Goal: Task Accomplishment & Management: Manage account settings

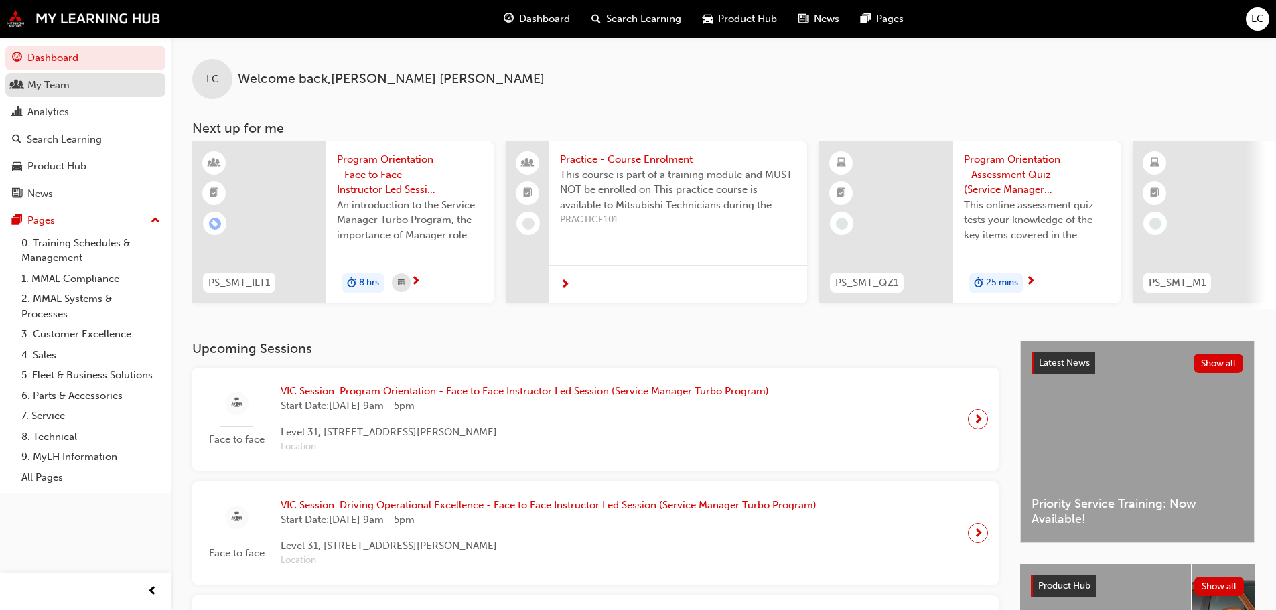
click at [44, 84] on div "My Team" at bounding box center [48, 85] width 42 height 15
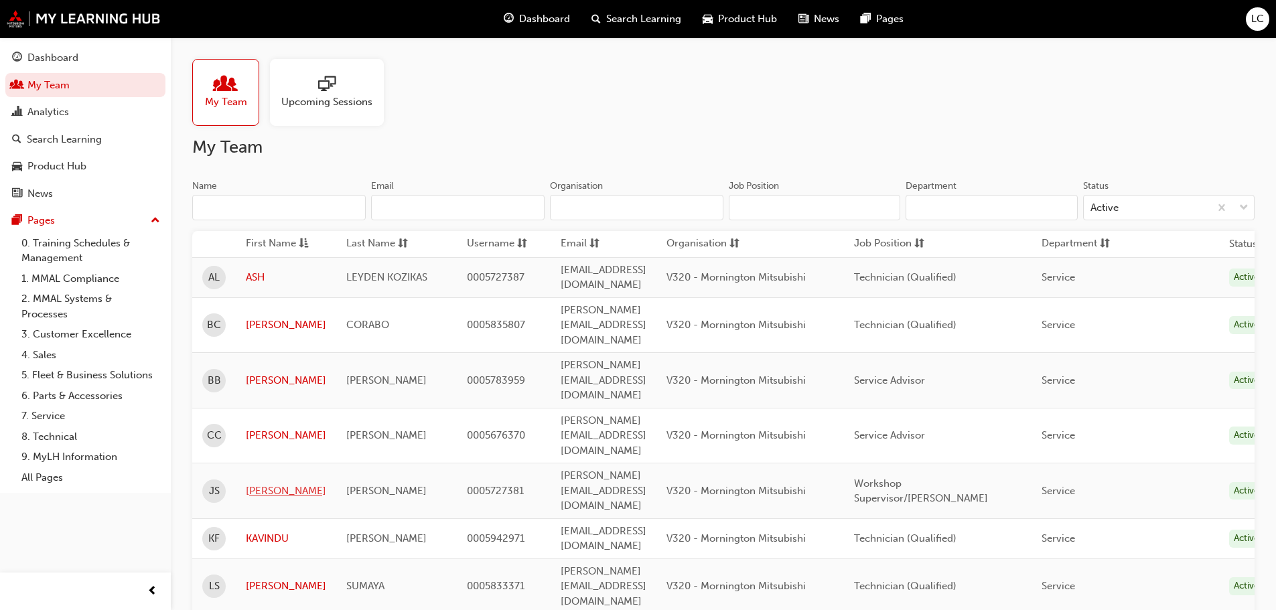
click at [267, 484] on link "[PERSON_NAME]" at bounding box center [286, 491] width 80 height 15
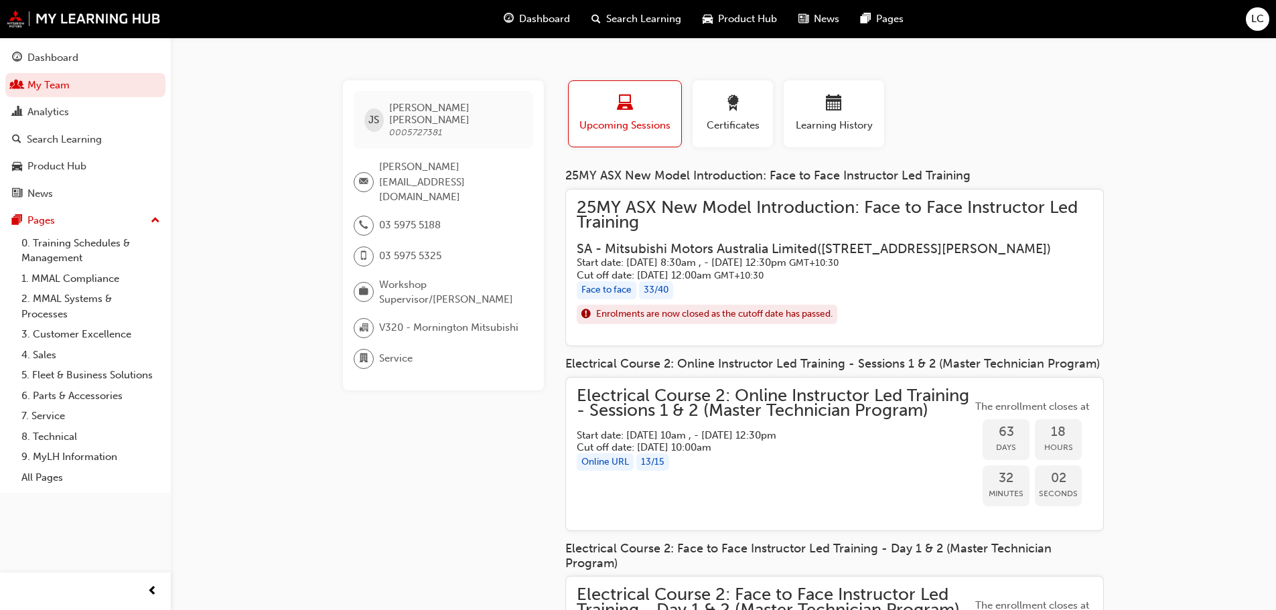
click at [661, 200] on span "25MY ASX New Model Introduction: Face to Face Instructor Led Training" at bounding box center [835, 215] width 516 height 30
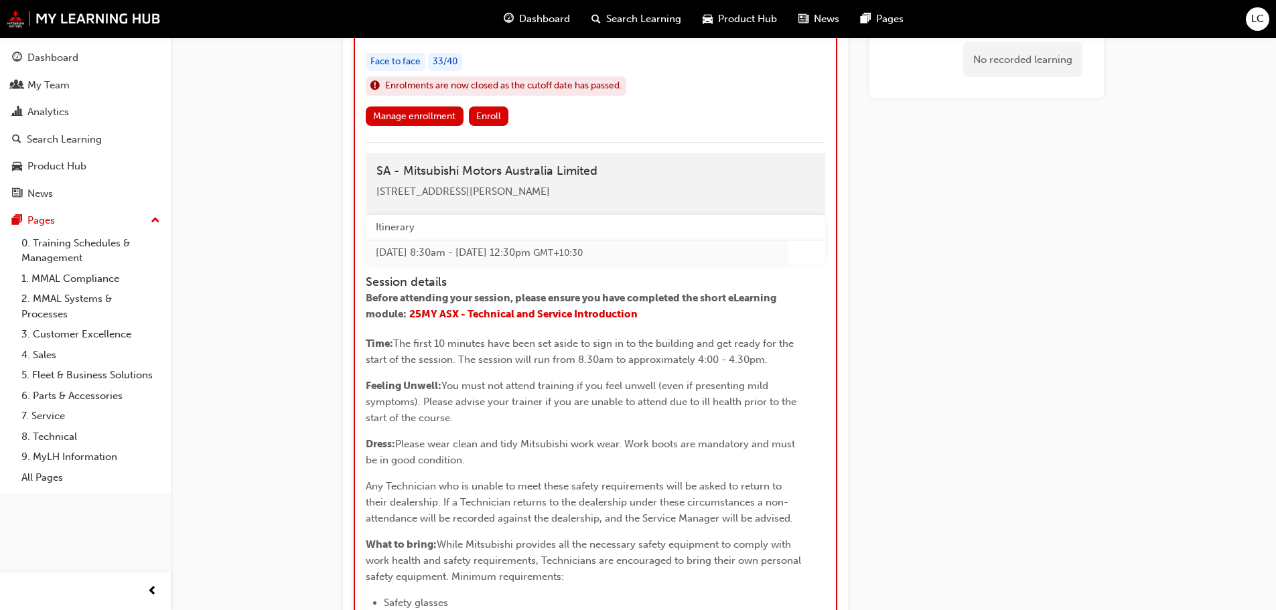
scroll to position [1846, 0]
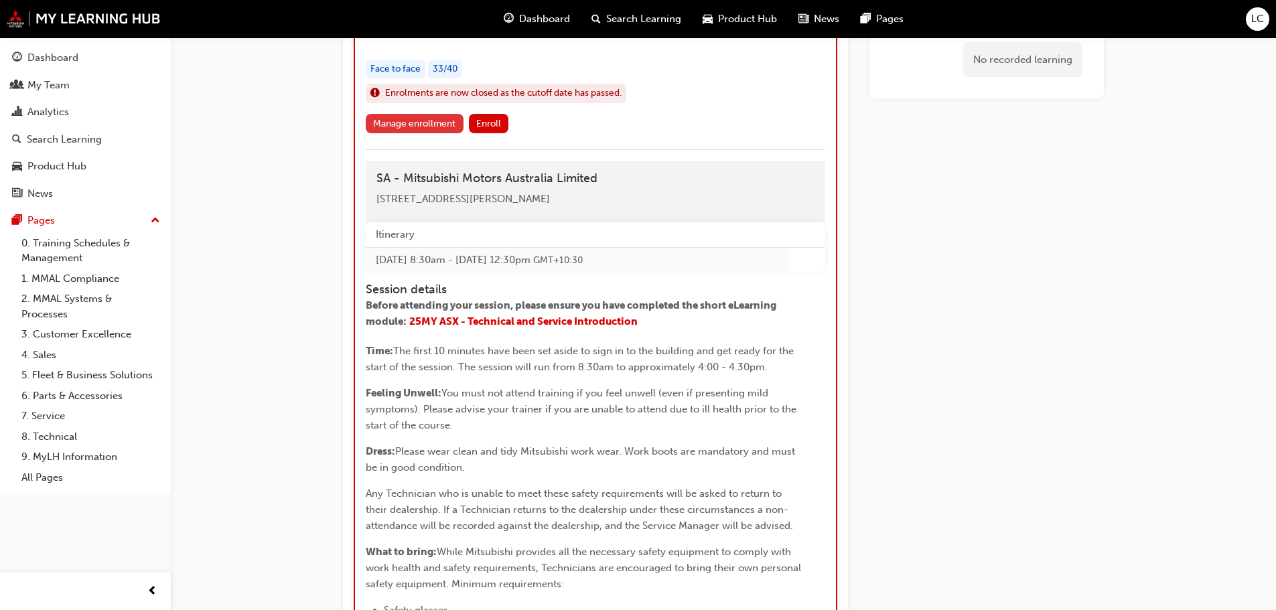
click at [401, 133] on link "Manage enrollment" at bounding box center [415, 123] width 98 height 19
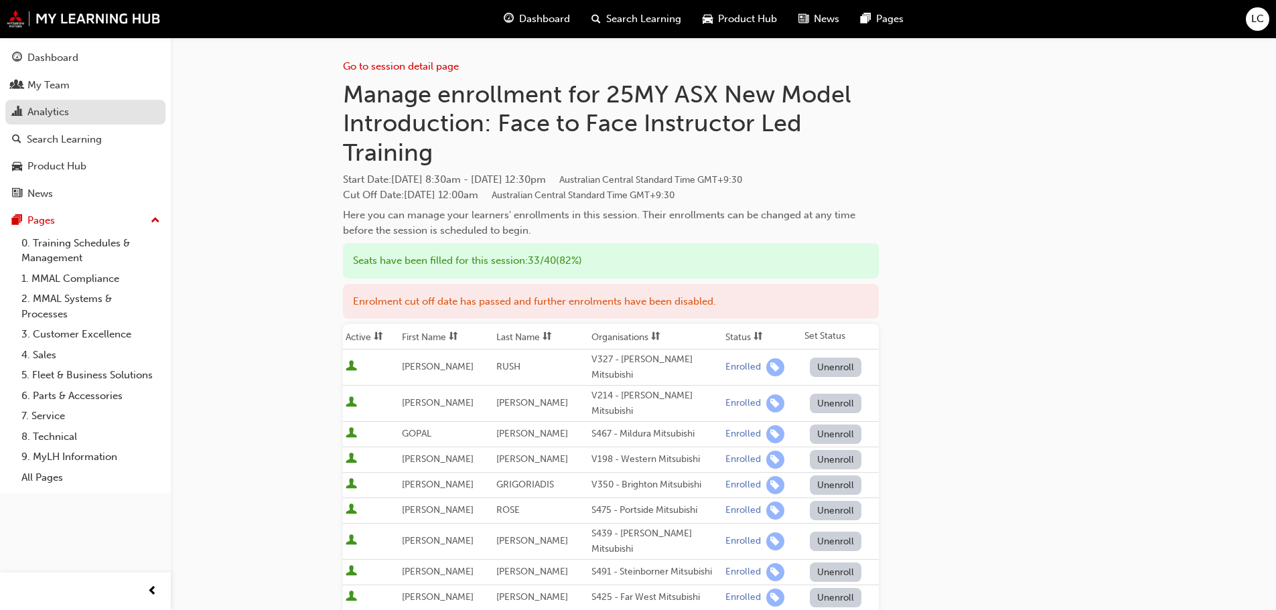
click at [44, 113] on div "Analytics" at bounding box center [48, 112] width 42 height 15
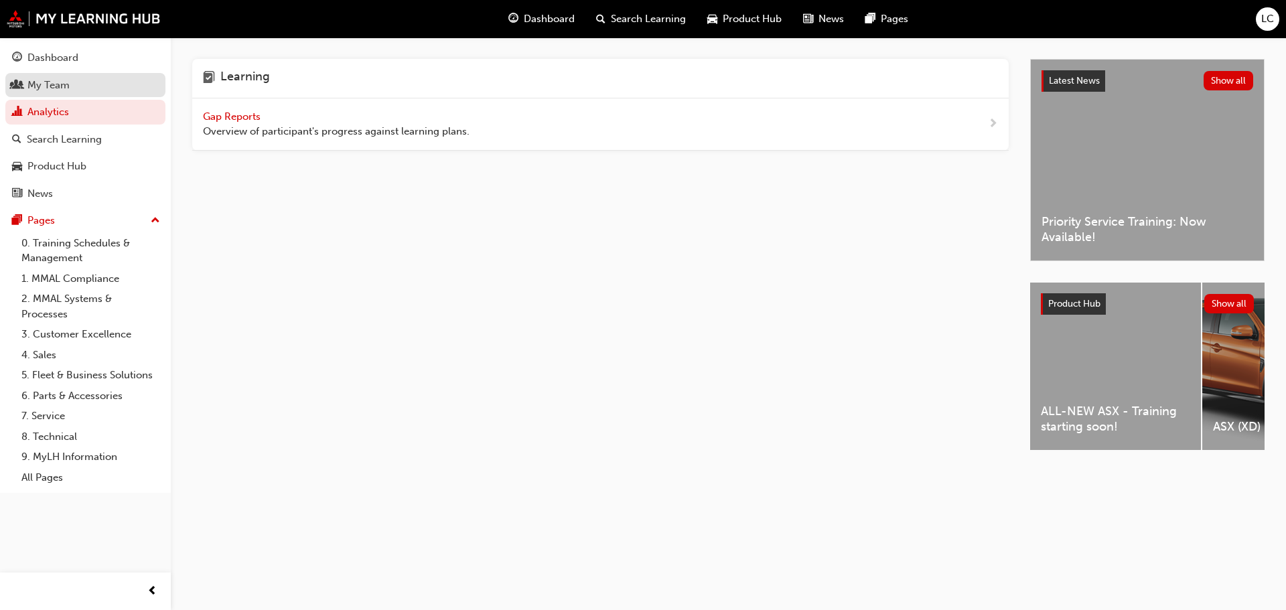
click at [82, 91] on div "My Team" at bounding box center [85, 85] width 147 height 17
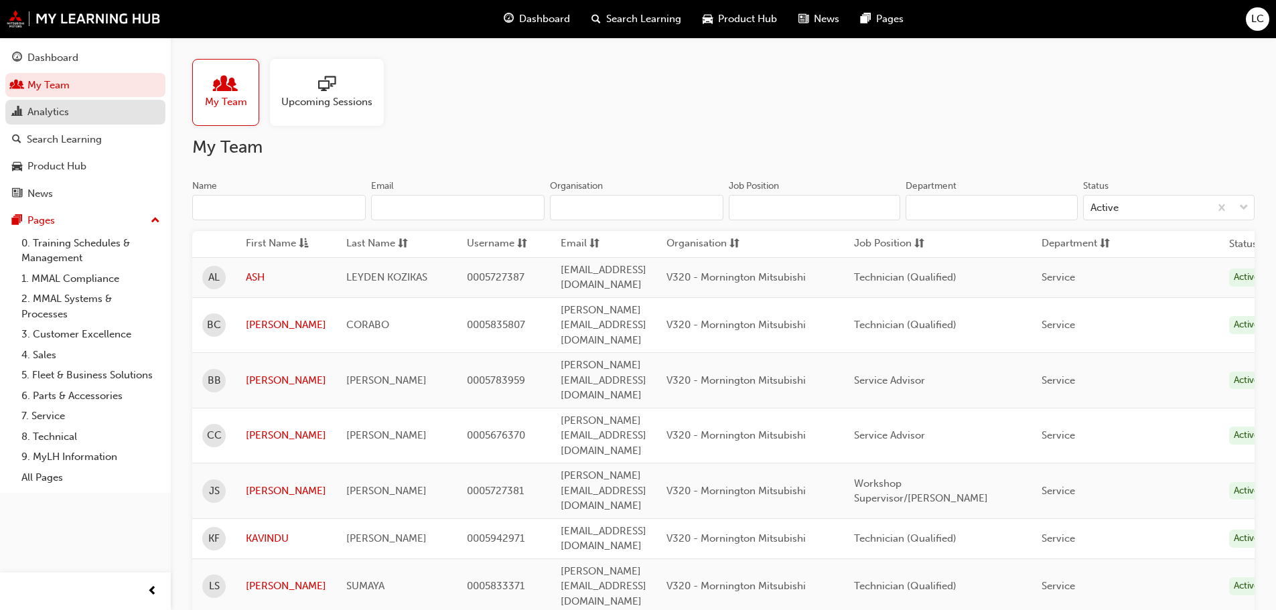
click at [31, 119] on div "Analytics" at bounding box center [48, 112] width 42 height 15
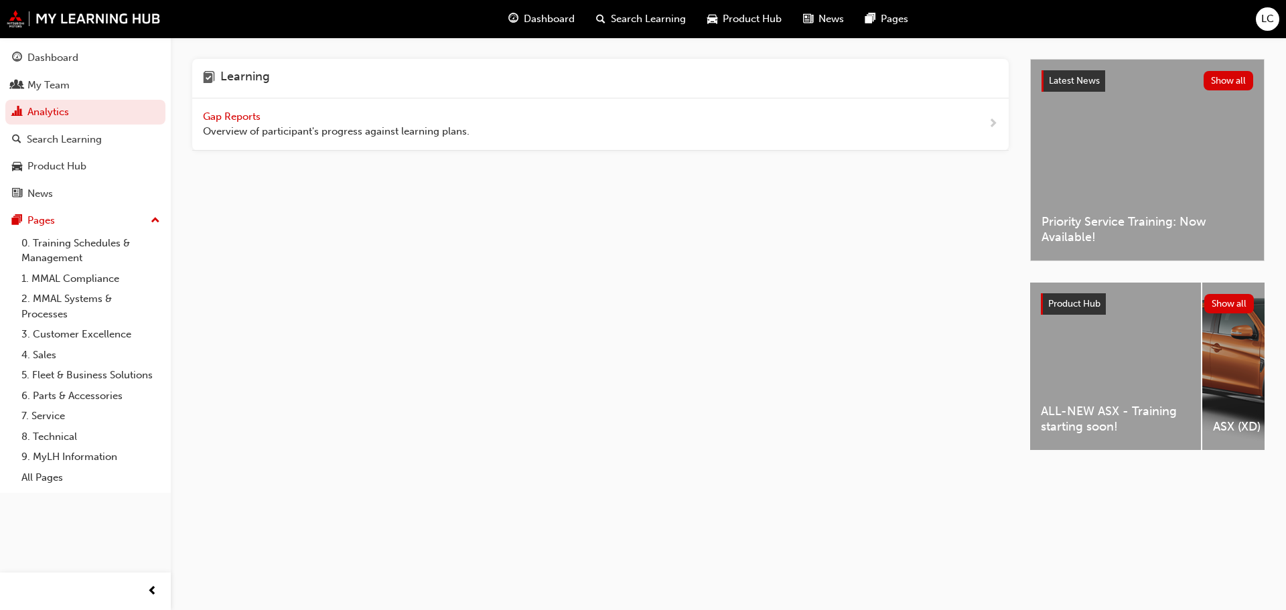
click at [228, 111] on span "Gap Reports" at bounding box center [233, 117] width 60 height 12
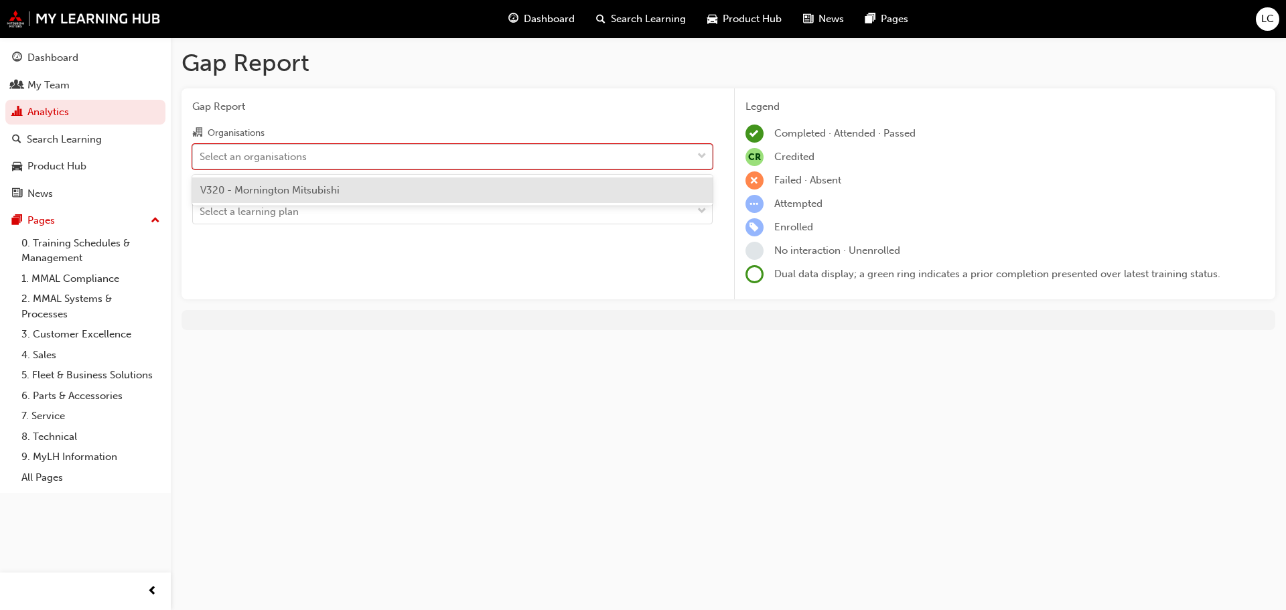
click at [357, 157] on div "Select an organisations" at bounding box center [442, 156] width 499 height 23
click at [201, 157] on input "Organisations option V320 - Mornington Mitsubishi focused, 1 of 1. 1 result ava…" at bounding box center [200, 155] width 1 height 11
click at [359, 194] on div "V320 - Mornington Mitsubishi" at bounding box center [452, 191] width 521 height 26
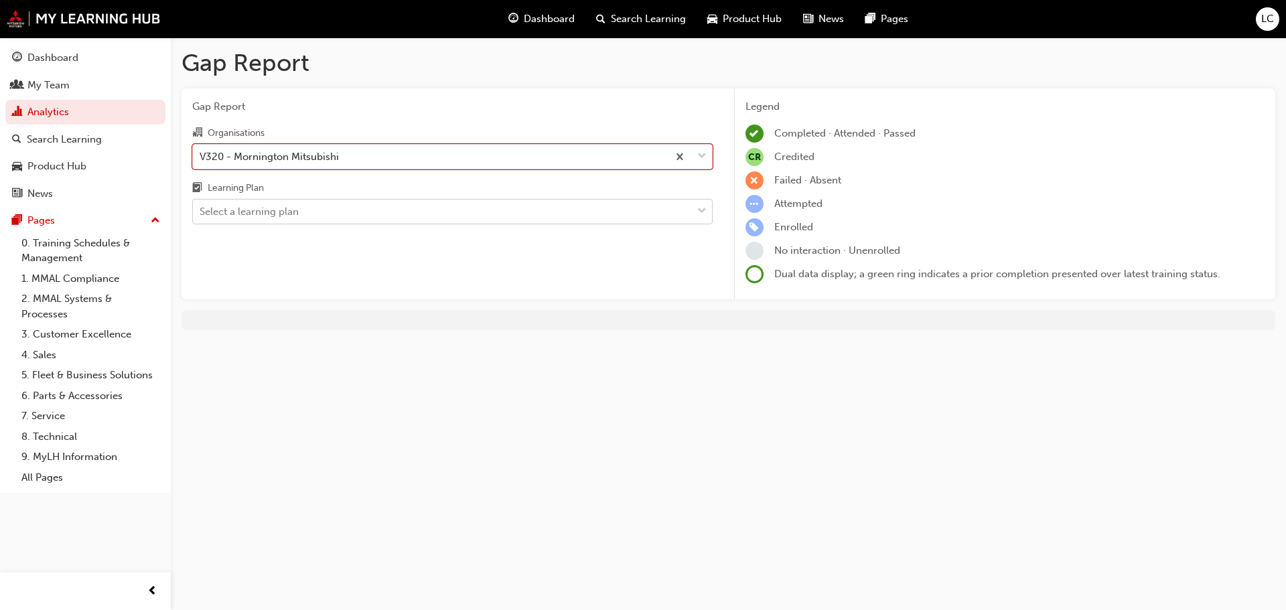
click at [358, 215] on div "Select a learning plan" at bounding box center [442, 211] width 499 height 23
click at [201, 215] on input "Learning Plan Select a learning plan" at bounding box center [200, 211] width 1 height 11
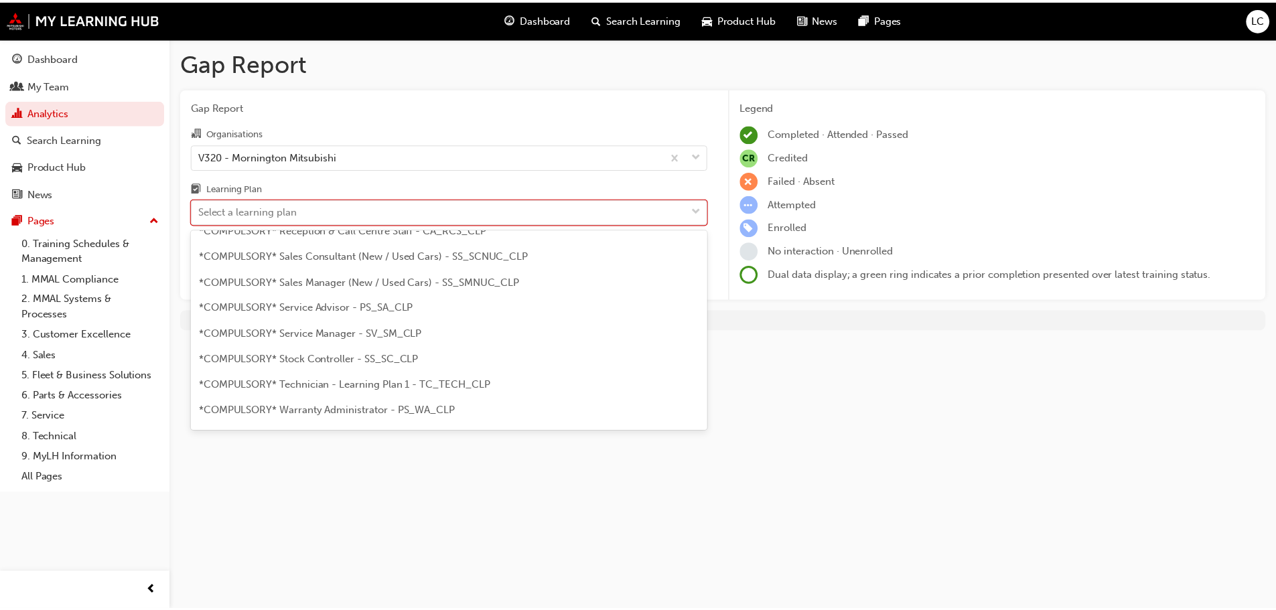
scroll to position [536, 0]
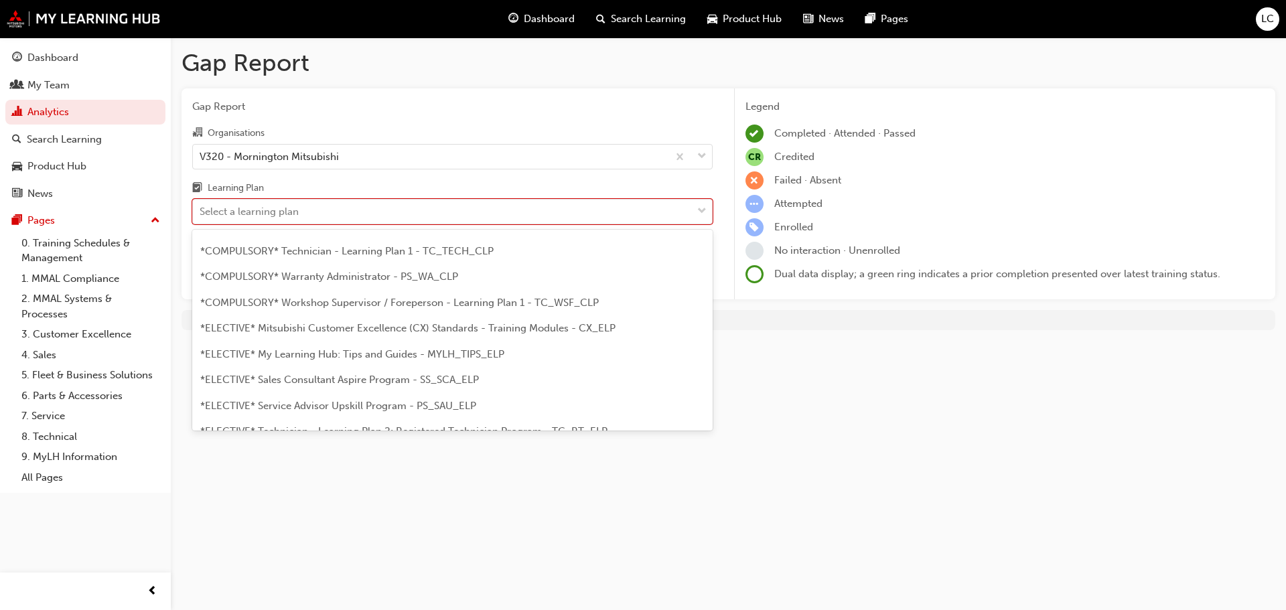
click at [413, 261] on div "*COMPULSORY* Technician - Learning Plan 1 - TC_TECH_CLP" at bounding box center [452, 251] width 521 height 26
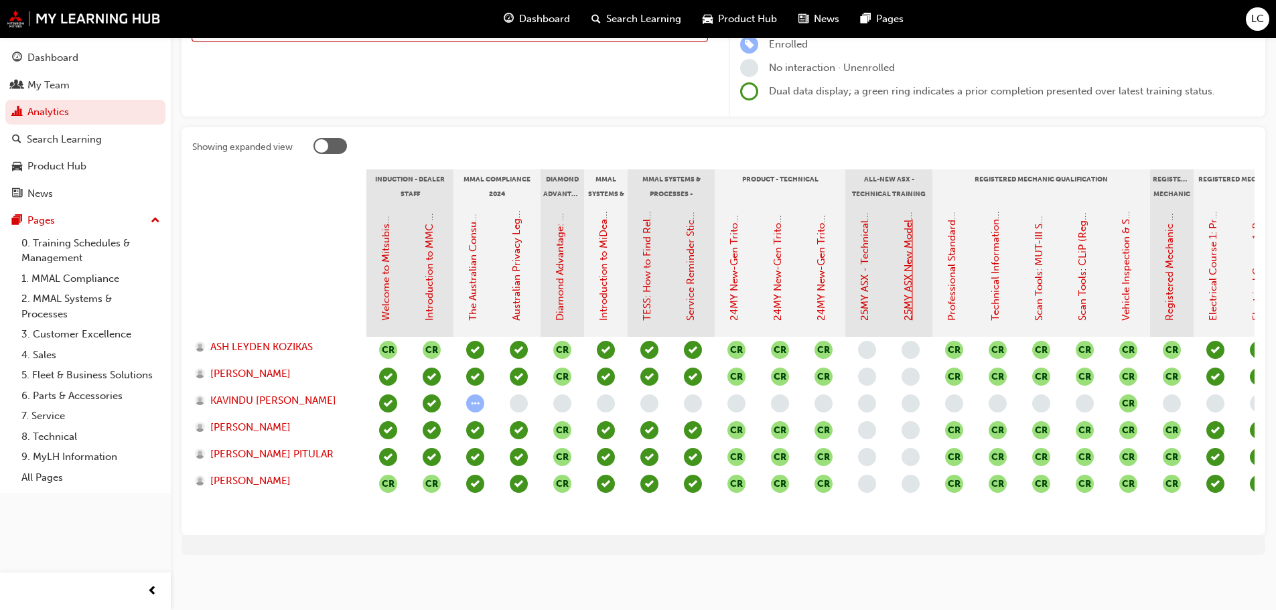
click at [910, 279] on link "25MY ASX New Model Introduction: Online Instructor Led Training" at bounding box center [908, 168] width 12 height 306
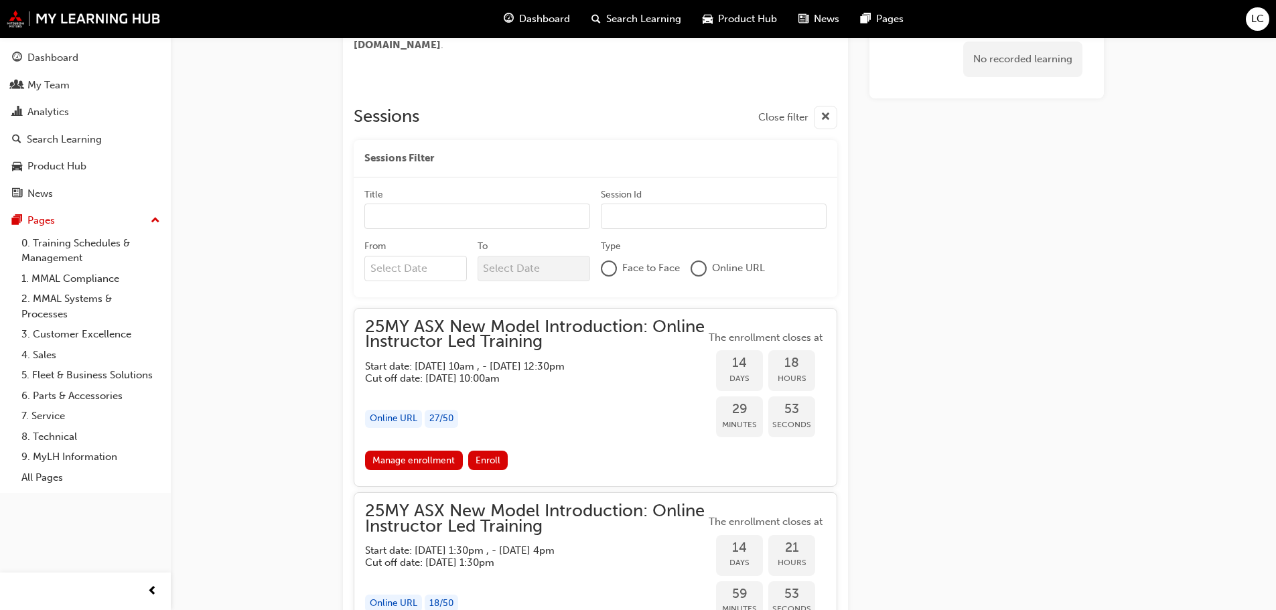
scroll to position [652, 0]
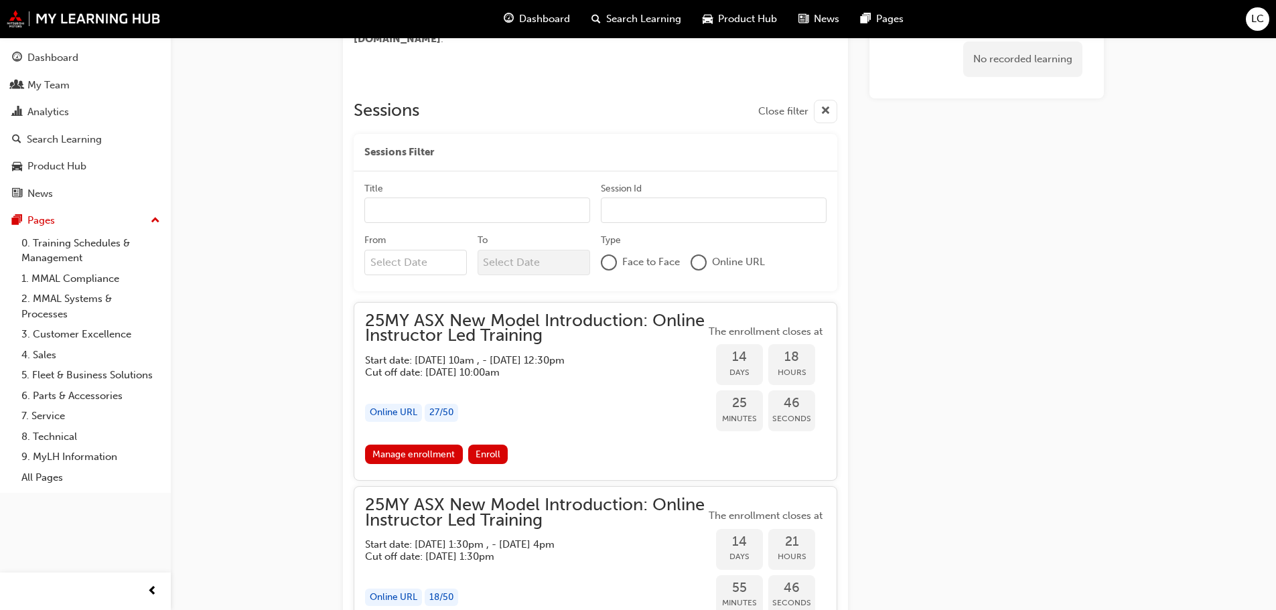
click at [436, 452] on link "Manage enrollment" at bounding box center [414, 454] width 98 height 19
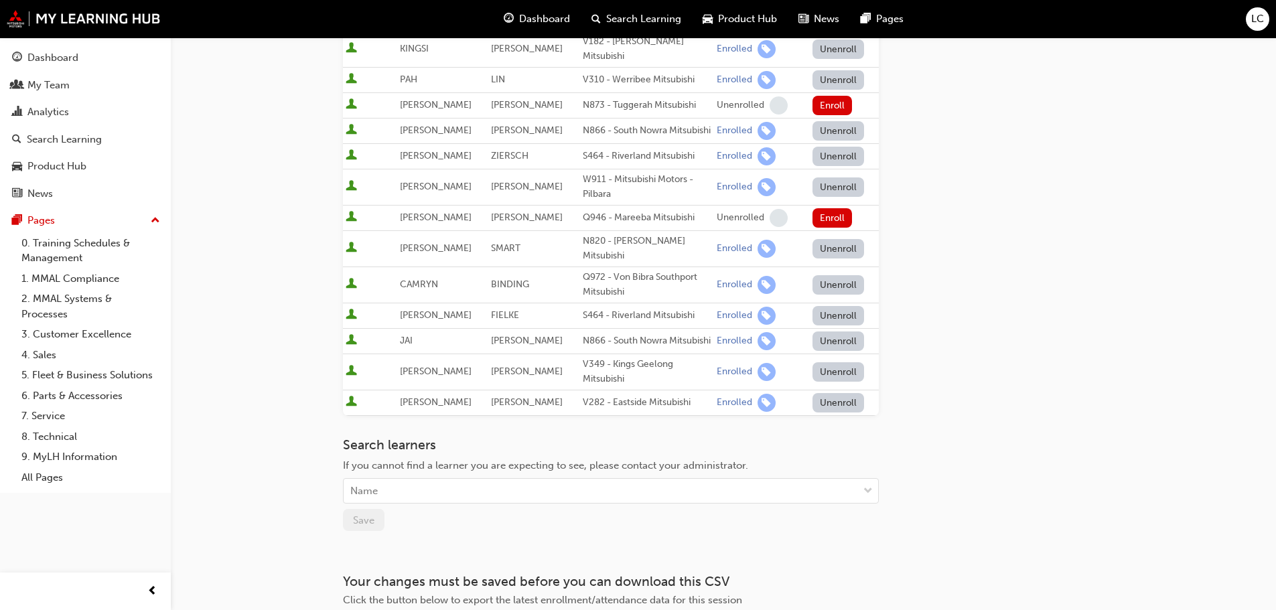
scroll to position [938, 0]
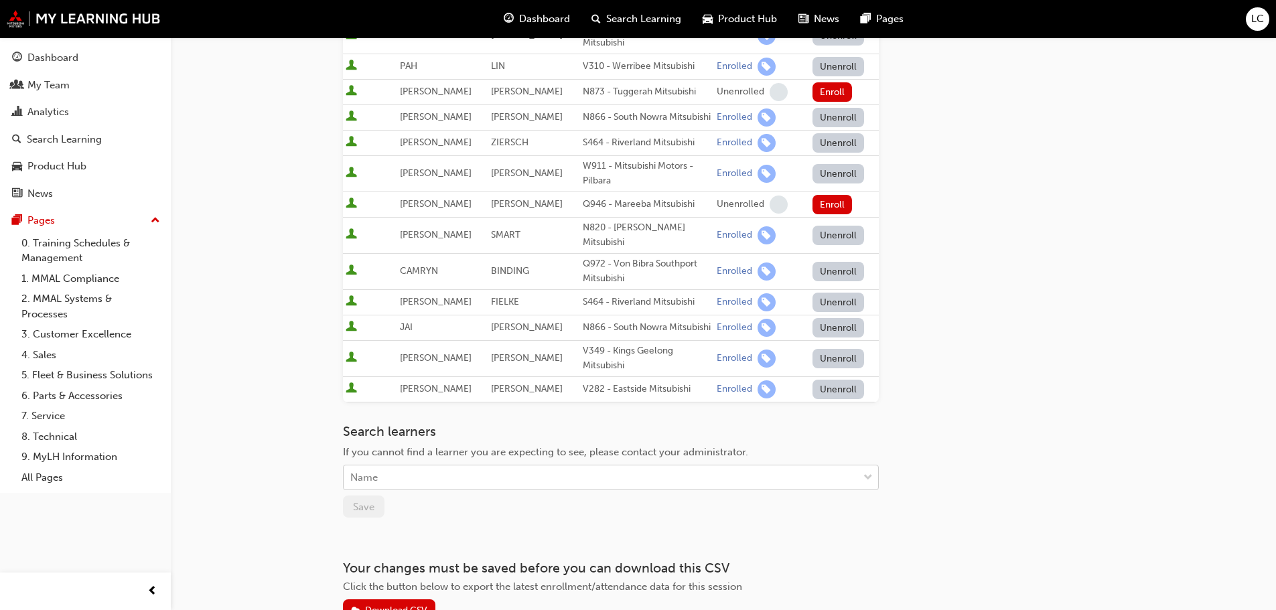
click at [512, 466] on div "Name" at bounding box center [601, 477] width 514 height 23
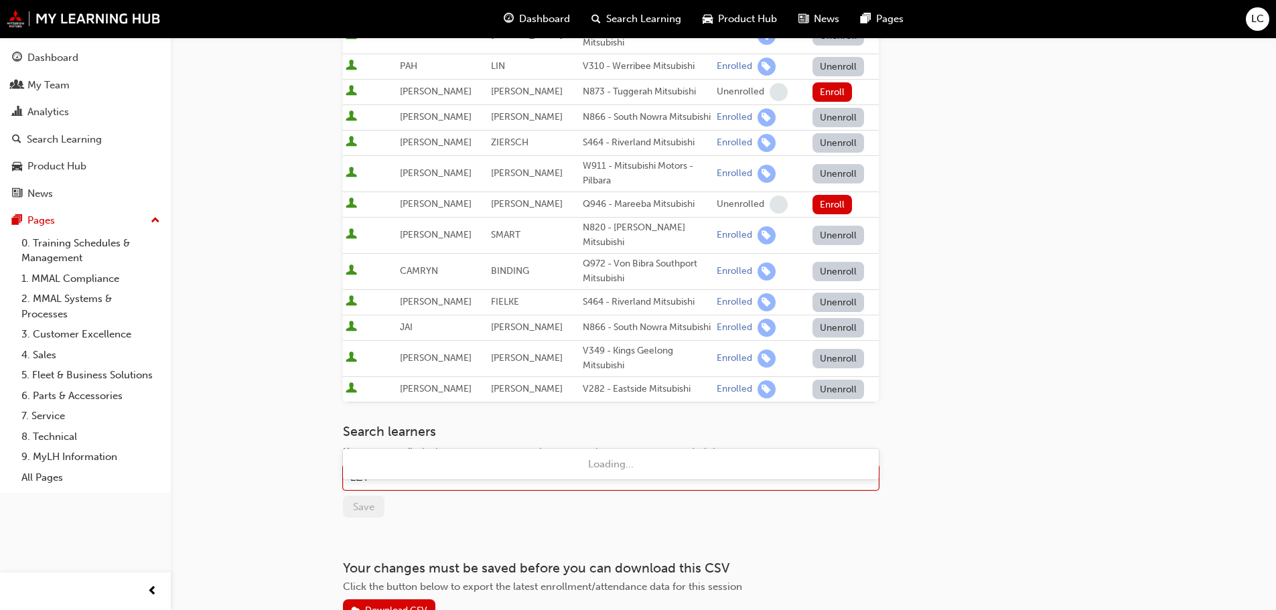
type input "LEYD"
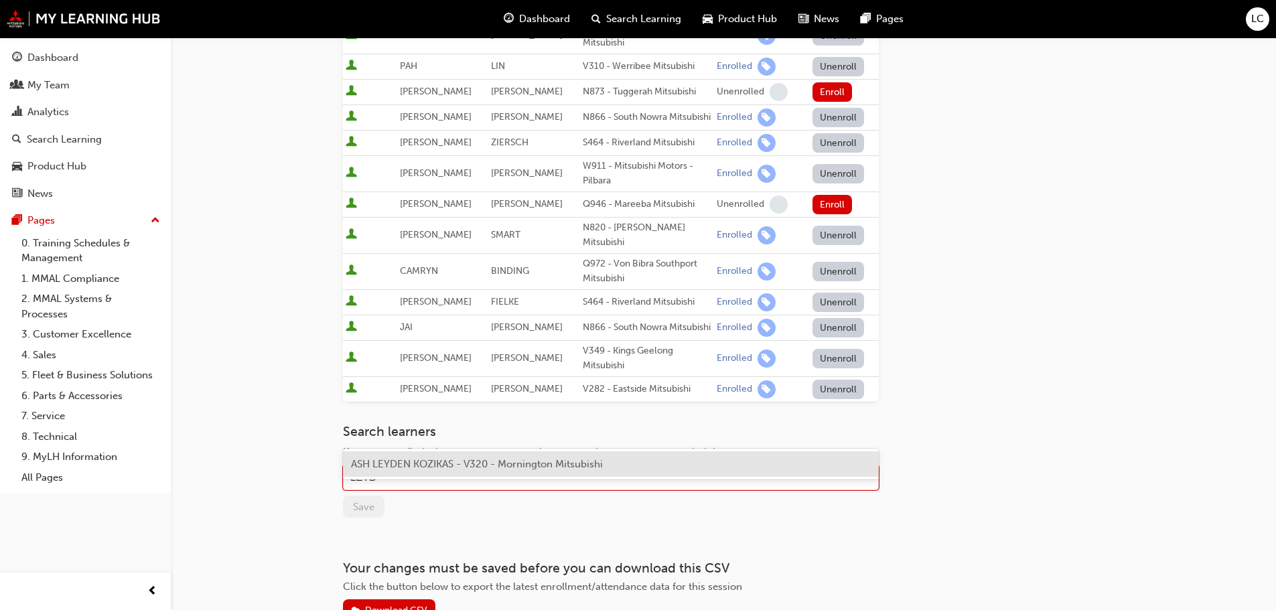
click at [507, 466] on span "ASH LEYDEN KOZIKAS - V320 - Mornington Mitsubishi" at bounding box center [477, 464] width 252 height 12
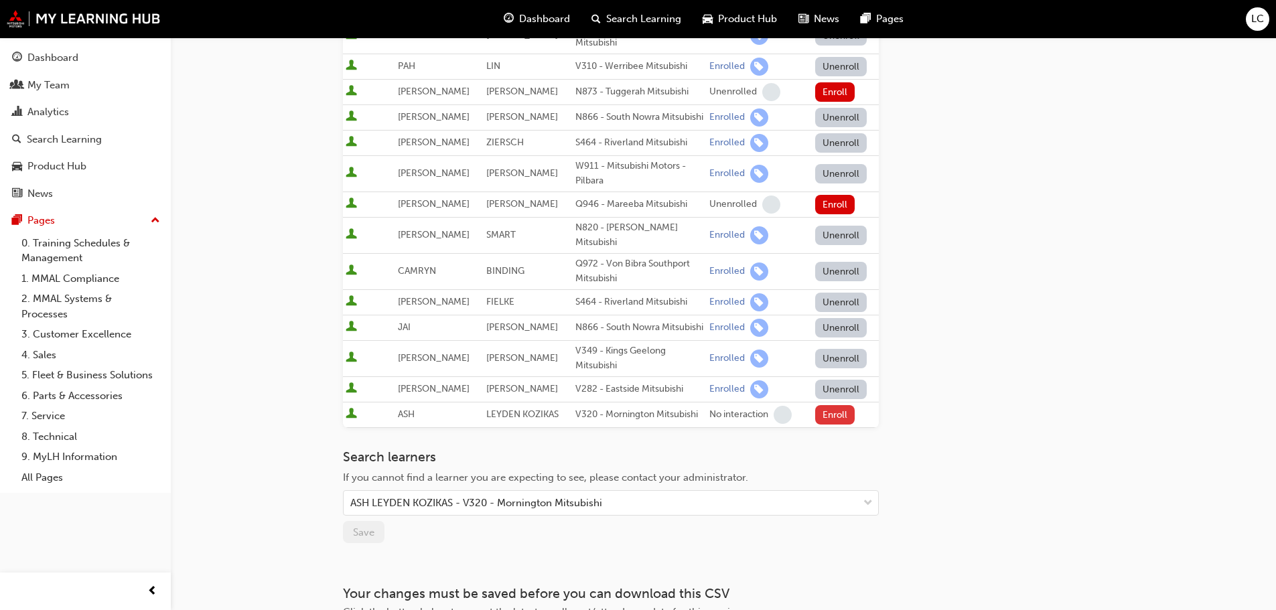
click at [838, 405] on button "Enroll" at bounding box center [835, 414] width 40 height 19
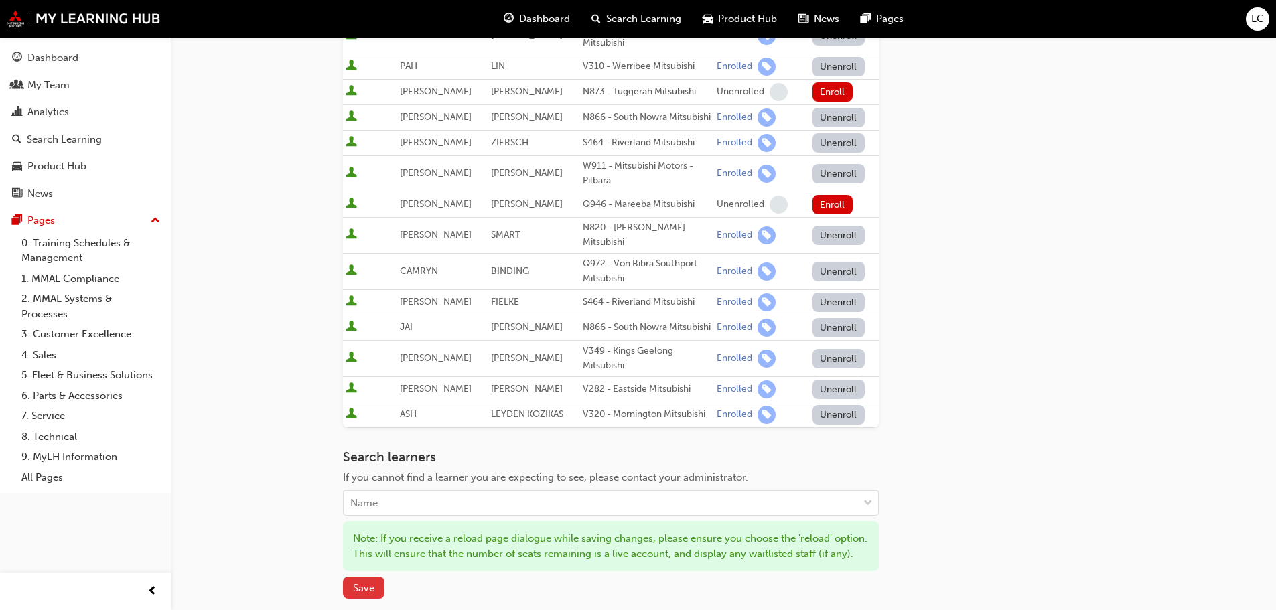
click at [366, 577] on button "Save" at bounding box center [364, 588] width 42 height 22
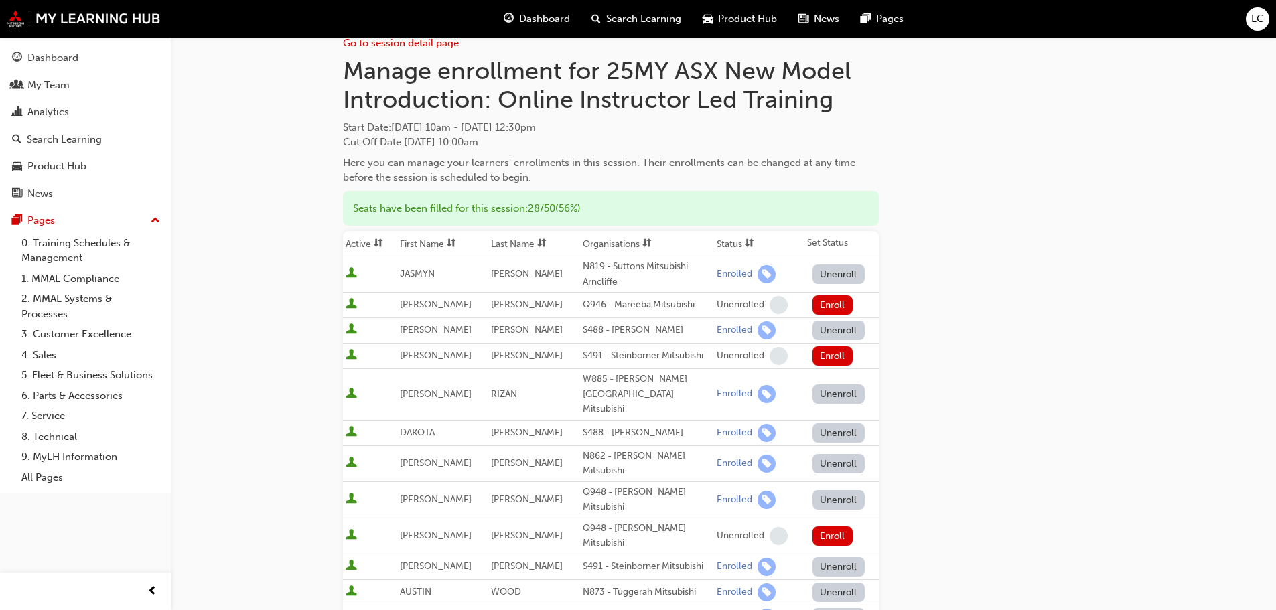
scroll to position [0, 0]
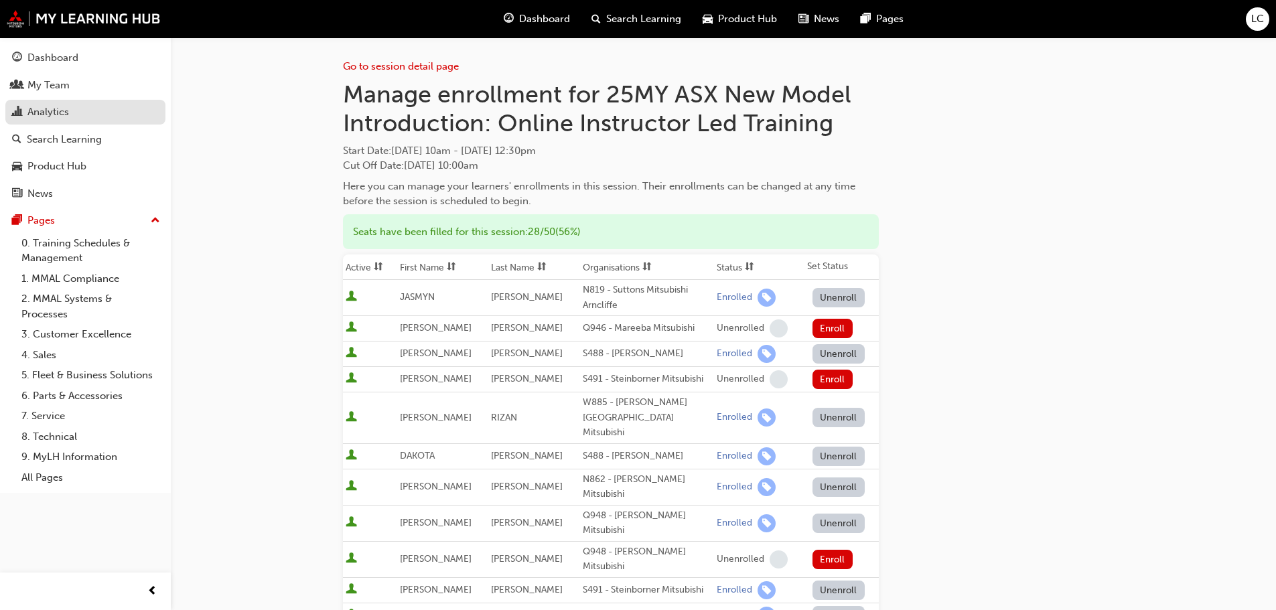
click at [42, 111] on div "Analytics" at bounding box center [48, 112] width 42 height 15
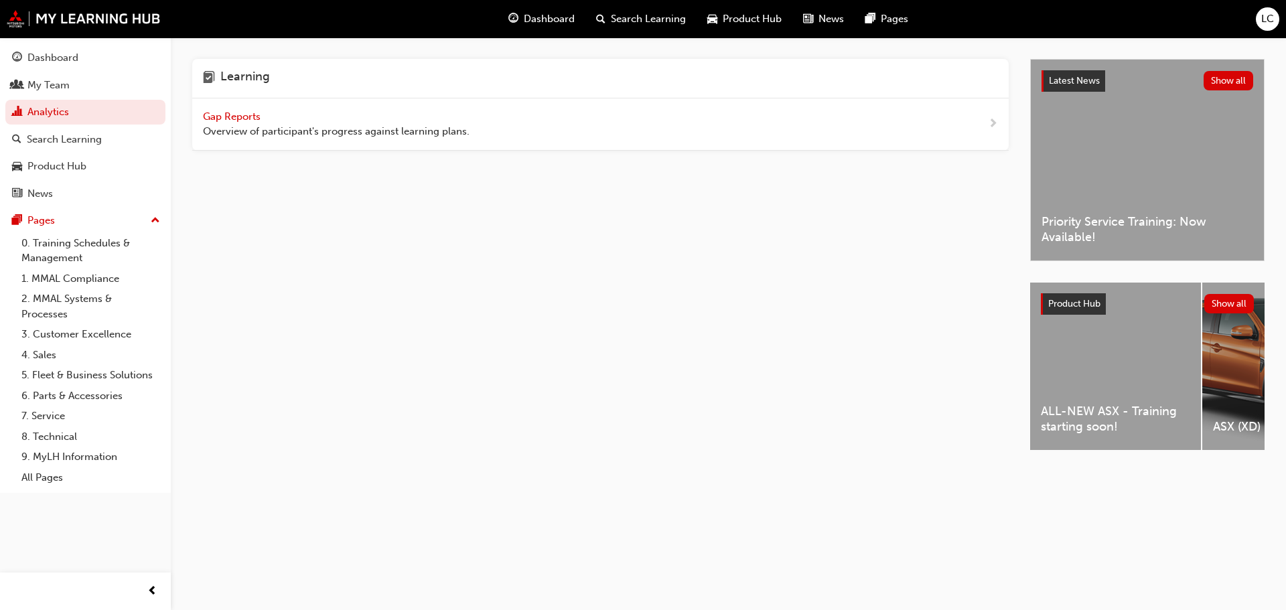
click at [246, 121] on span "Gap Reports" at bounding box center [233, 117] width 60 height 12
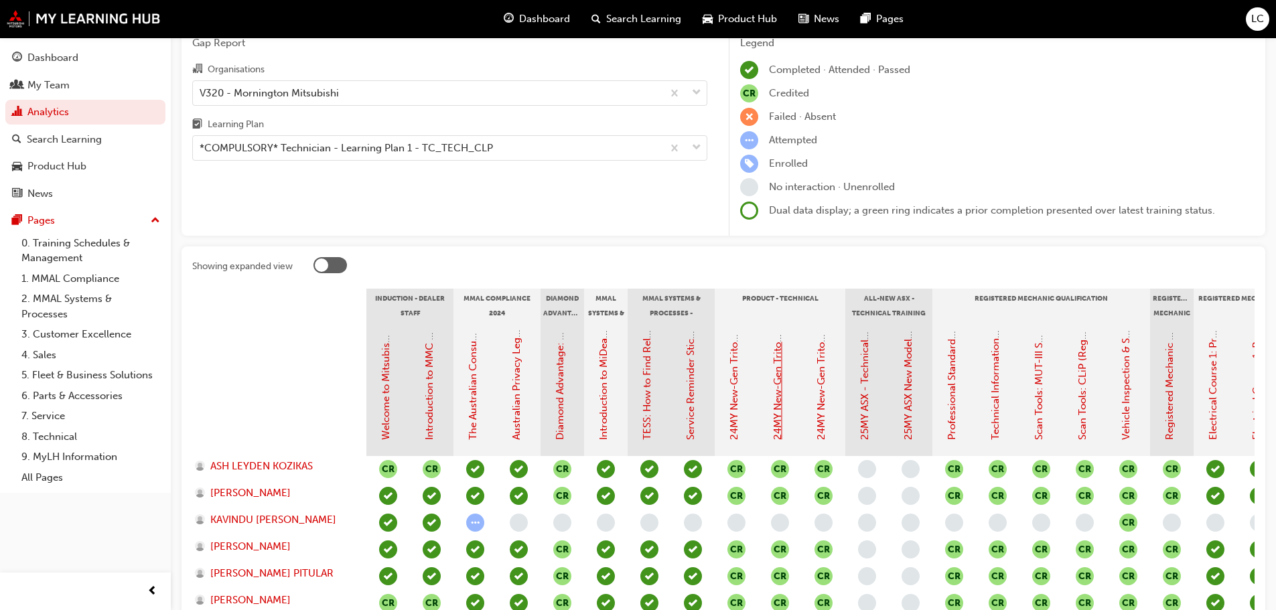
scroll to position [193, 0]
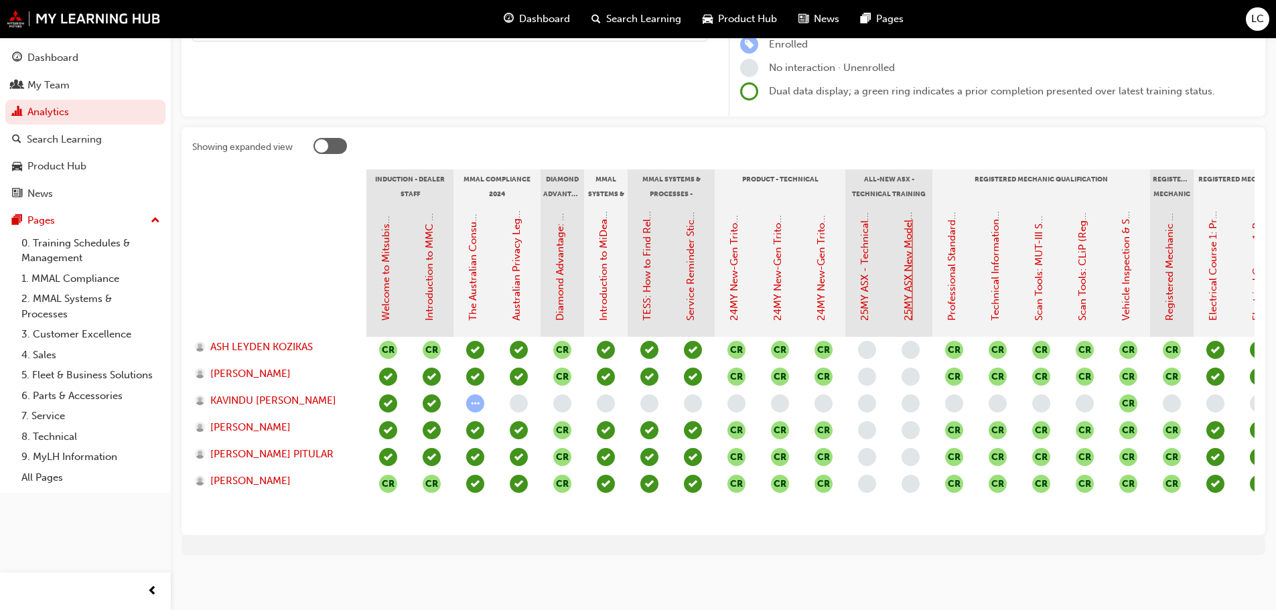
click at [911, 290] on link "25MY ASX New Model Introduction: Online Instructor Led Training" at bounding box center [908, 168] width 12 height 306
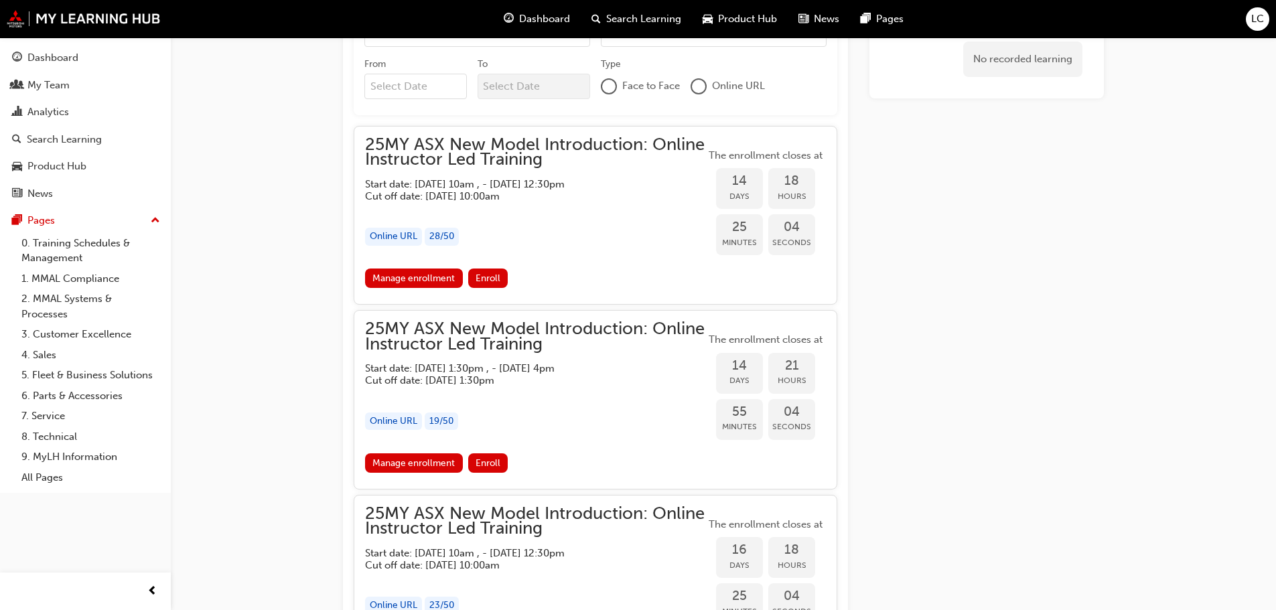
scroll to position [888, 0]
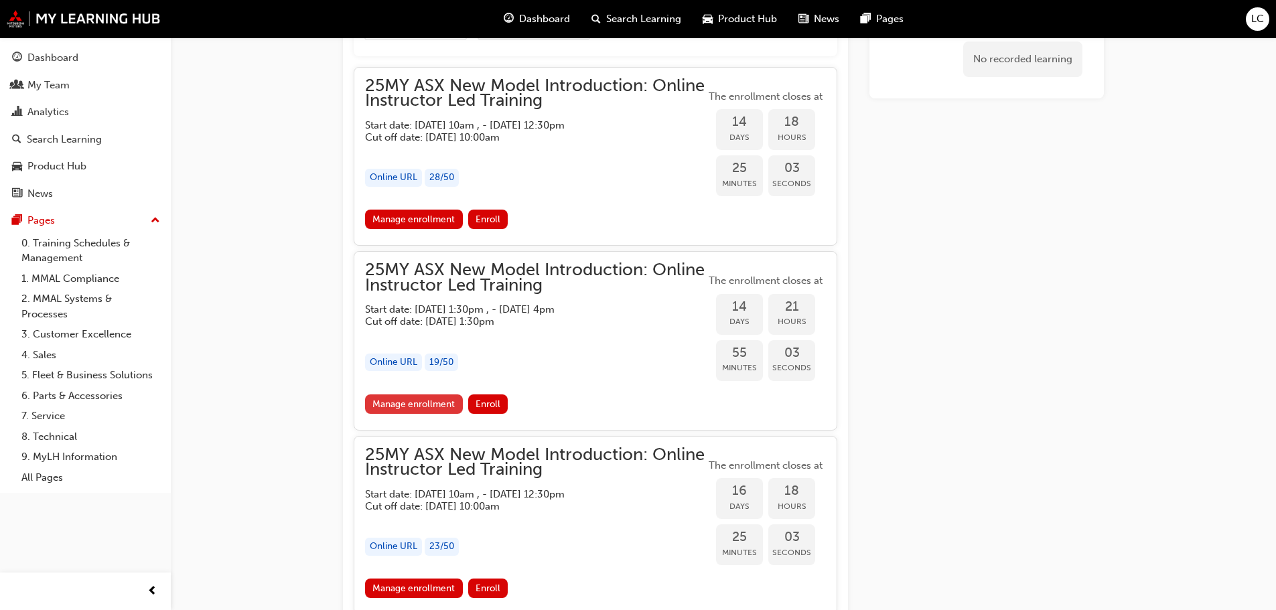
click at [386, 401] on link "Manage enrollment" at bounding box center [414, 404] width 98 height 19
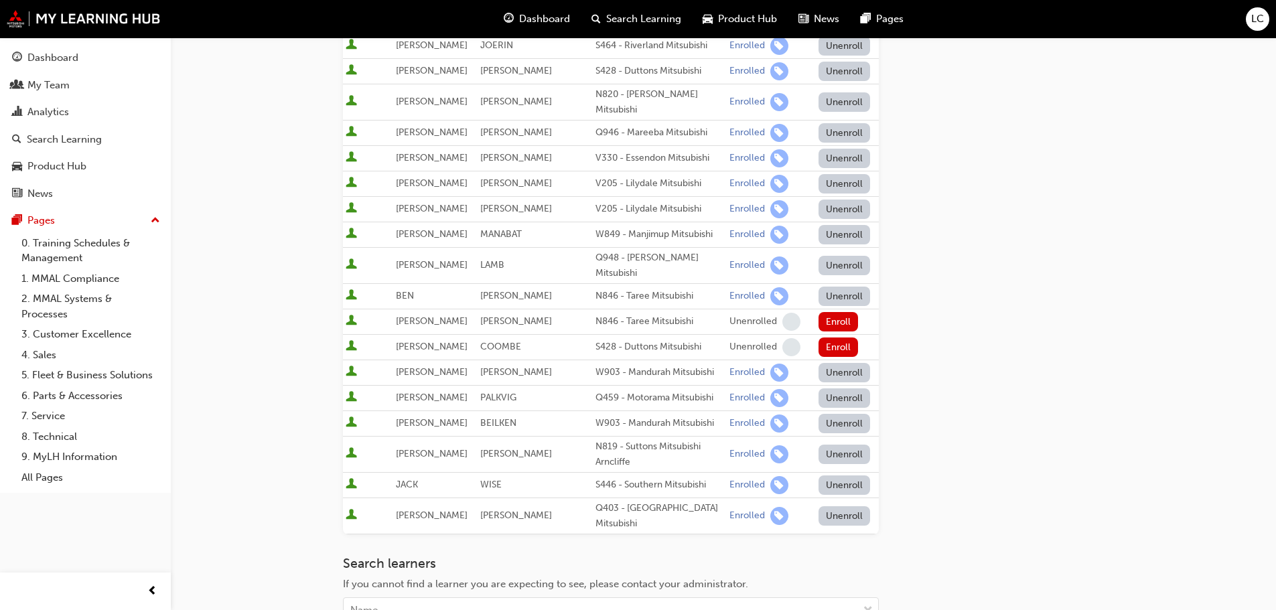
scroll to position [335, 0]
click at [486, 573] on div "Search learners If you cannot find a learner you are expecting to see, please c…" at bounding box center [611, 588] width 536 height 67
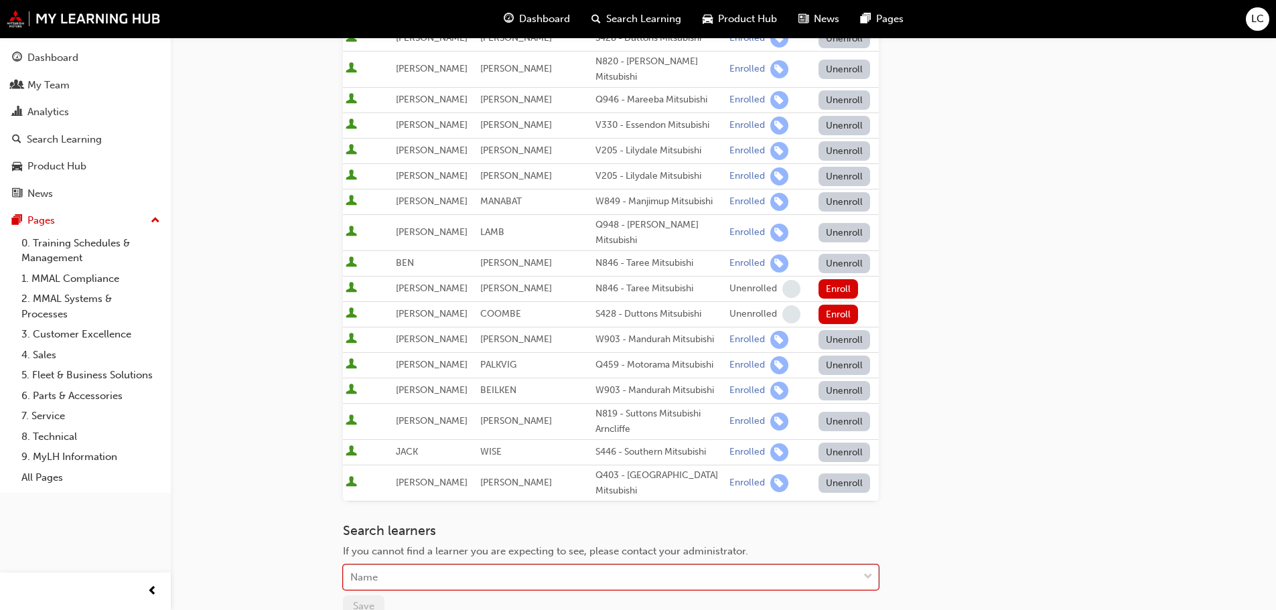
click at [479, 566] on div "Name" at bounding box center [601, 577] width 514 height 23
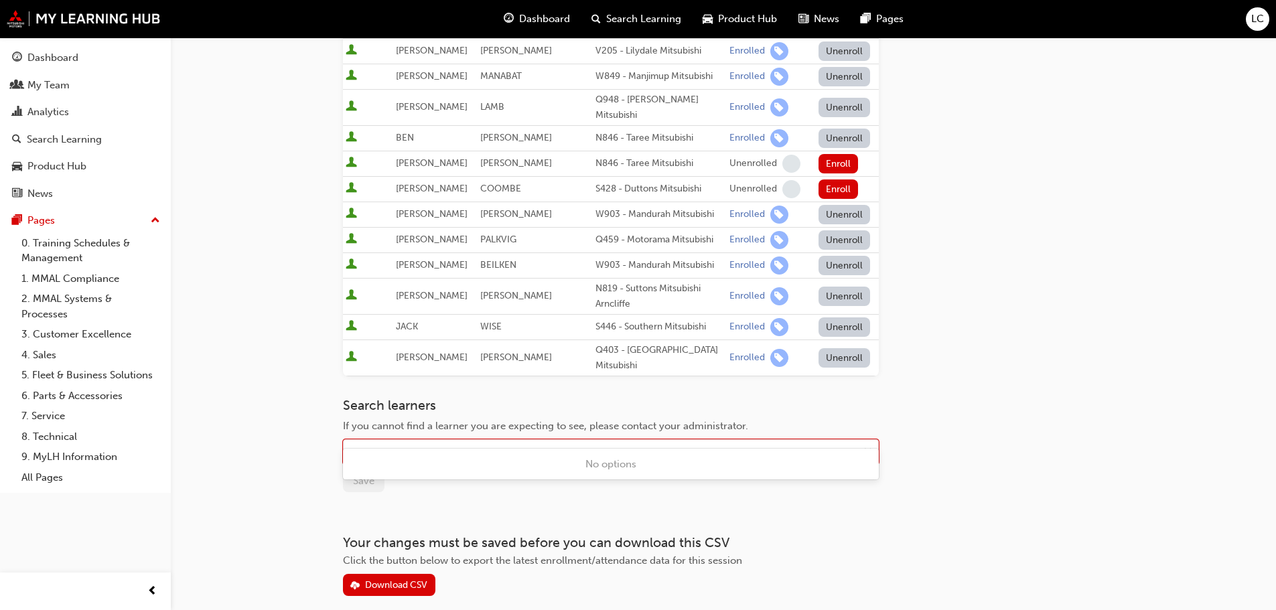
scroll to position [500, 0]
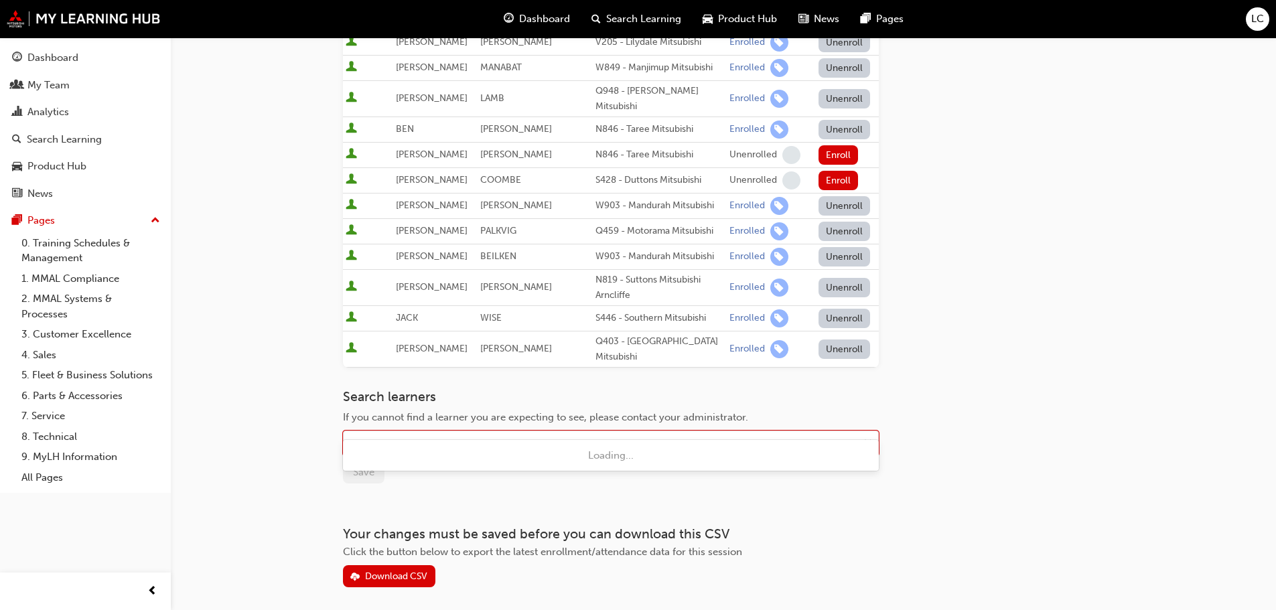
type input "C"
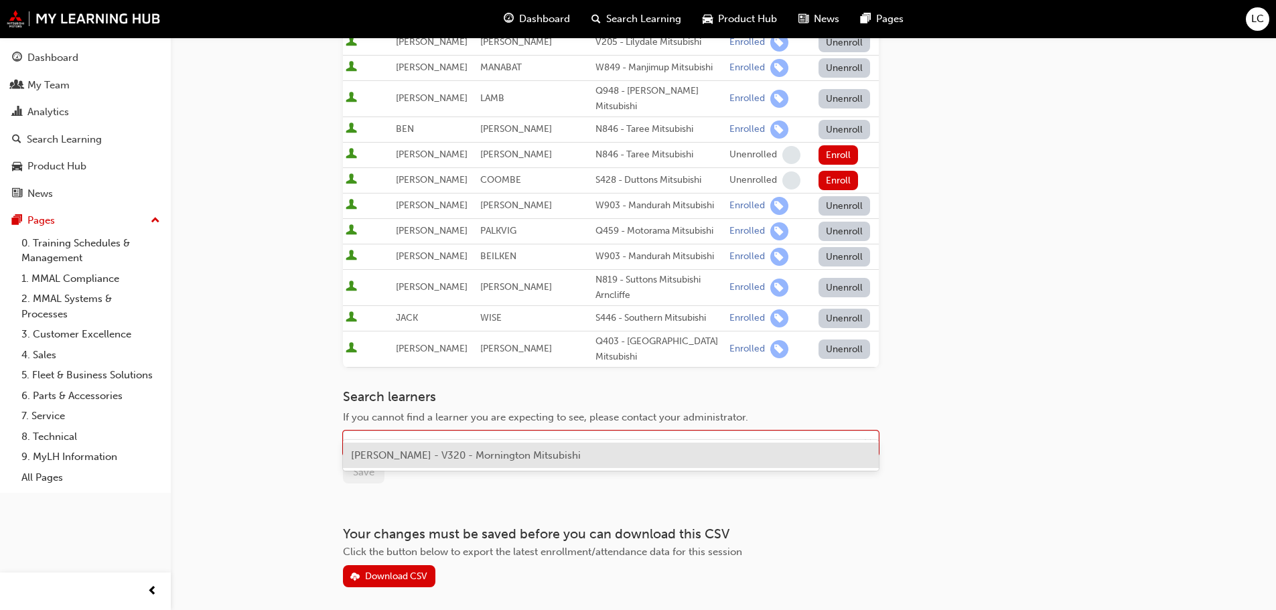
type input "BILLY"
click at [430, 455] on span "BILLY CORABO - V320 - Mornington Mitsubishi" at bounding box center [466, 456] width 230 height 12
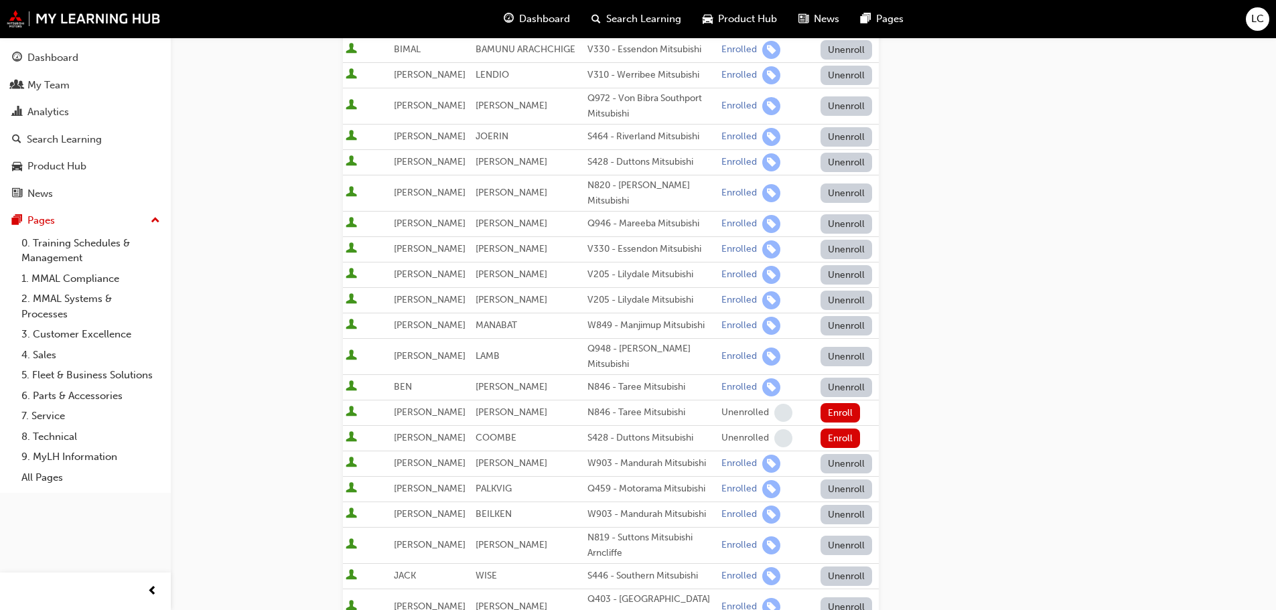
scroll to position [366, 0]
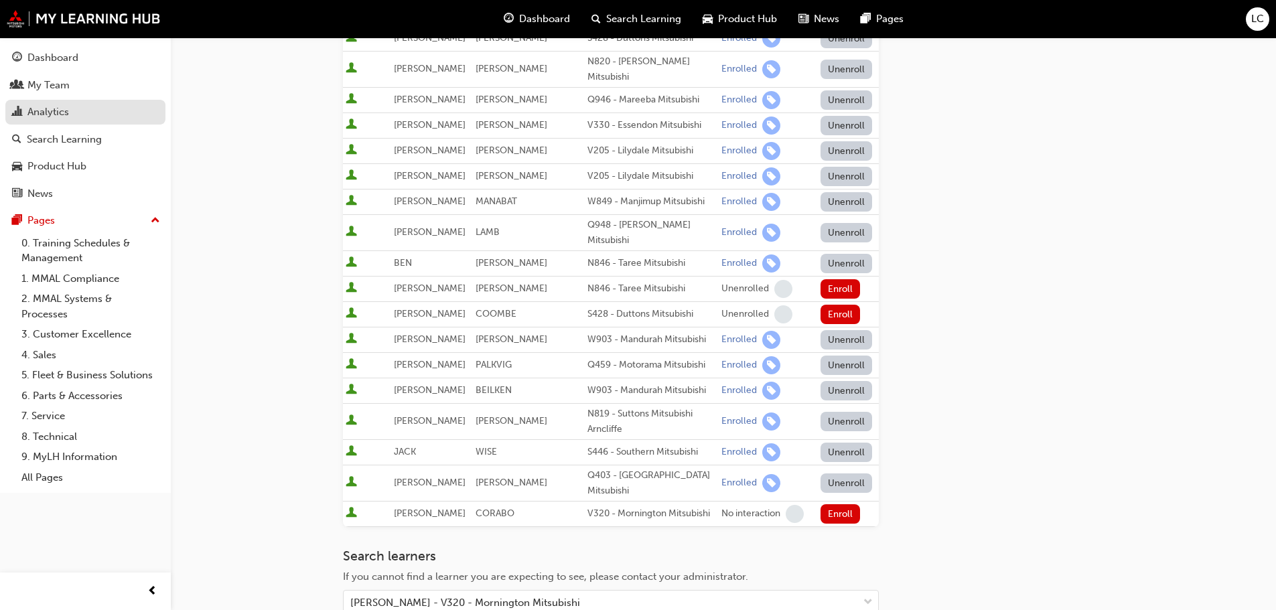
click at [52, 109] on div "Analytics" at bounding box center [48, 112] width 42 height 15
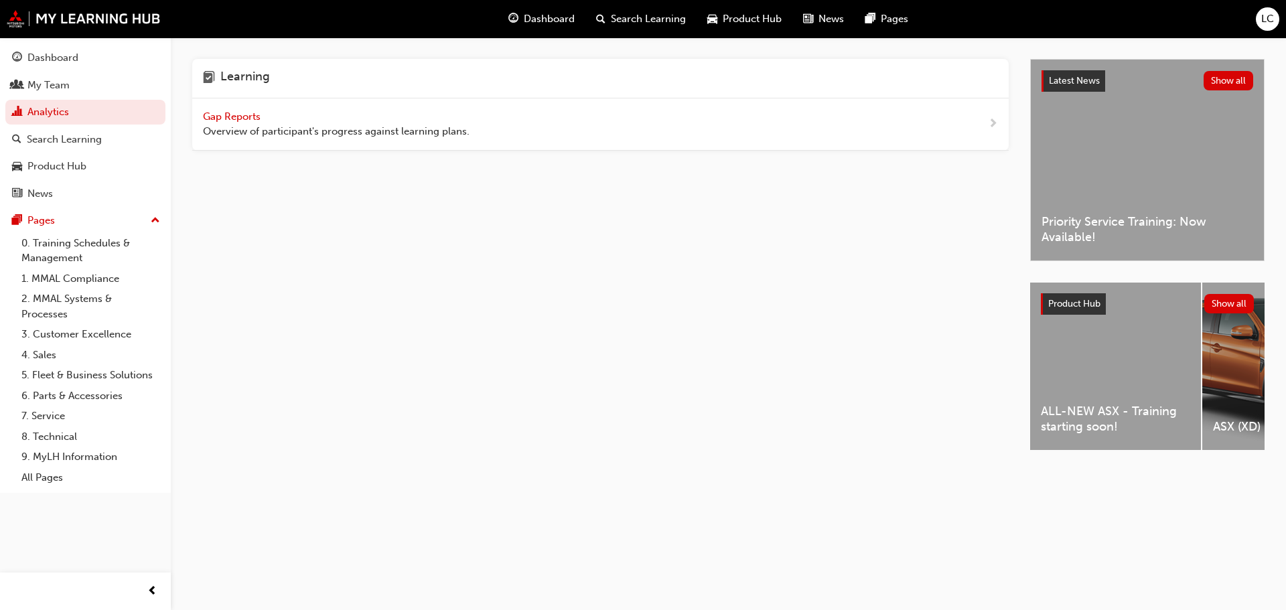
click at [251, 114] on span "Gap Reports" at bounding box center [233, 117] width 60 height 12
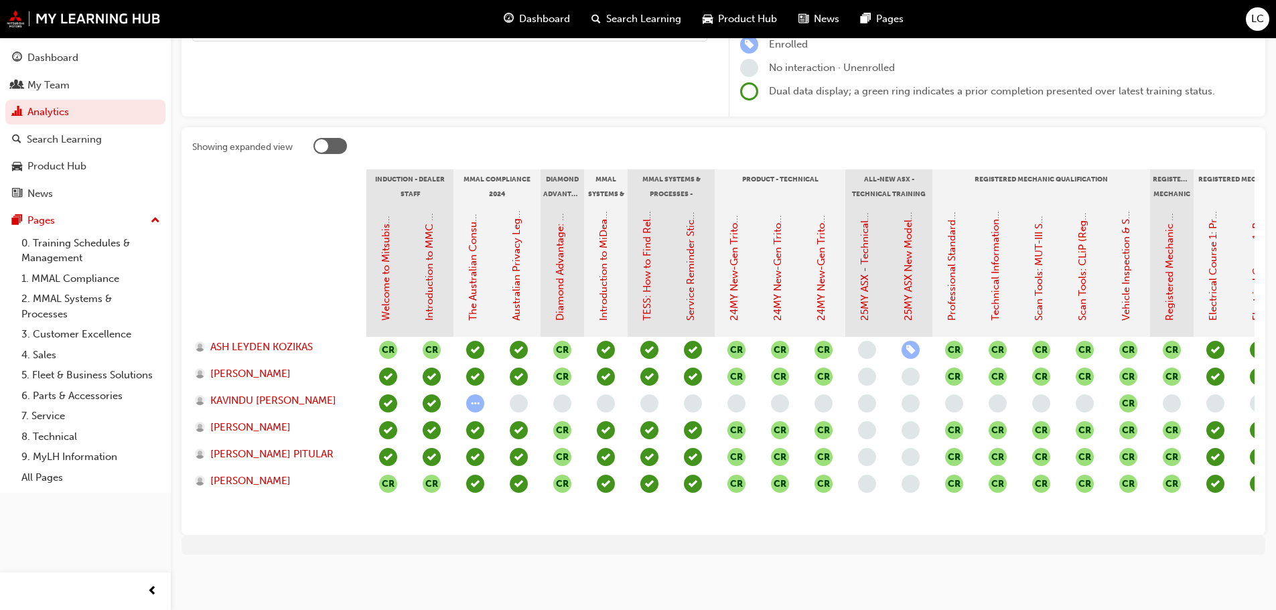
scroll to position [193, 0]
click at [909, 285] on link "25MY ASX New Model Introduction: Online Instructor Led Training" at bounding box center [908, 168] width 12 height 306
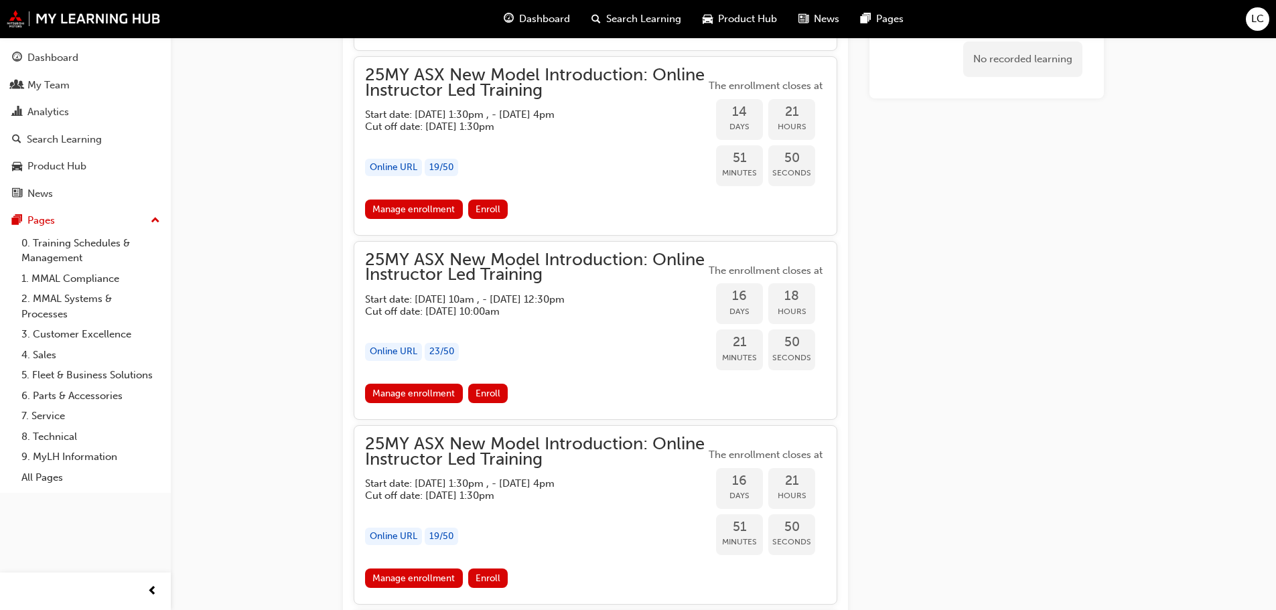
scroll to position [1089, 0]
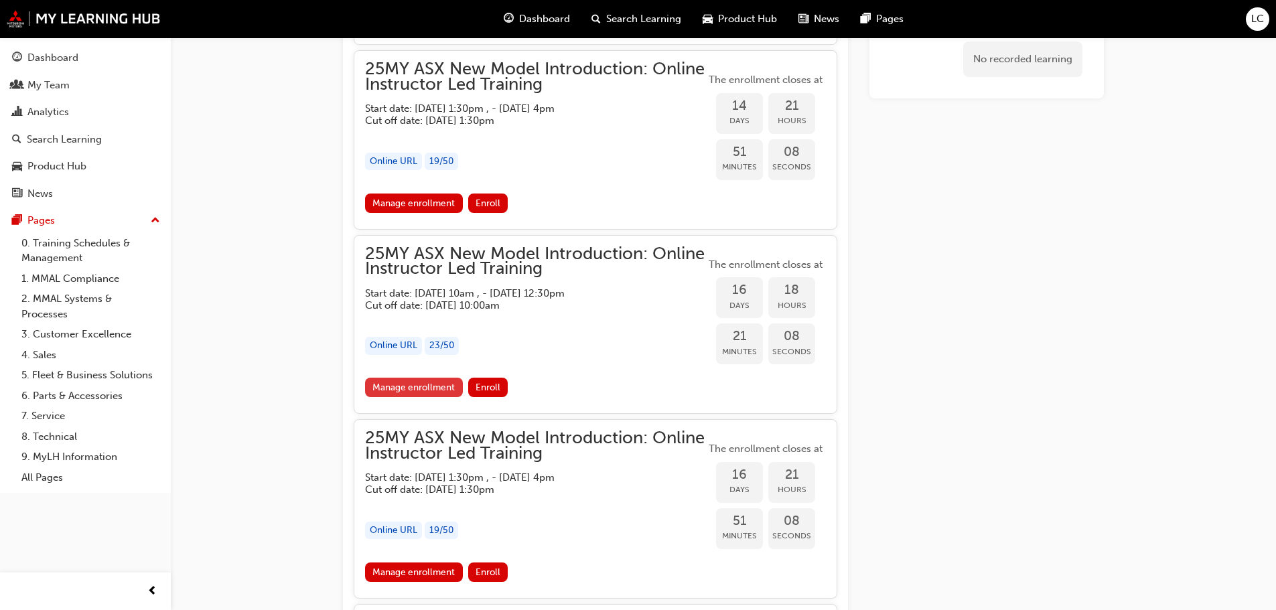
click at [414, 393] on link "Manage enrollment" at bounding box center [414, 387] width 98 height 19
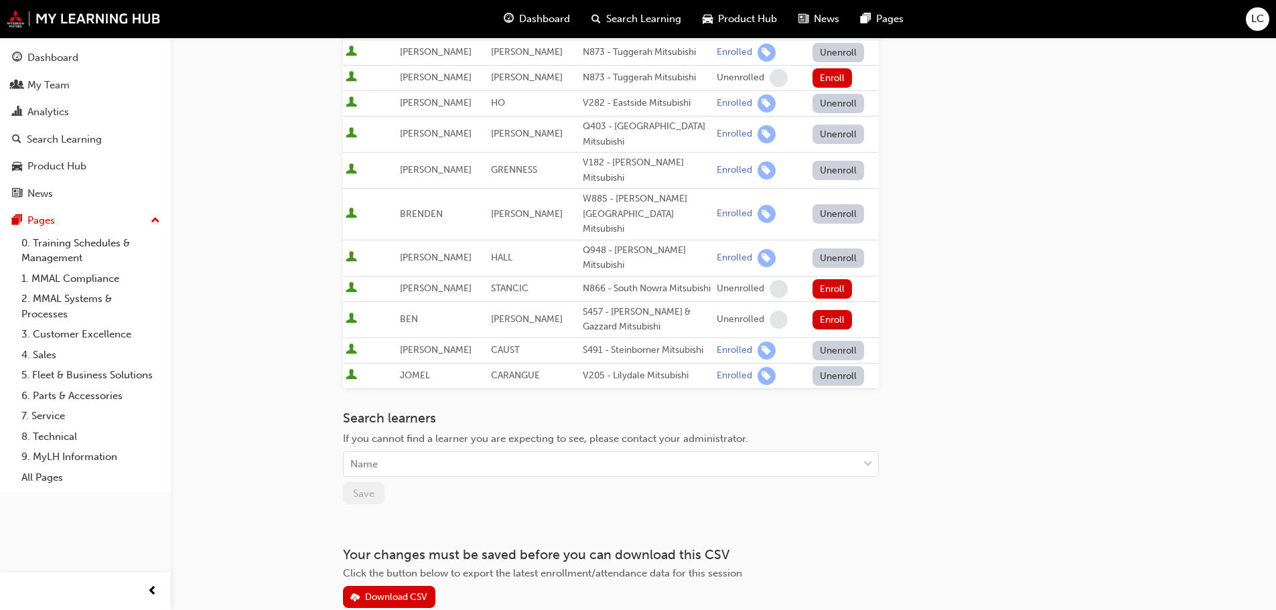
scroll to position [670, 0]
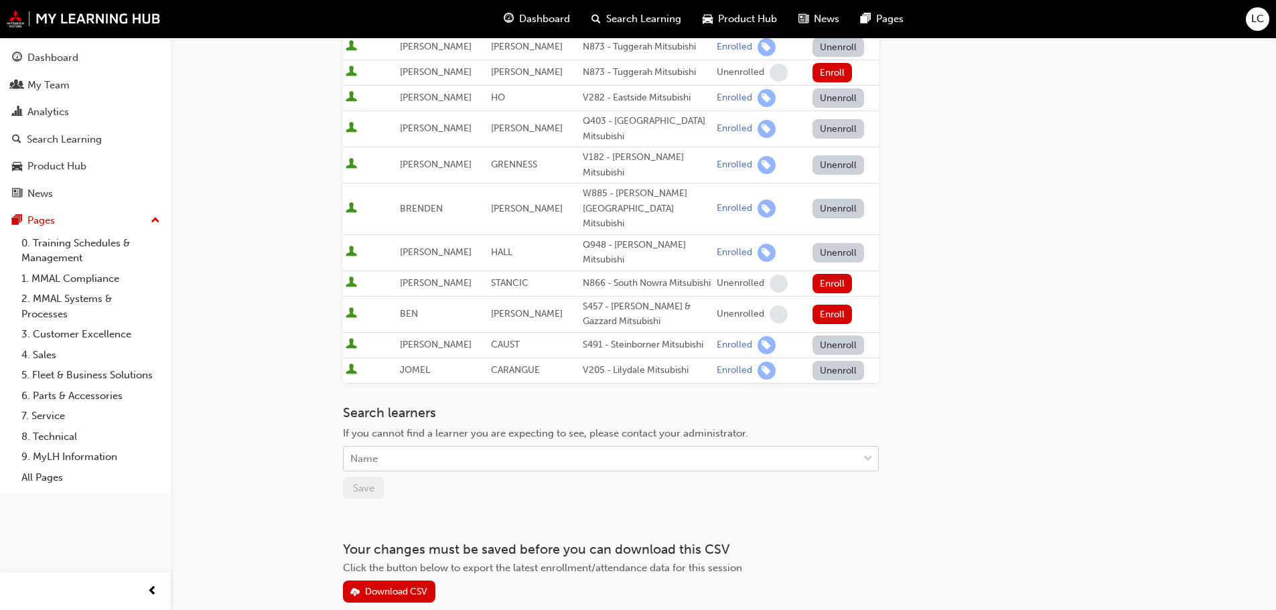
click at [525, 447] on div "Name" at bounding box center [601, 458] width 514 height 23
type input "KAVIN"
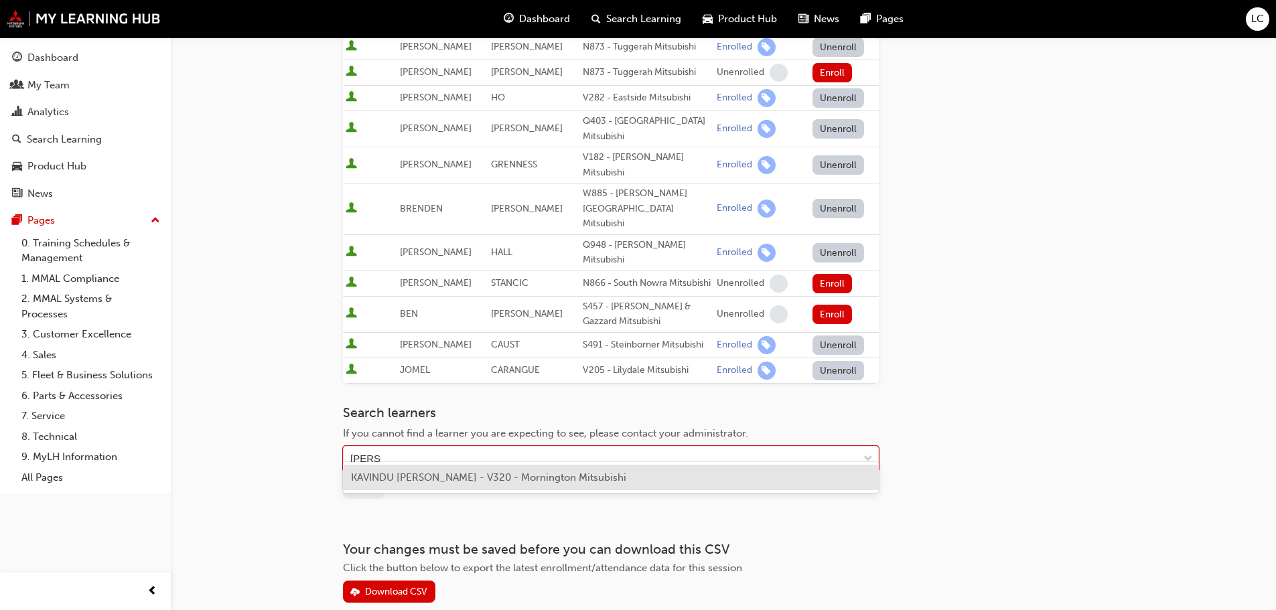
click at [539, 488] on div "KAVINDU FERNANDO - V320 - Mornington Mitsubishi" at bounding box center [611, 478] width 536 height 26
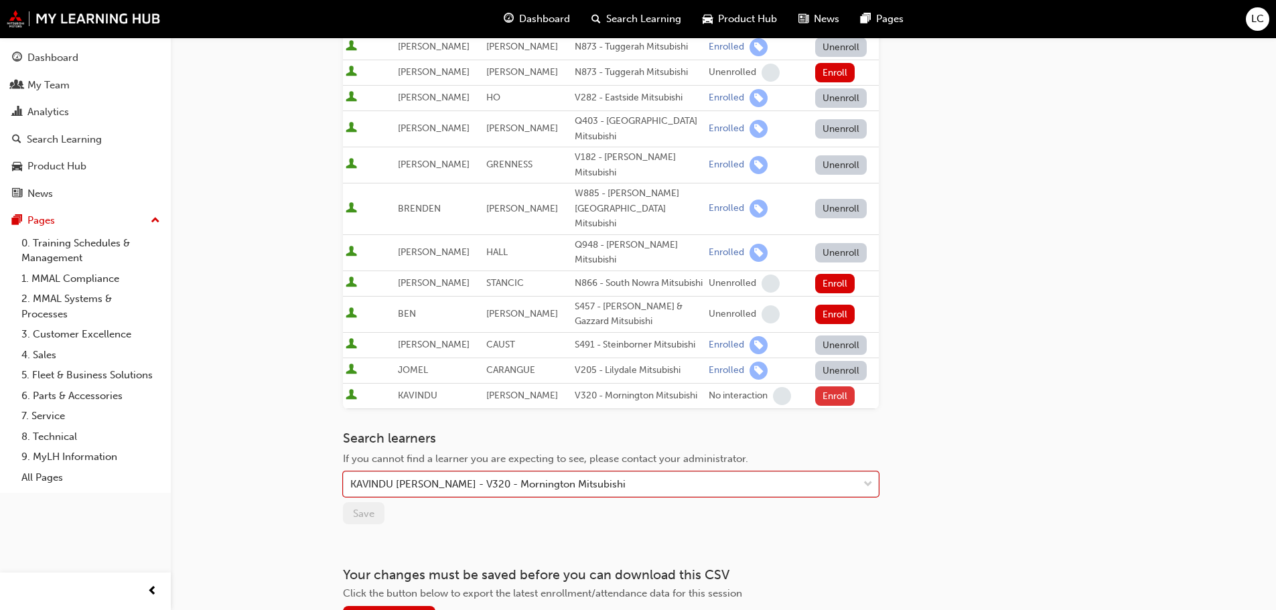
click at [817, 387] on button "Enroll" at bounding box center [835, 396] width 40 height 19
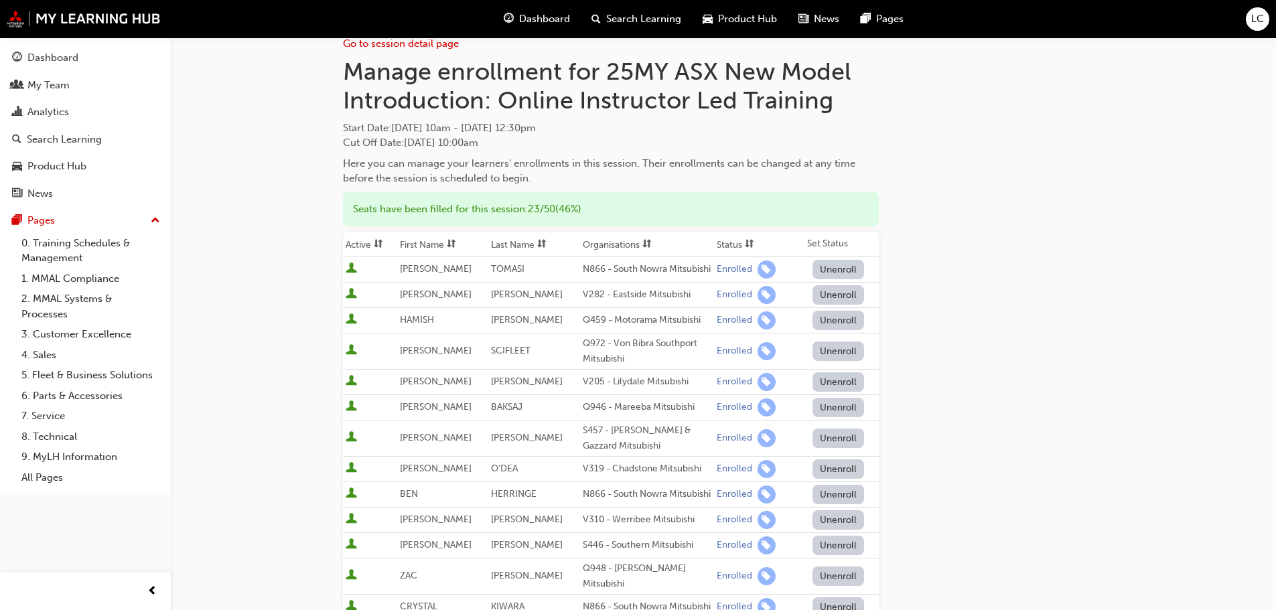
scroll to position [0, 0]
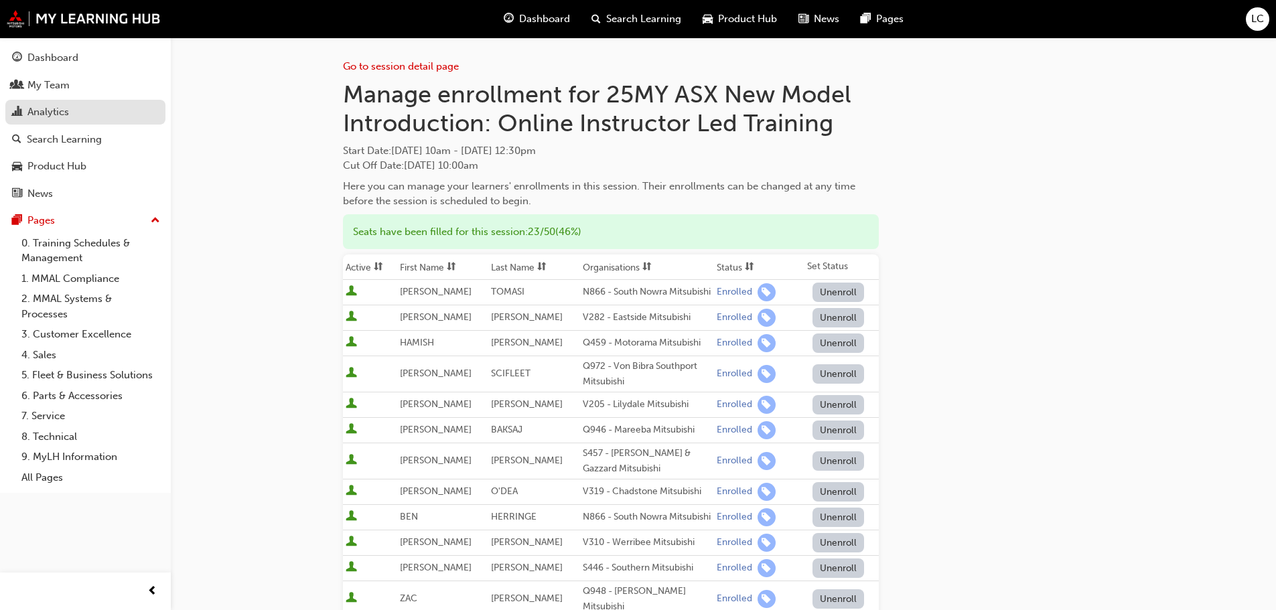
click at [52, 103] on link "Analytics" at bounding box center [85, 112] width 160 height 25
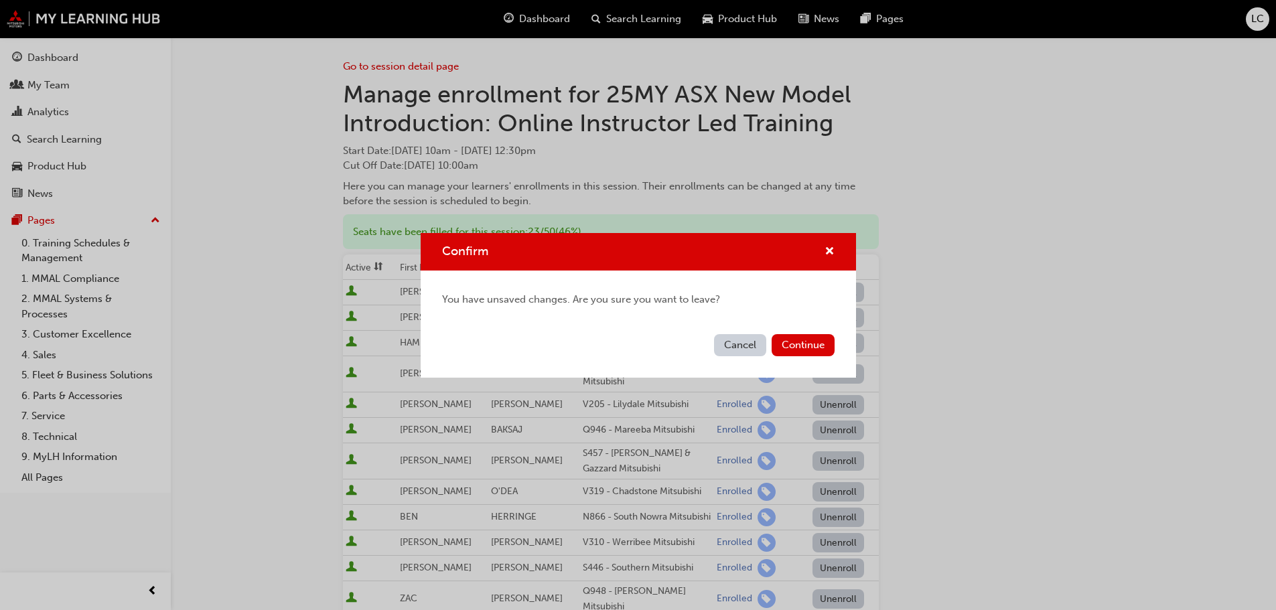
click at [752, 344] on button "Cancel" at bounding box center [740, 345] width 52 height 22
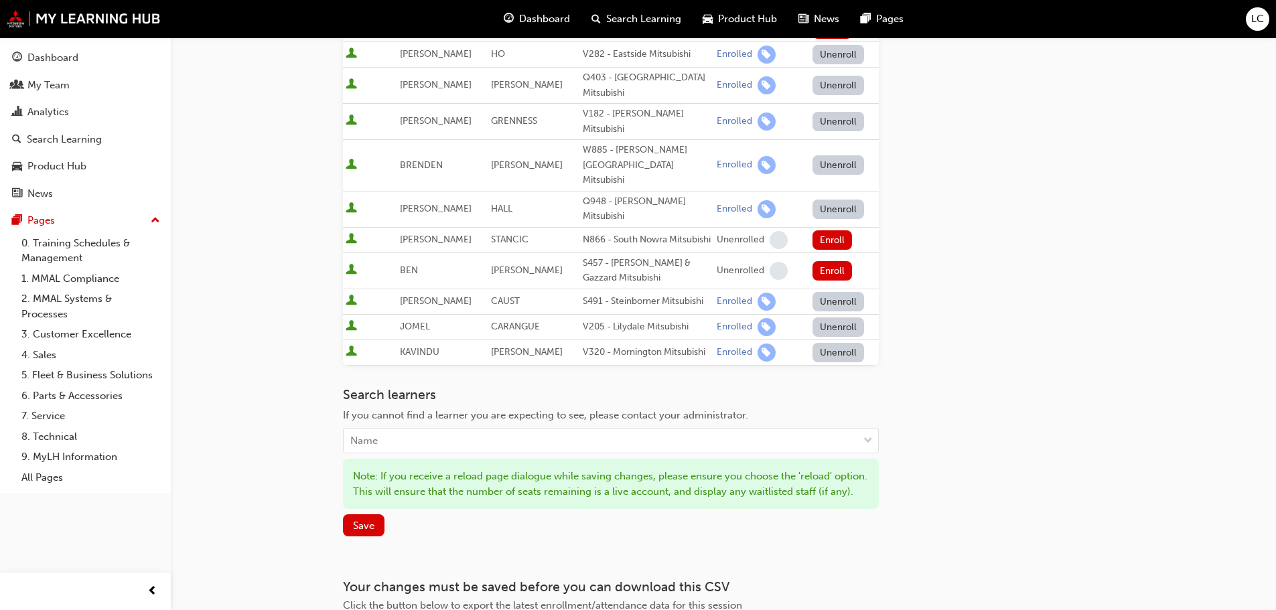
scroll to position [737, 0]
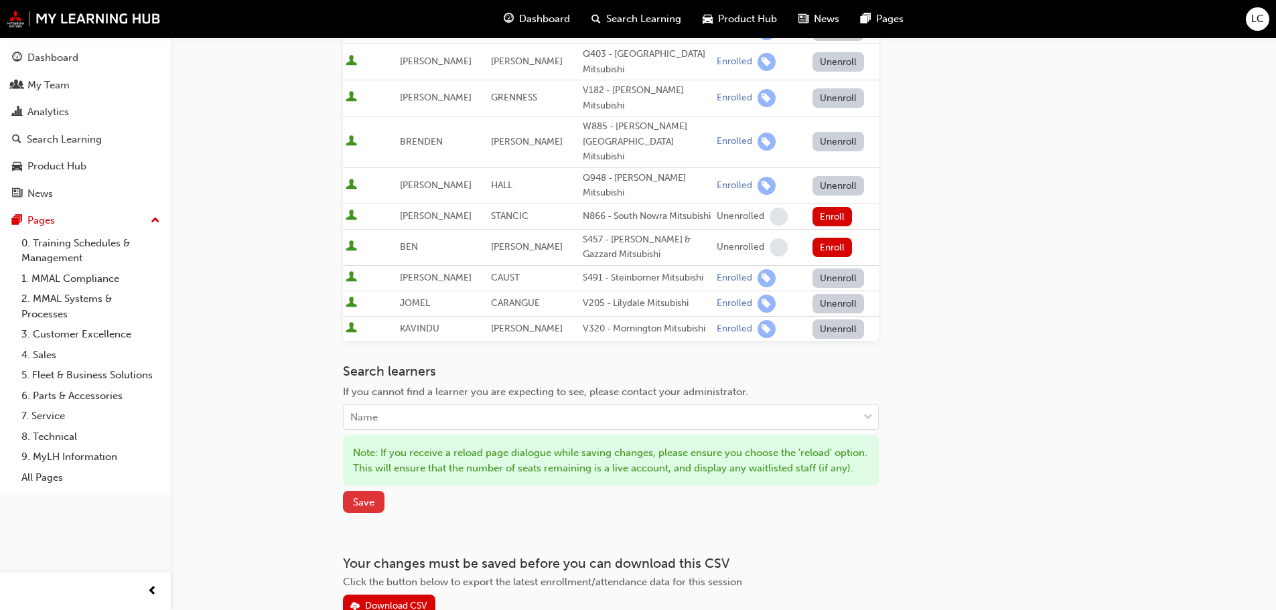
click at [366, 492] on button "Save" at bounding box center [364, 502] width 42 height 22
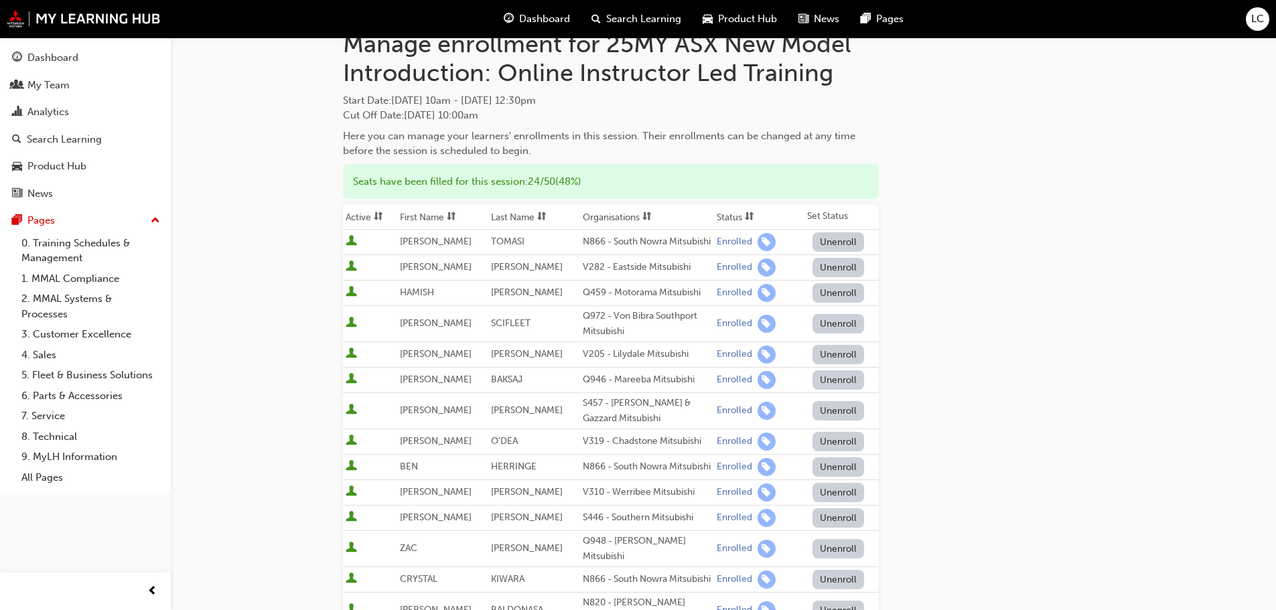
scroll to position [0, 0]
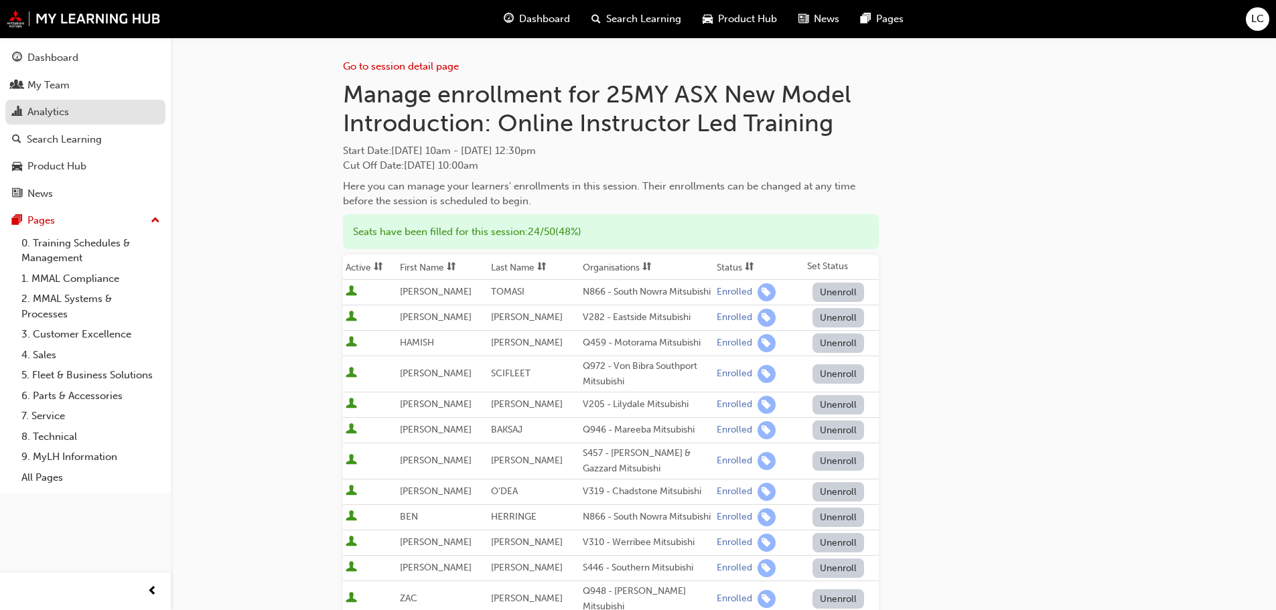
click at [30, 115] on div "Analytics" at bounding box center [48, 112] width 42 height 15
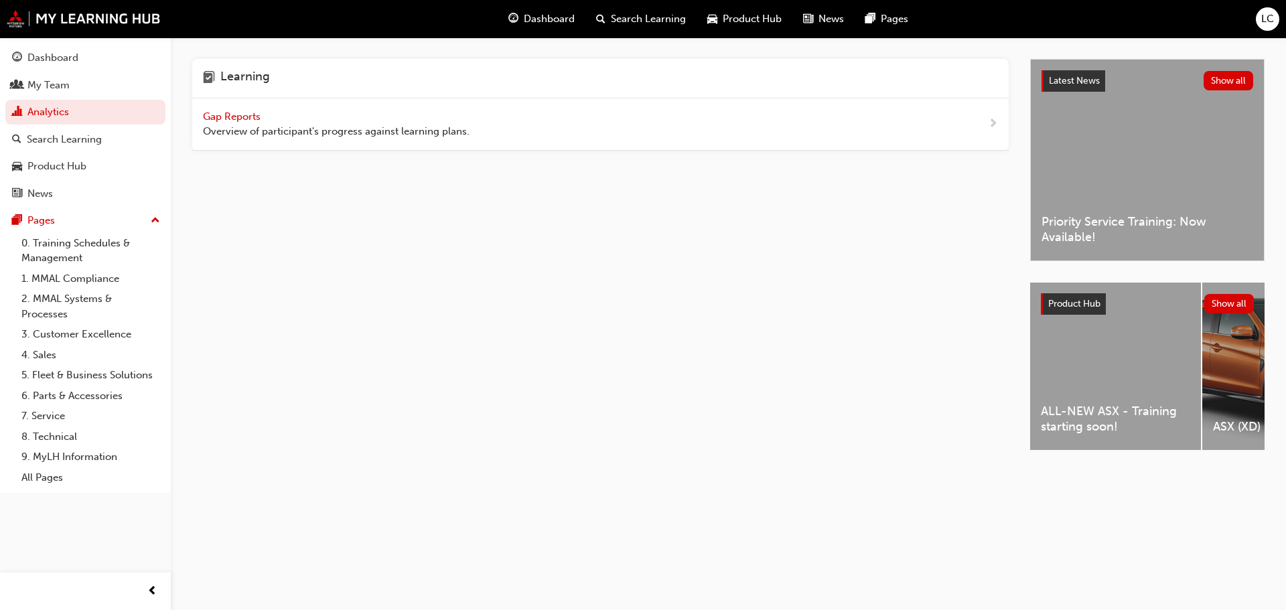
click at [210, 117] on span "Gap Reports" at bounding box center [233, 117] width 60 height 12
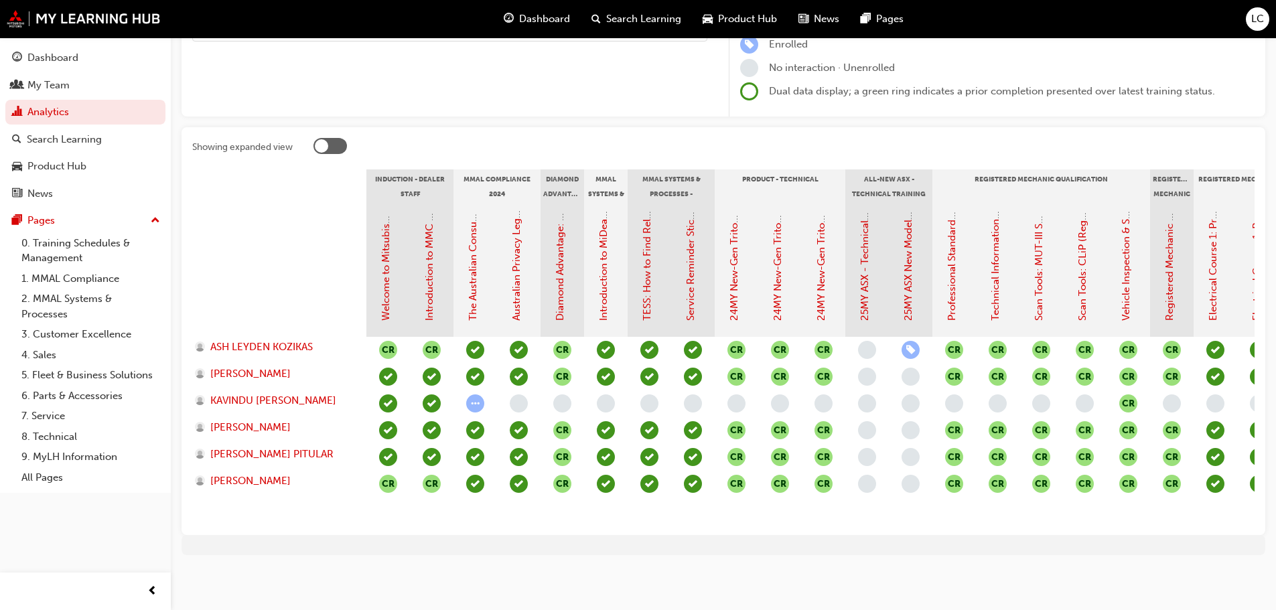
scroll to position [193, 0]
click at [912, 280] on link "25MY ASX New Model Introduction: Online Instructor Led Training" at bounding box center [908, 168] width 12 height 306
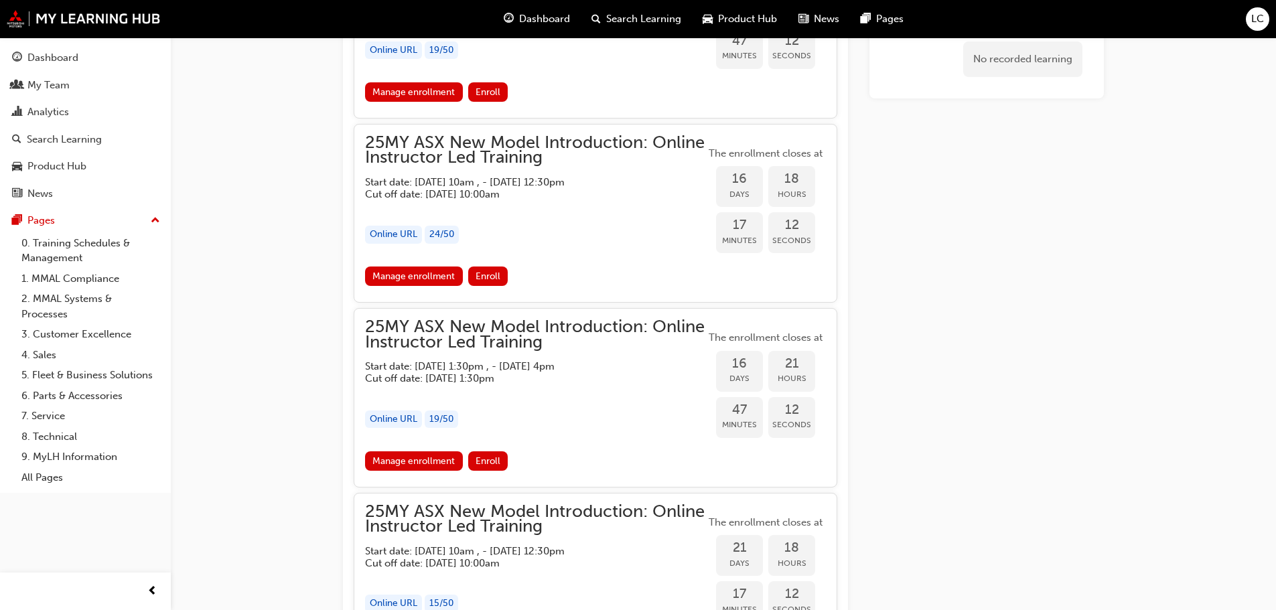
scroll to position [1223, 0]
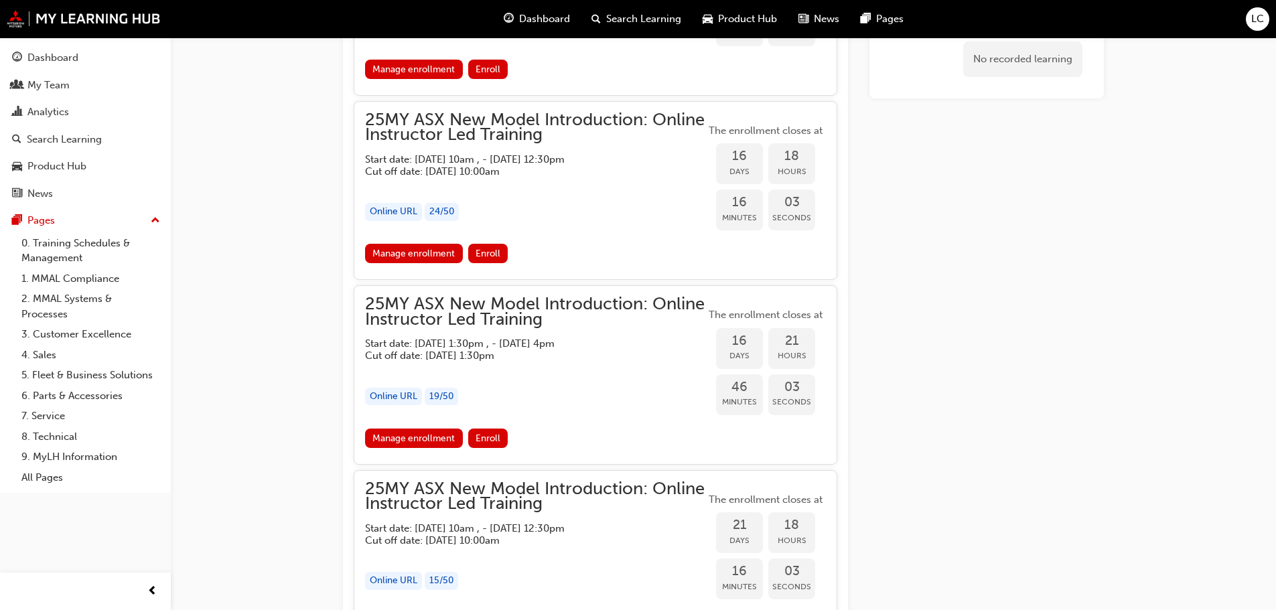
click at [382, 448] on div "Manage enrollment Enroll" at bounding box center [595, 441] width 461 height 25
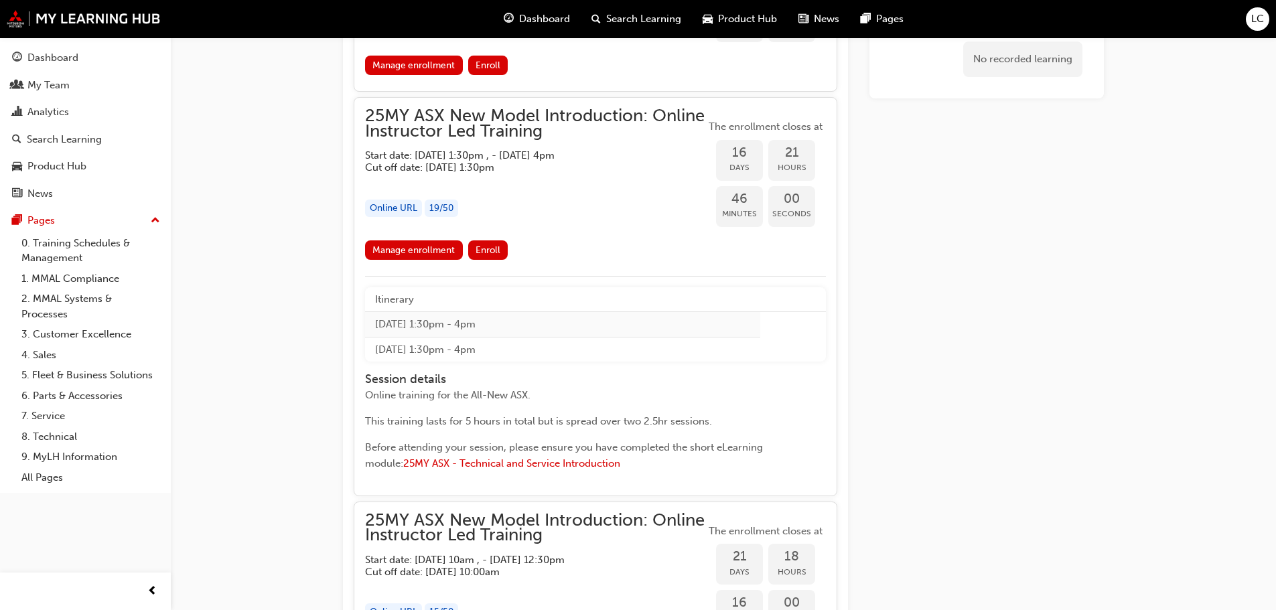
scroll to position [1290, 0]
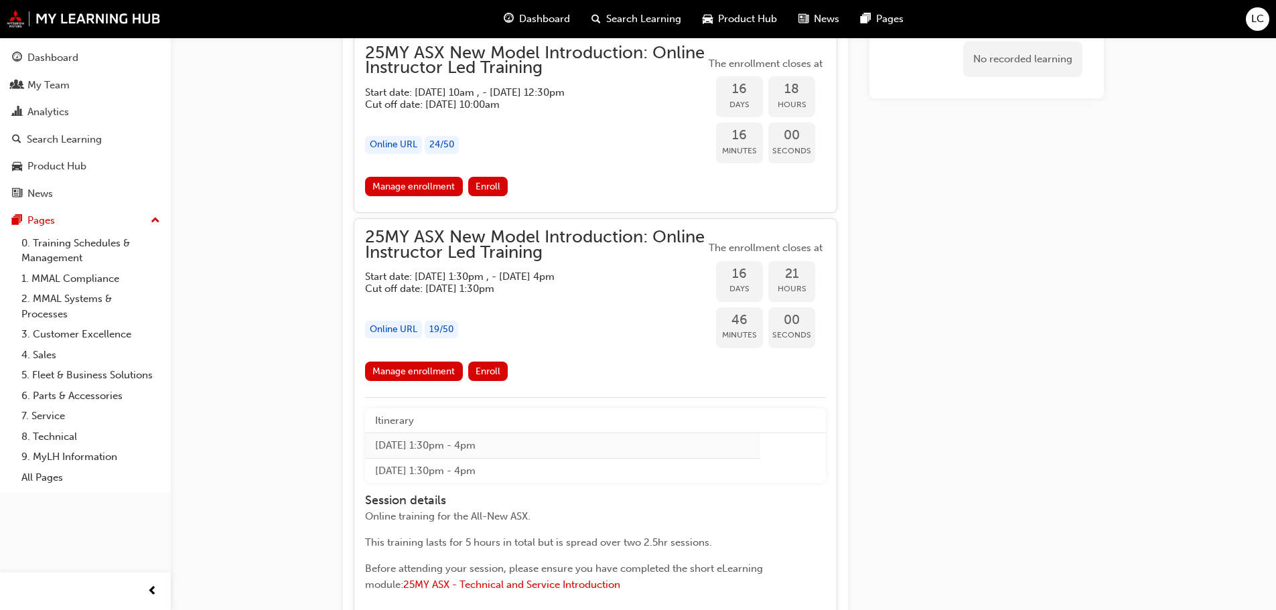
click at [427, 367] on link "Manage enrollment" at bounding box center [414, 371] width 98 height 19
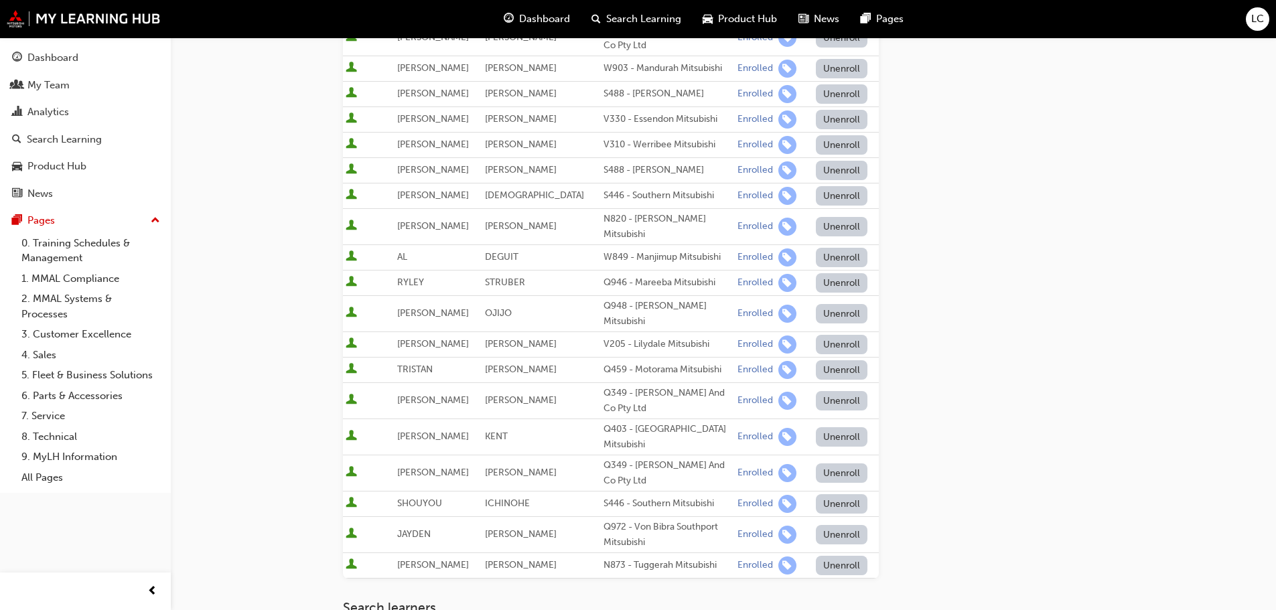
scroll to position [469, 0]
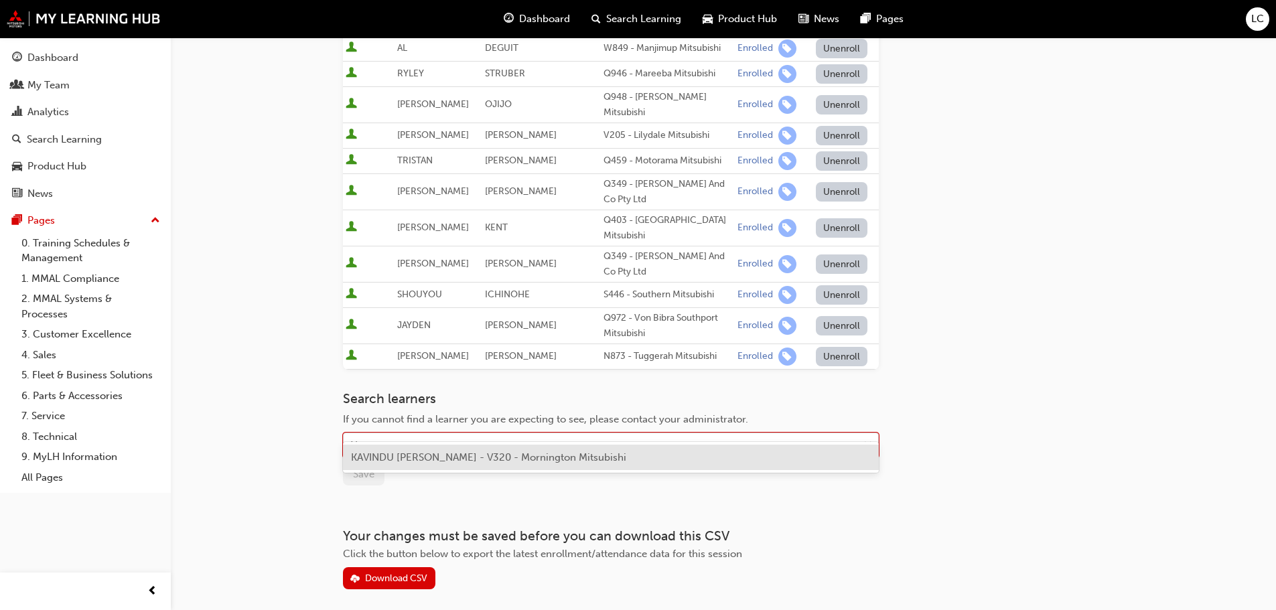
click at [536, 434] on div "Name" at bounding box center [601, 445] width 514 height 23
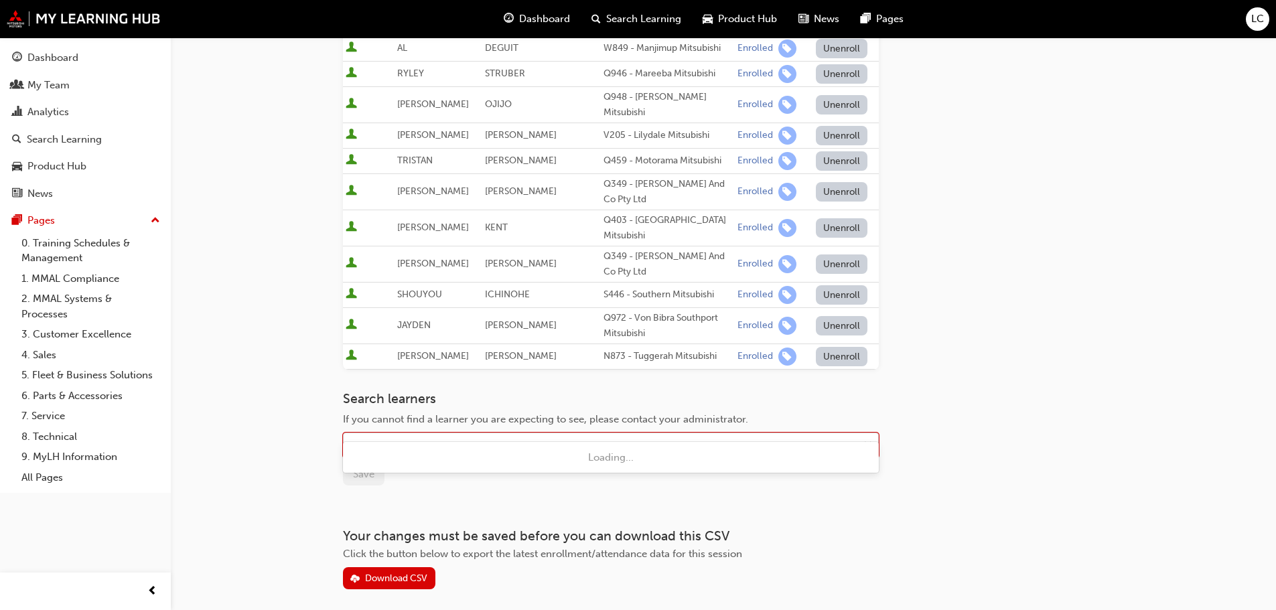
type input "LOUIE"
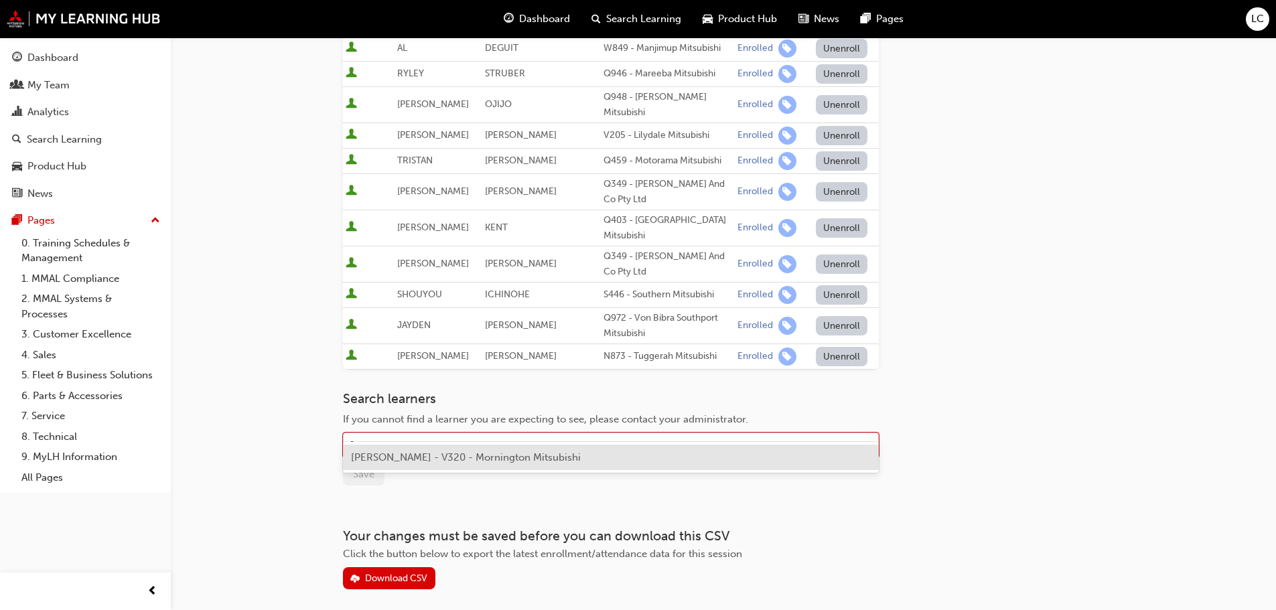
click at [545, 453] on span "LOUIE SUMAYA - V320 - Mornington Mitsubishi" at bounding box center [466, 458] width 230 height 12
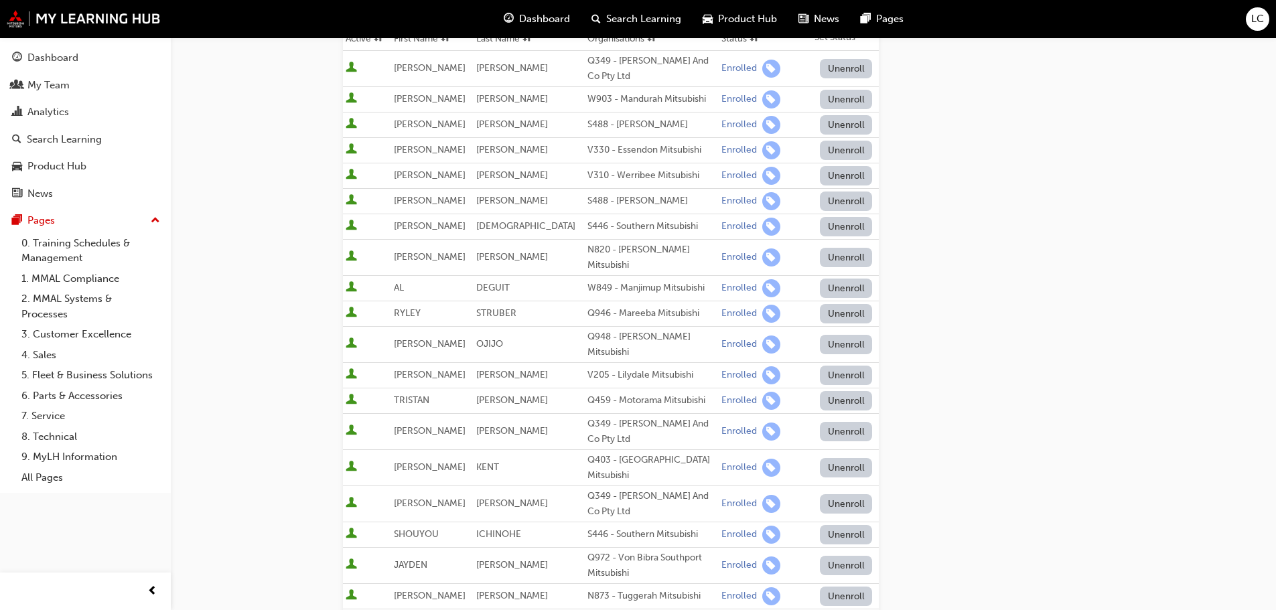
scroll to position [335, 0]
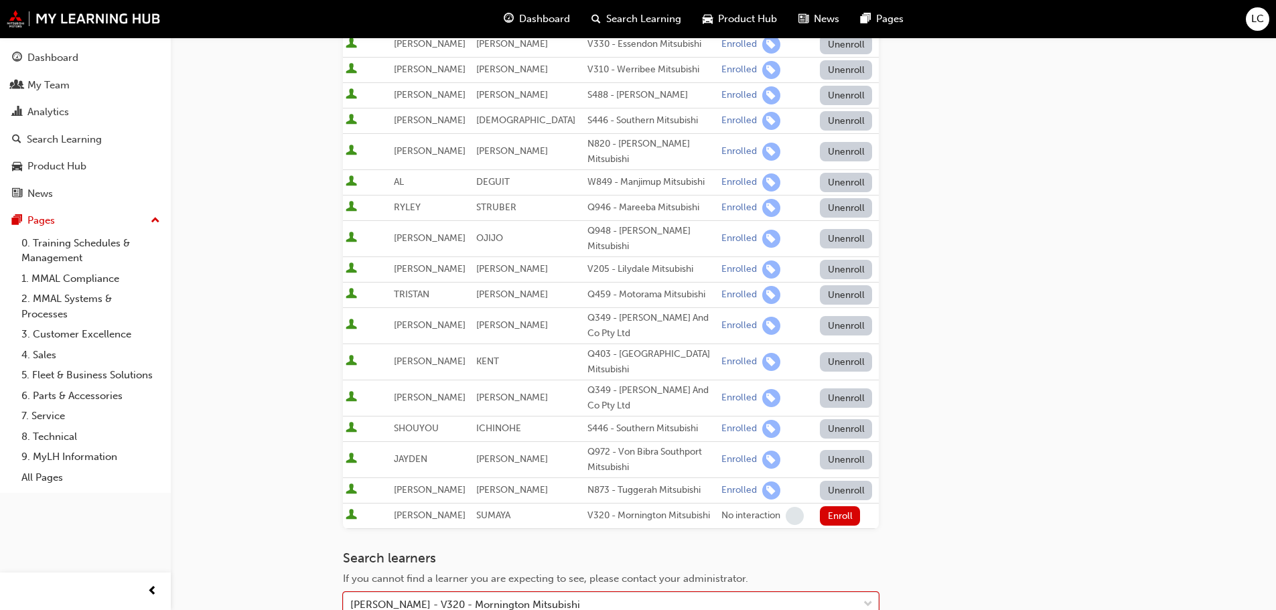
click at [812, 504] on td "Enroll" at bounding box center [845, 516] width 67 height 25
click at [827, 506] on button "Enroll" at bounding box center [840, 515] width 40 height 19
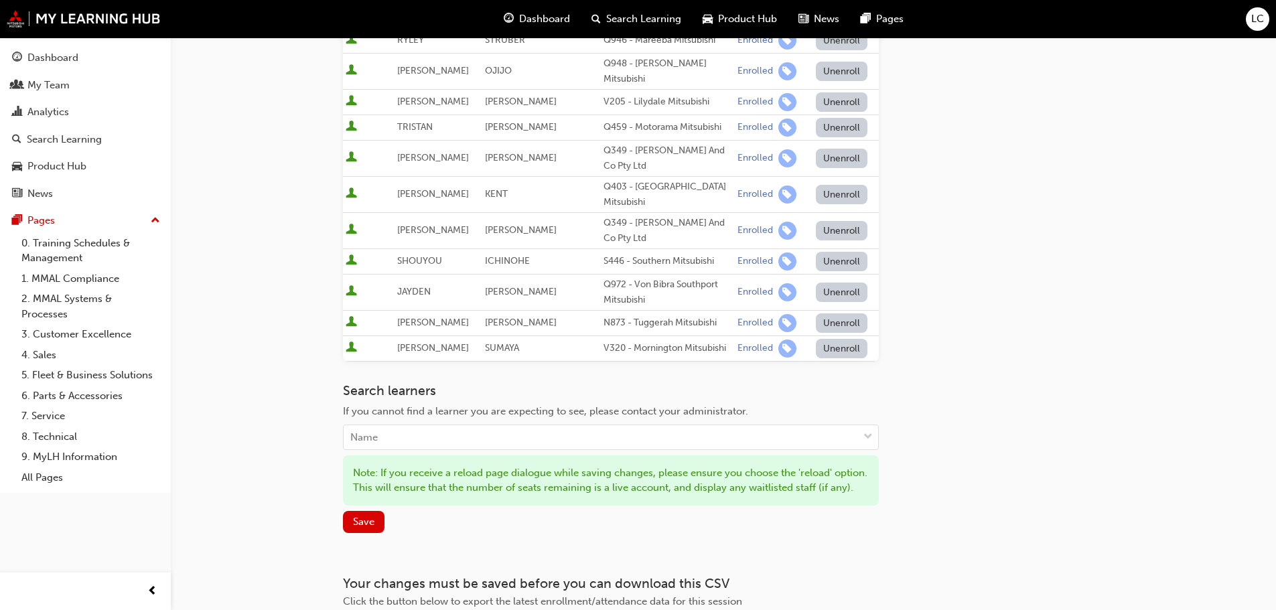
scroll to position [599, 0]
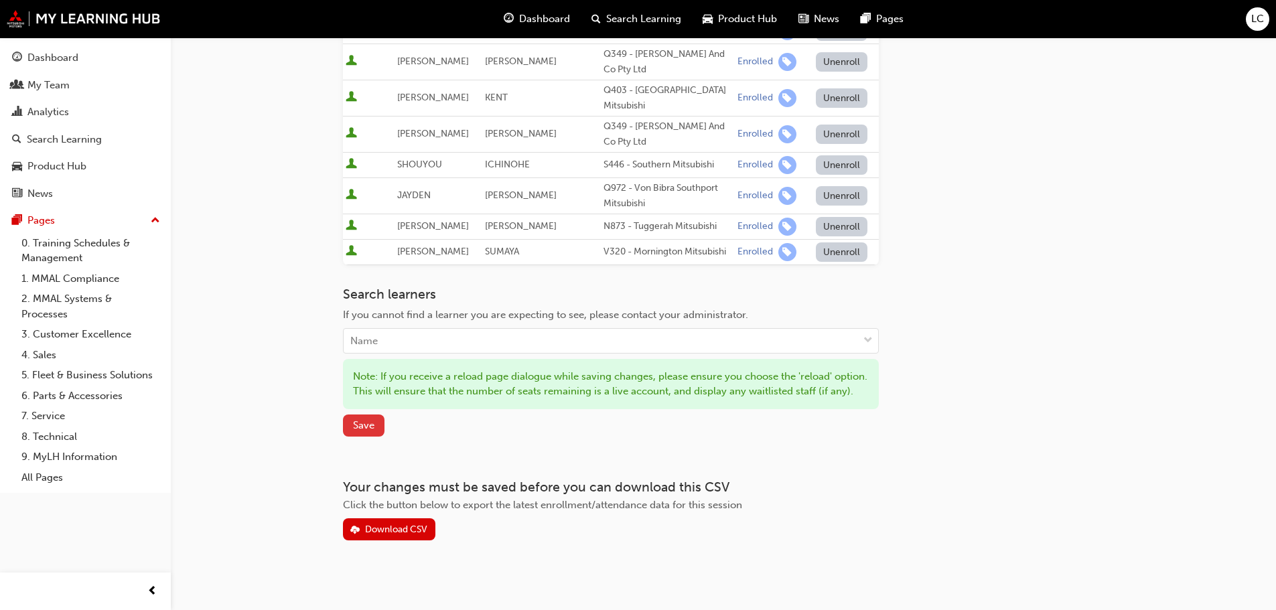
click at [358, 425] on button "Save" at bounding box center [364, 426] width 42 height 22
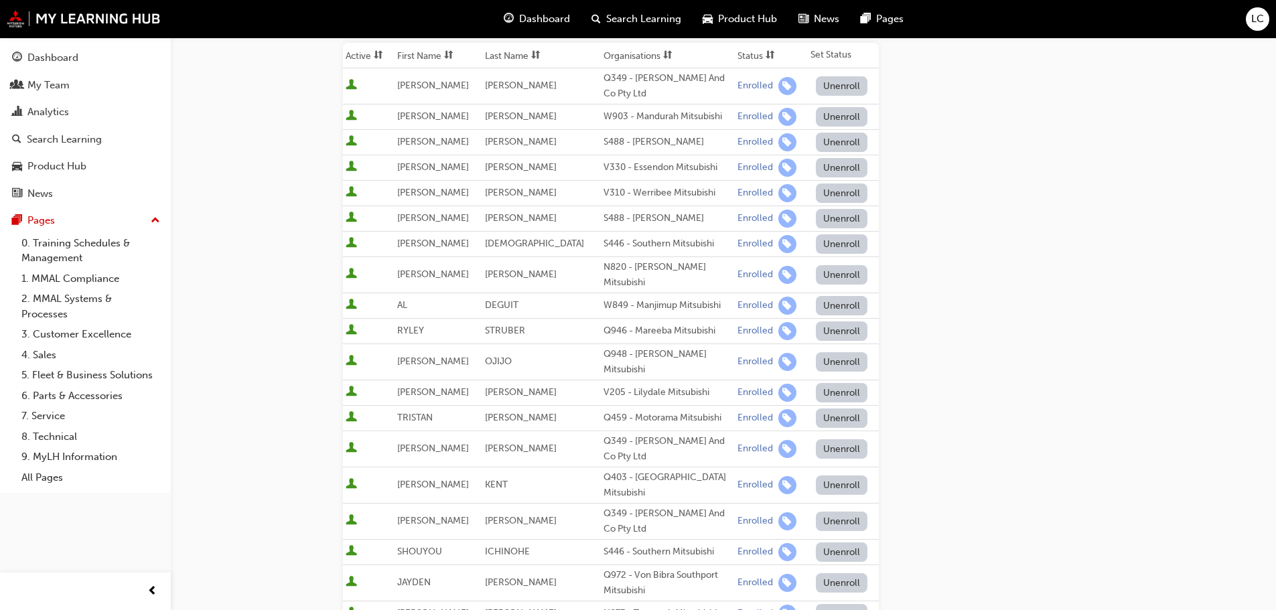
scroll to position [0, 0]
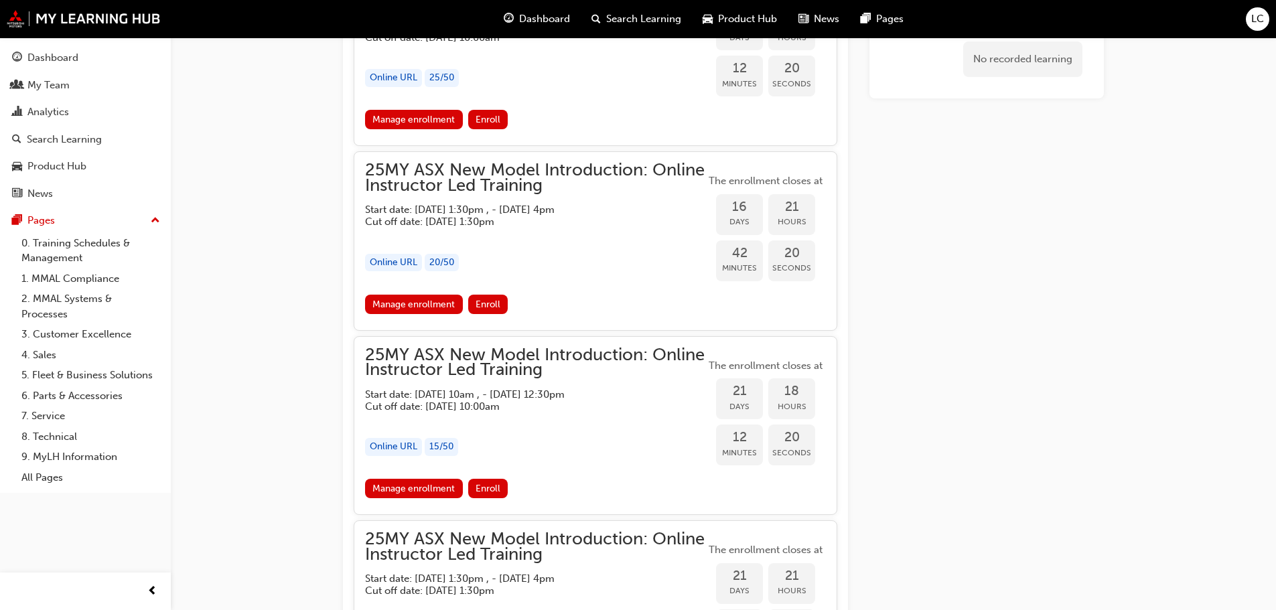
scroll to position [1290, 0]
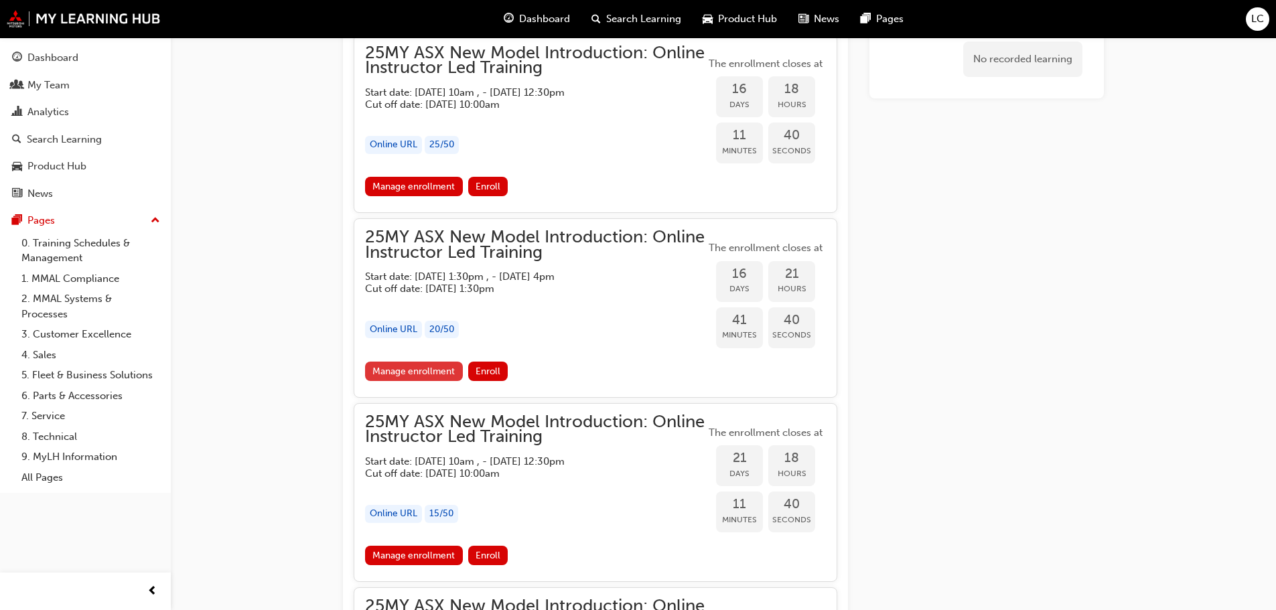
click at [438, 366] on link "Manage enrollment" at bounding box center [414, 371] width 98 height 19
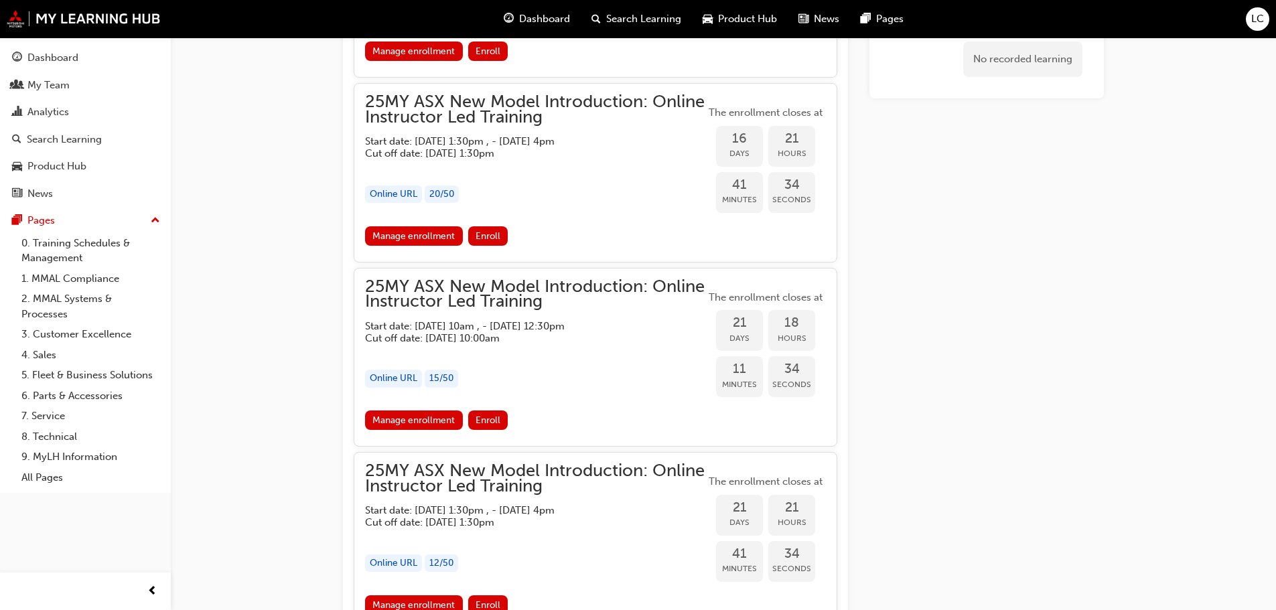
scroll to position [1558, 0]
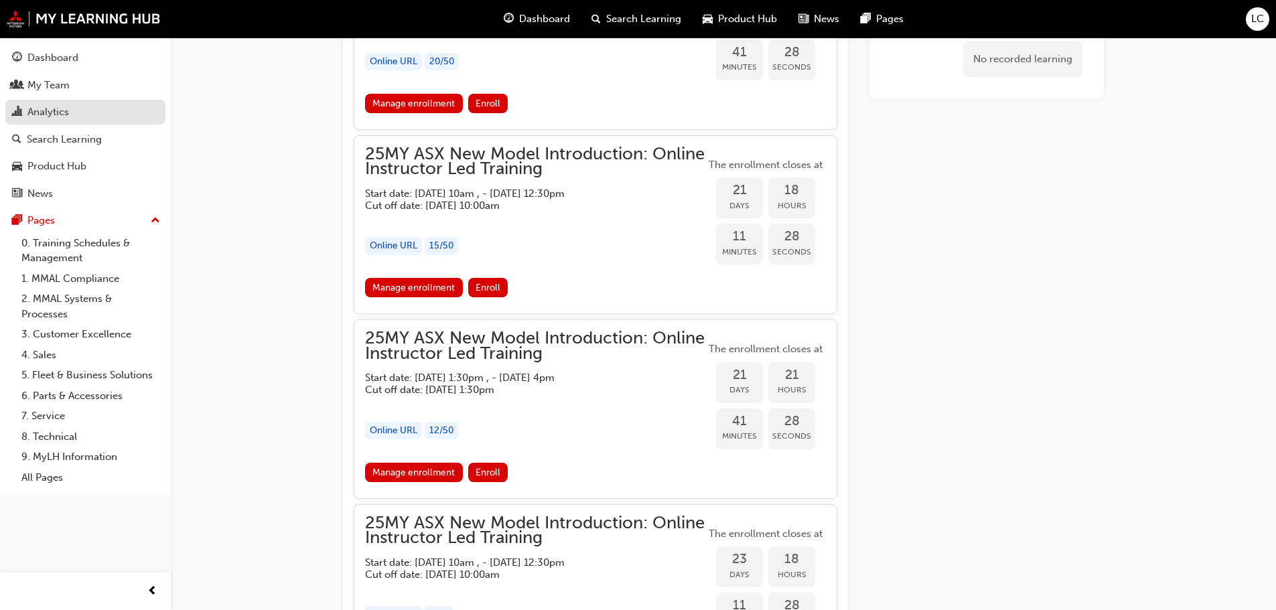
click at [44, 107] on div "Analytics" at bounding box center [48, 112] width 42 height 15
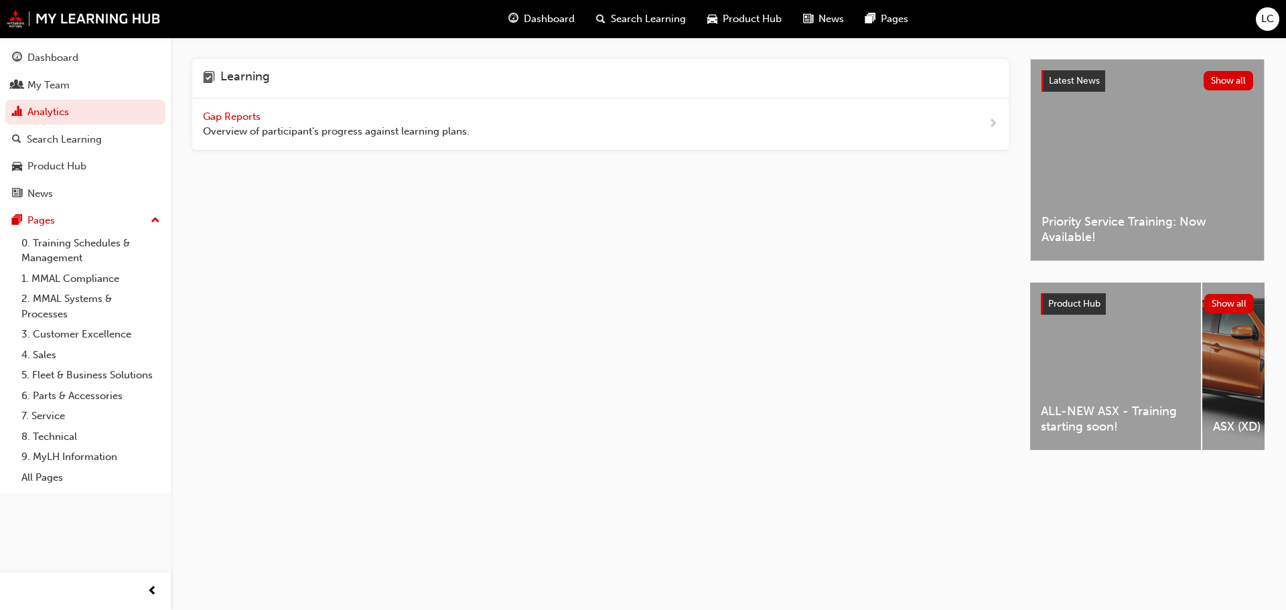
click at [233, 116] on span "Gap Reports" at bounding box center [233, 117] width 60 height 12
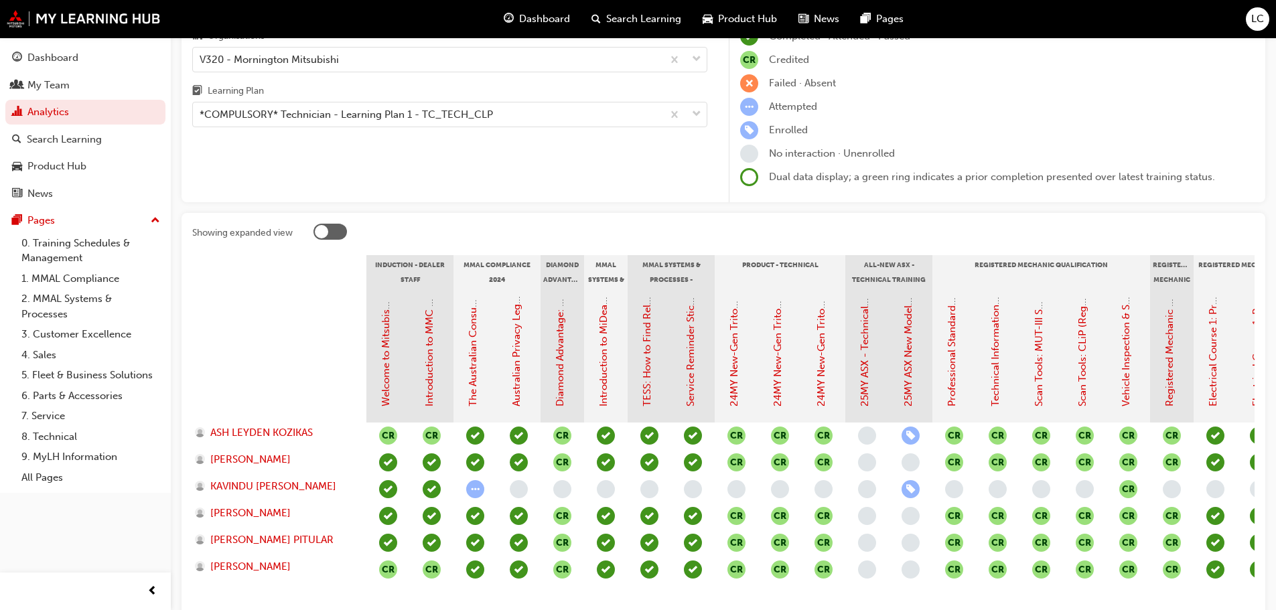
scroll to position [193, 0]
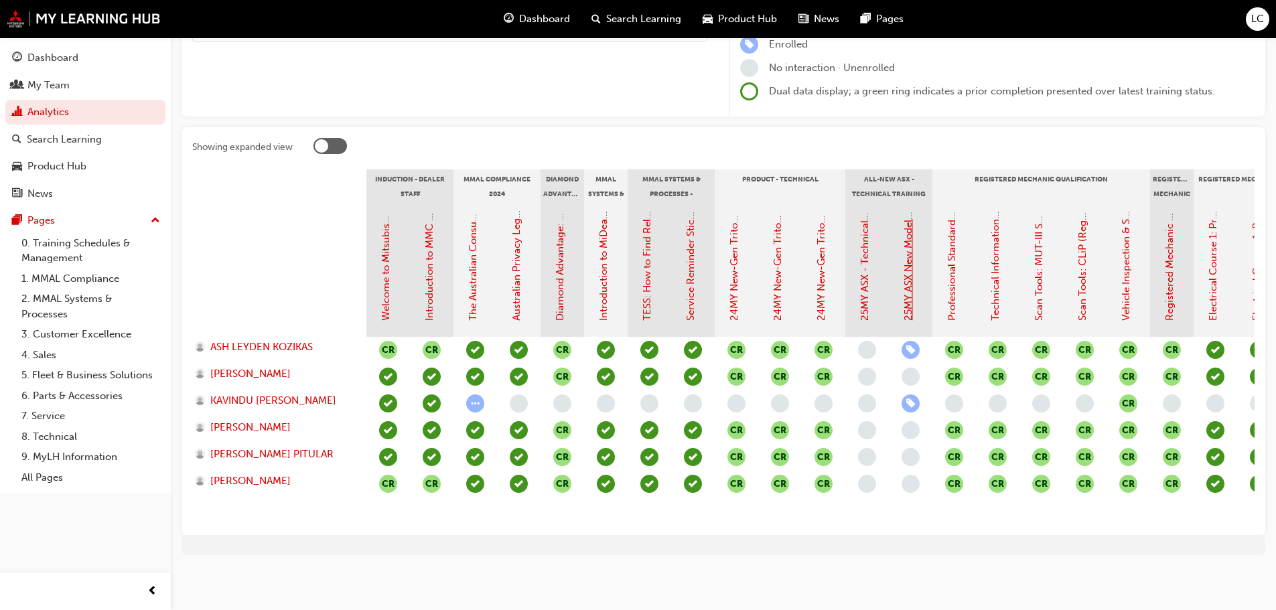
click at [914, 259] on link "25MY ASX New Model Introduction: Online Instructor Led Training" at bounding box center [908, 168] width 12 height 306
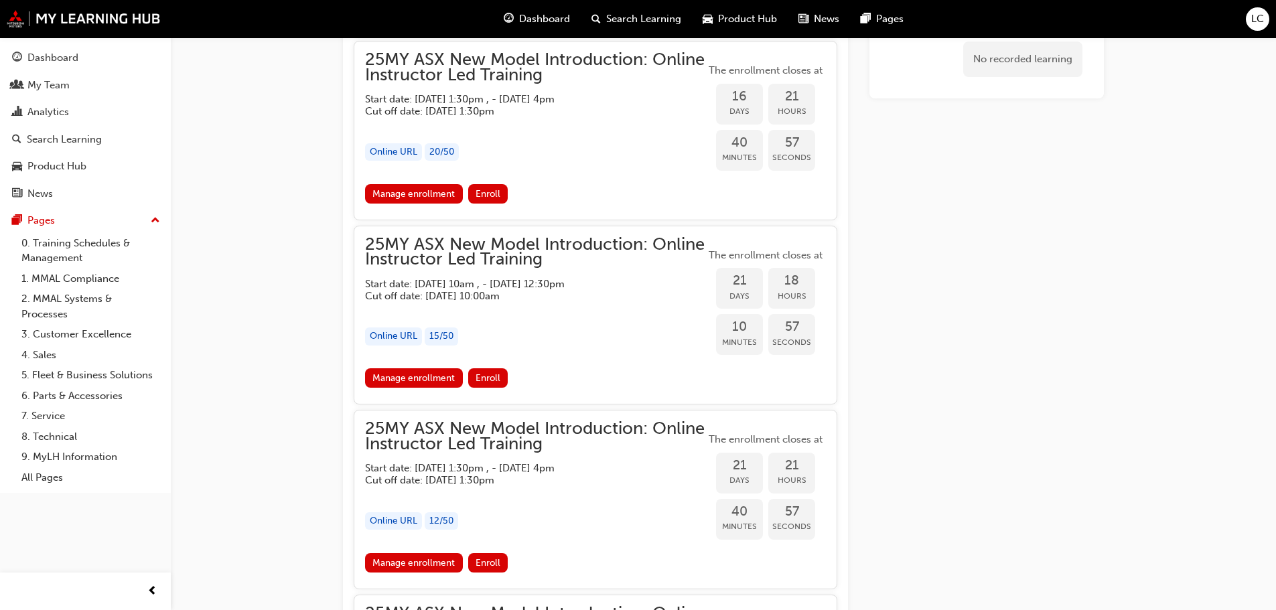
scroll to position [1491, 0]
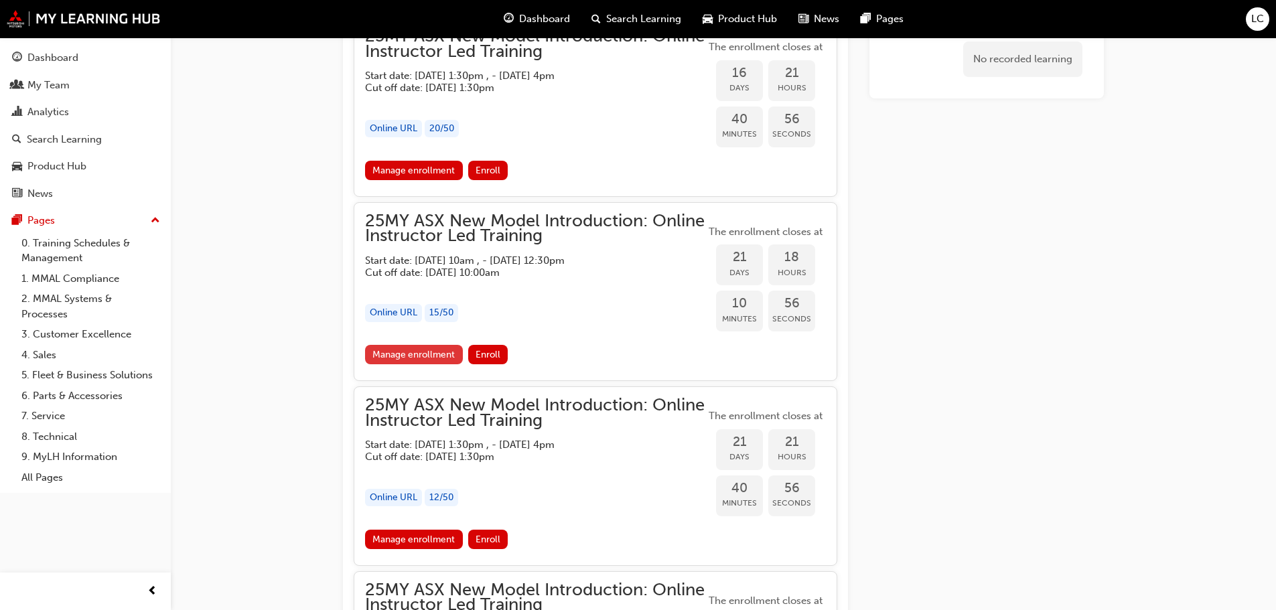
click at [445, 355] on link "Manage enrollment" at bounding box center [414, 354] width 98 height 19
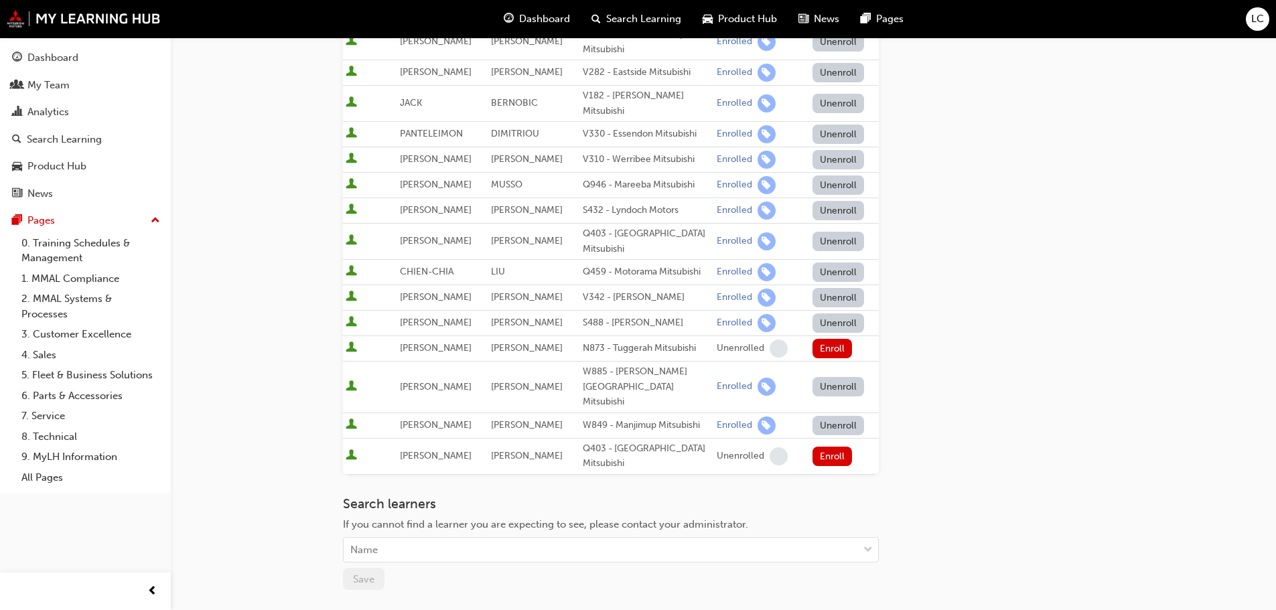
scroll to position [441, 0]
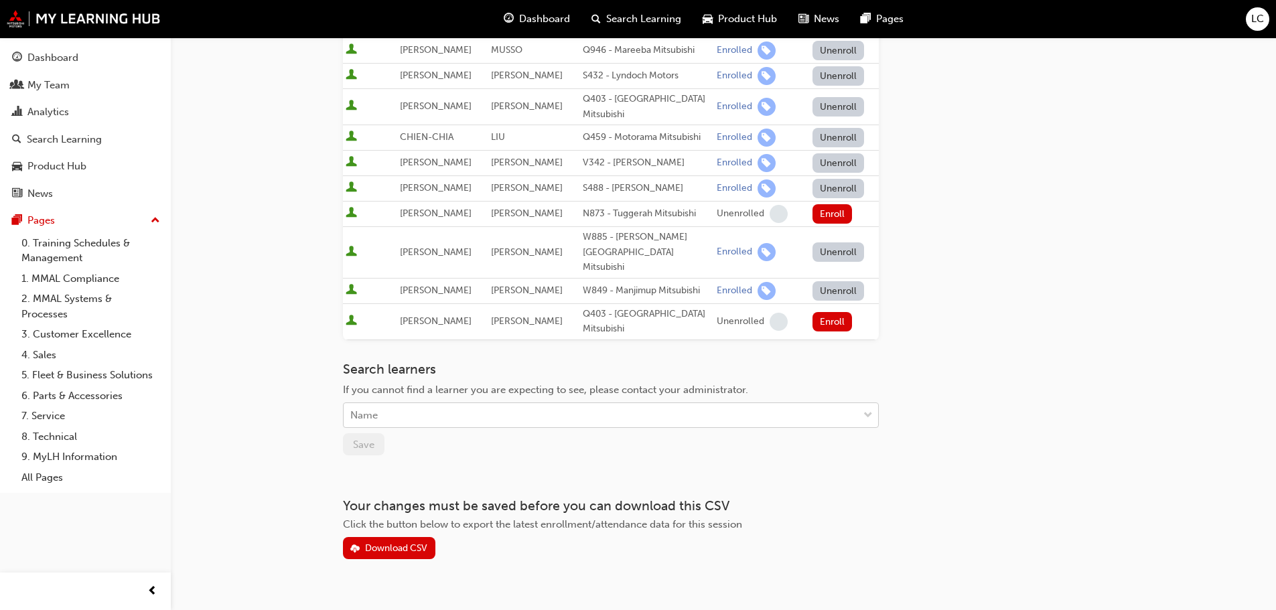
click at [434, 404] on div "Name" at bounding box center [601, 415] width 514 height 23
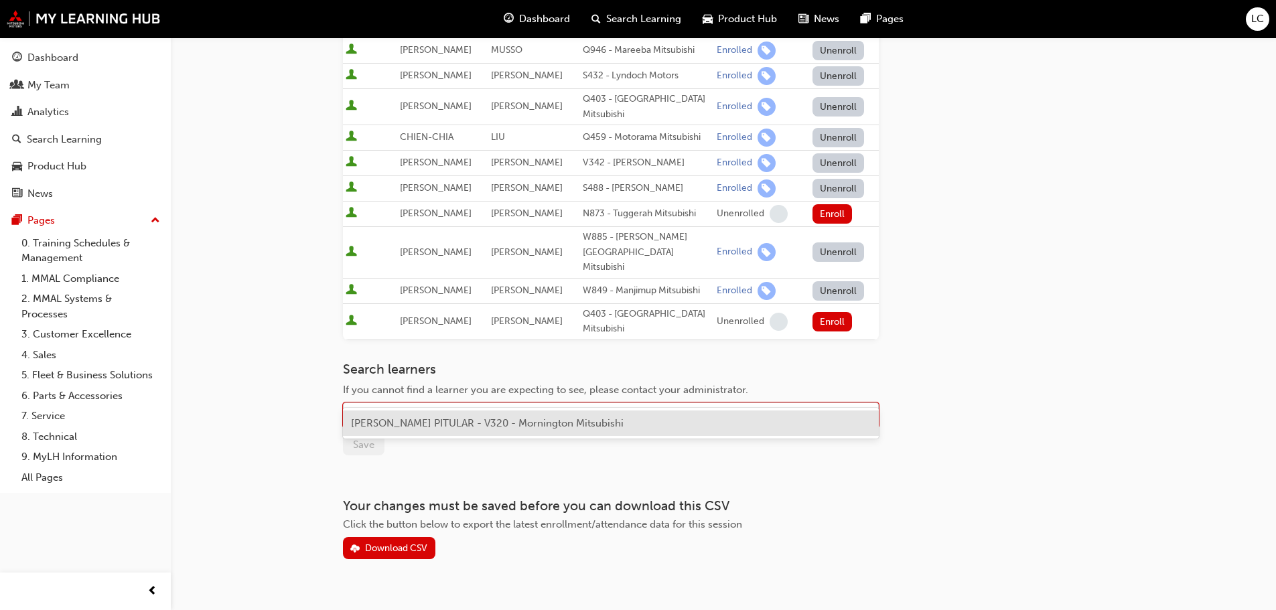
type input "RENE"
click at [513, 424] on span "RENE PITULAR - V320 - Mornington Mitsubishi" at bounding box center [487, 423] width 273 height 12
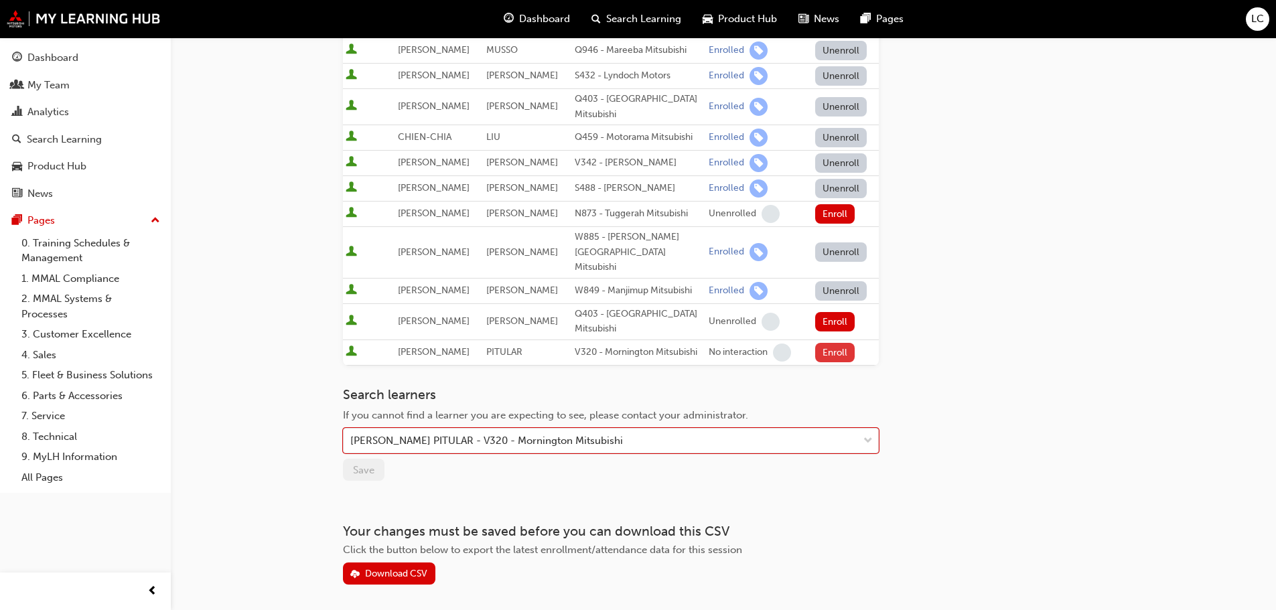
click at [820, 343] on button "Enroll" at bounding box center [835, 352] width 40 height 19
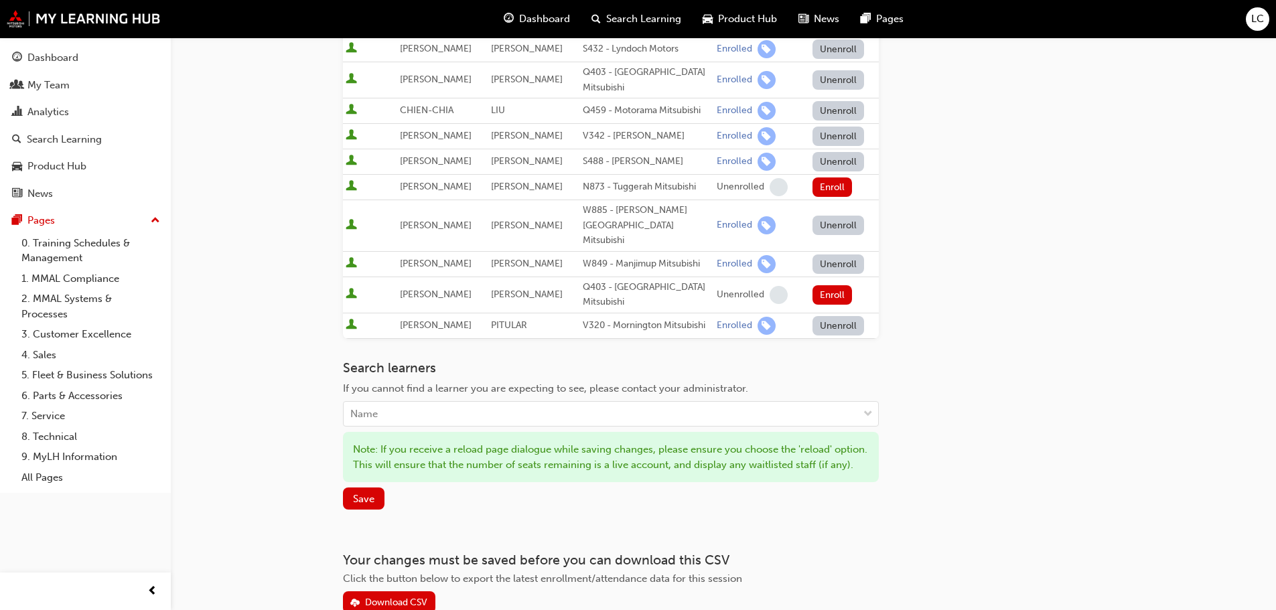
scroll to position [469, 0]
click at [378, 492] on button "Save" at bounding box center [364, 498] width 42 height 22
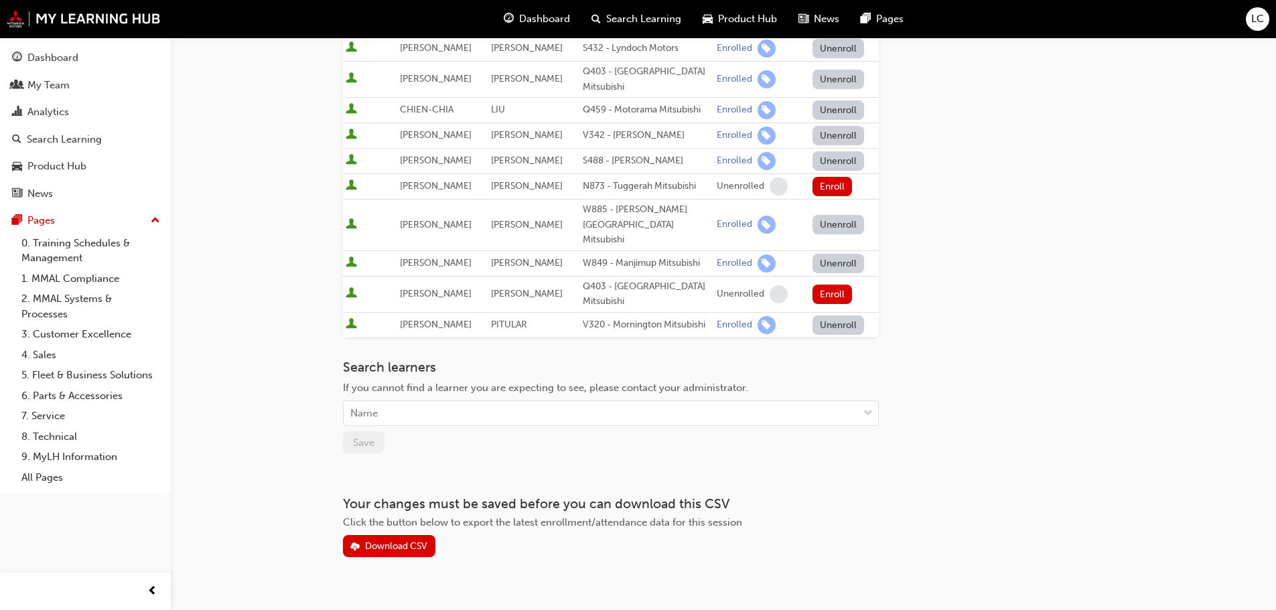
scroll to position [467, 0]
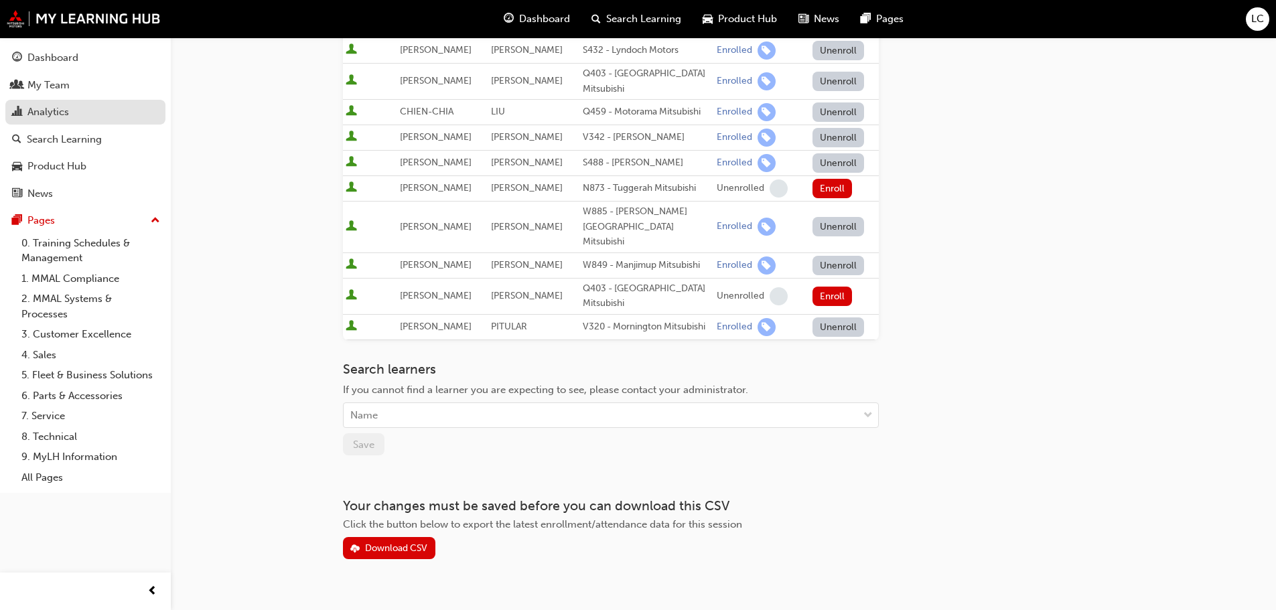
click at [75, 111] on div "Analytics" at bounding box center [85, 112] width 147 height 17
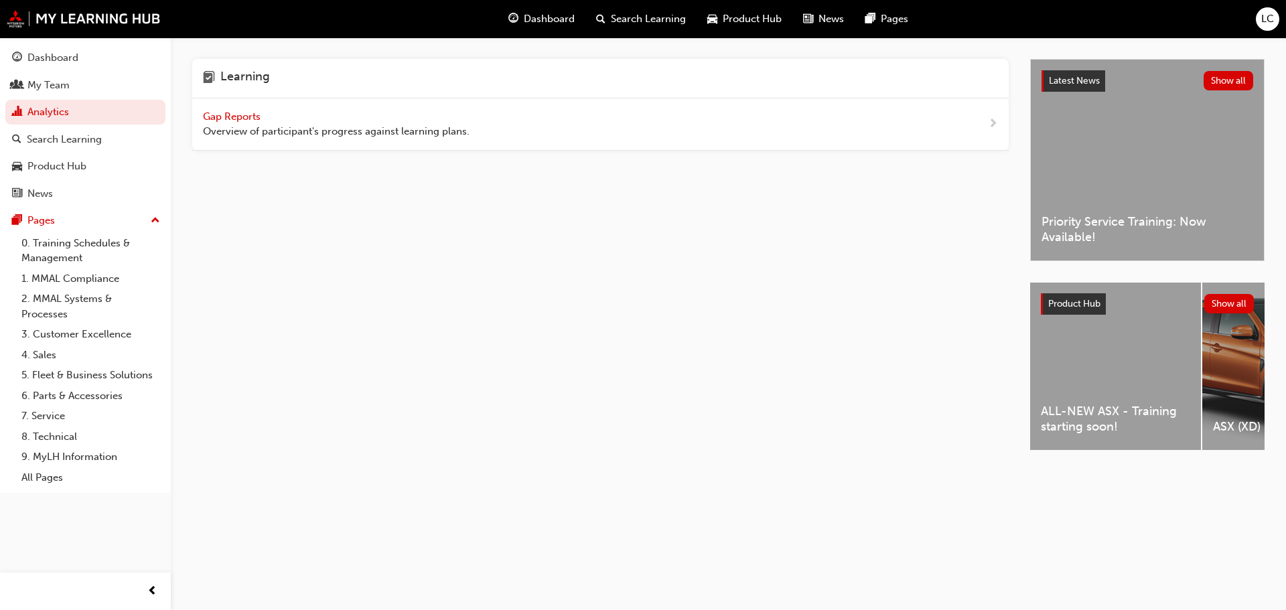
click at [238, 118] on span "Gap Reports" at bounding box center [233, 117] width 60 height 12
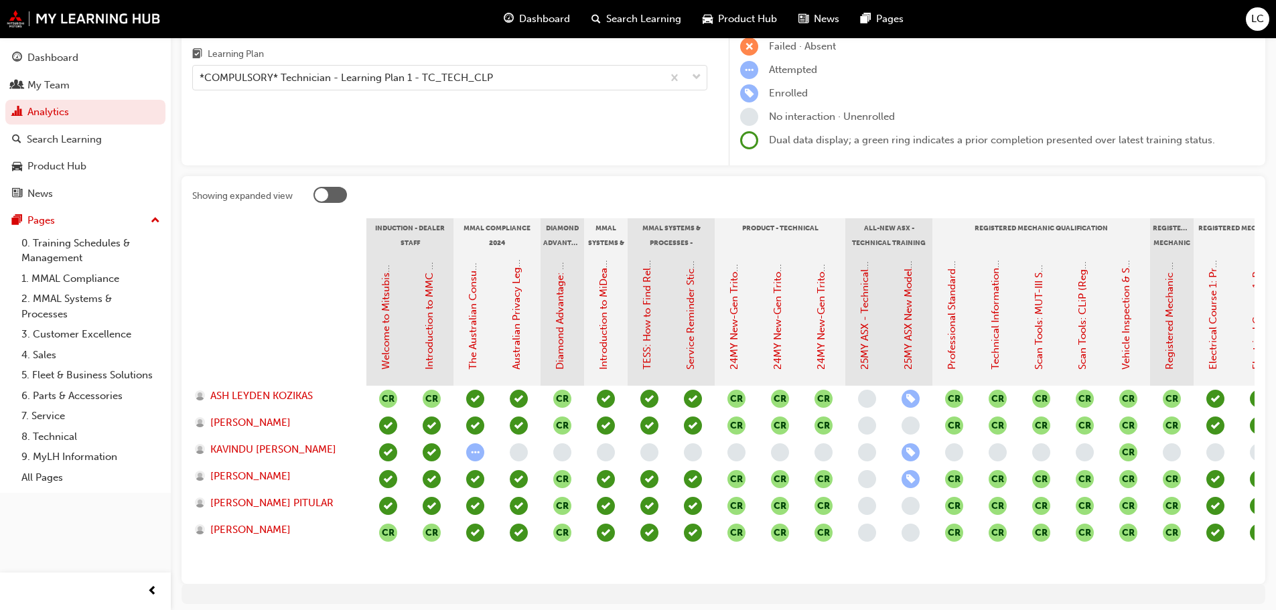
scroll to position [193, 0]
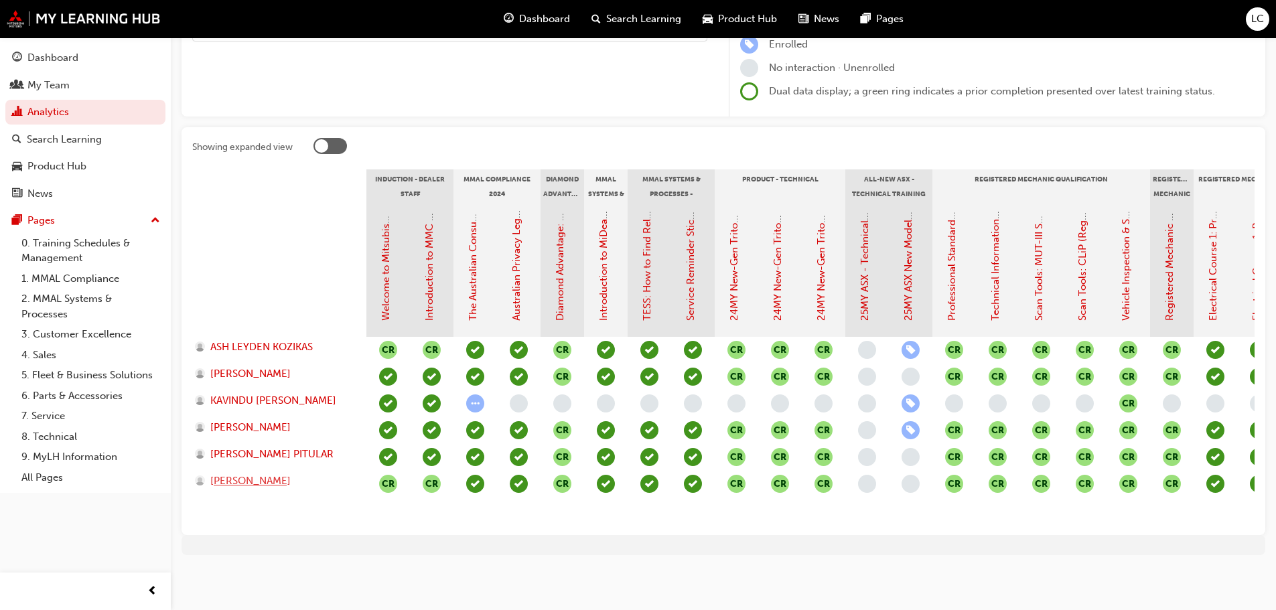
click at [212, 474] on span "UMESH LANE" at bounding box center [250, 481] width 80 height 15
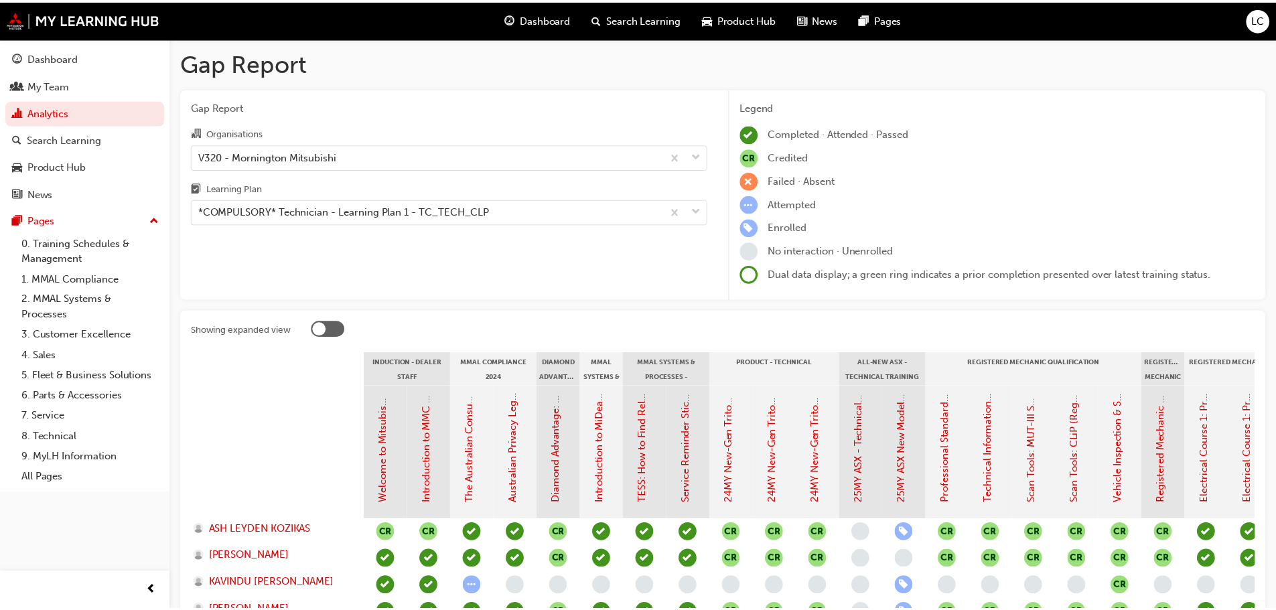
scroll to position [193, 0]
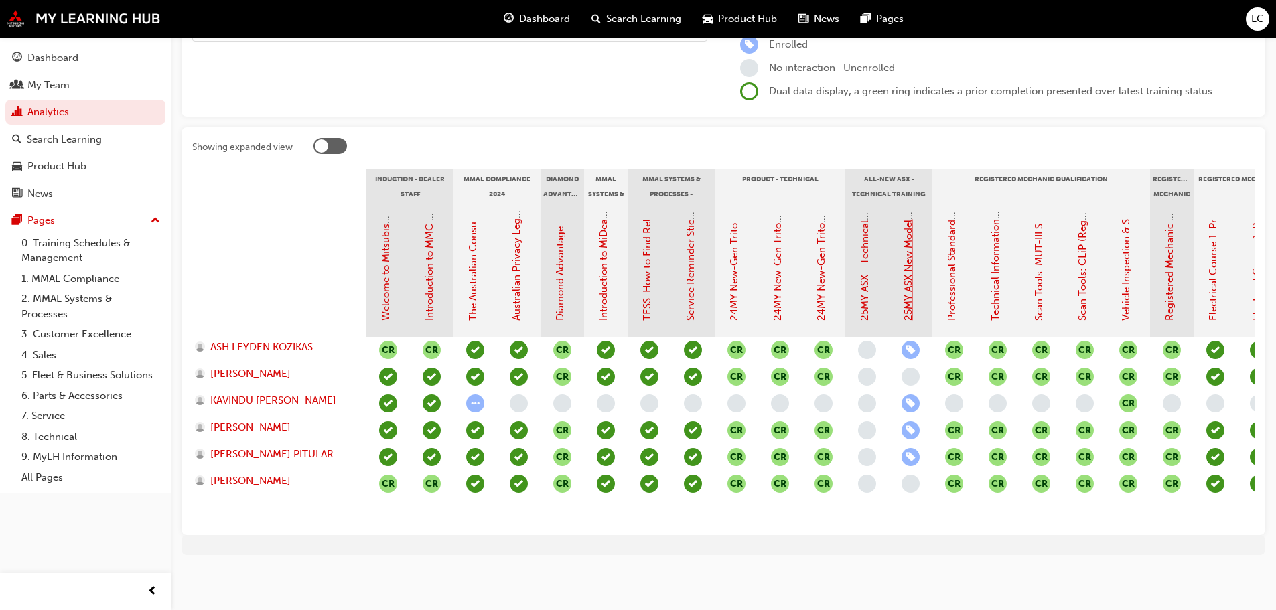
click at [910, 299] on link "25MY ASX New Model Introduction: Online Instructor Led Training" at bounding box center [908, 168] width 12 height 306
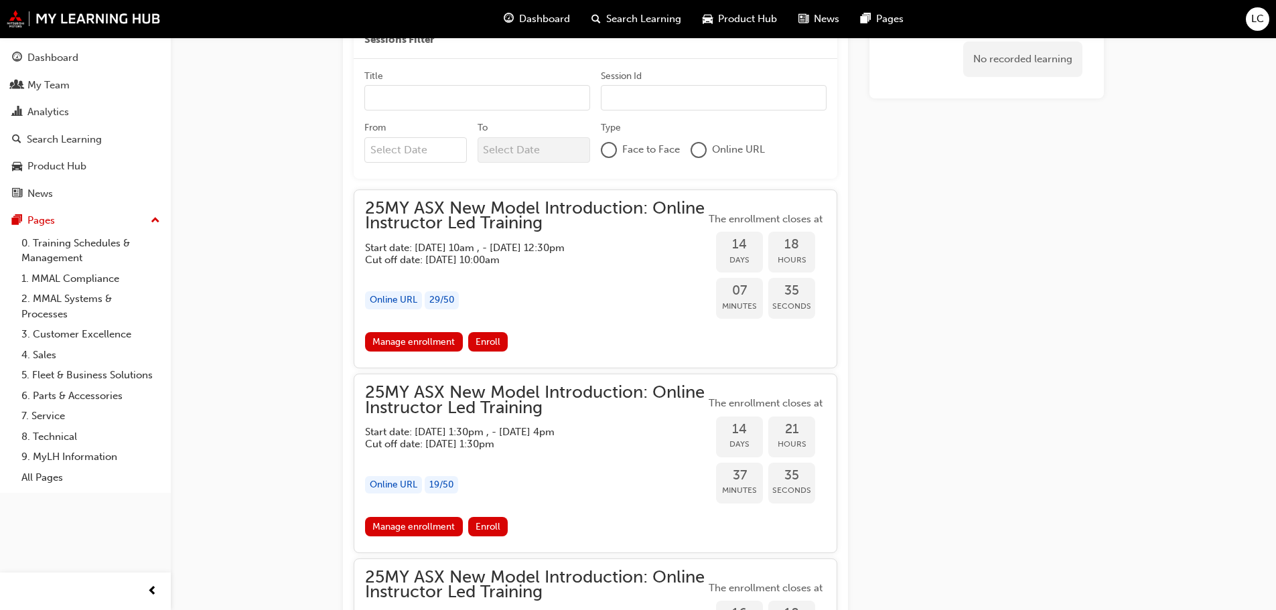
scroll to position [754, 0]
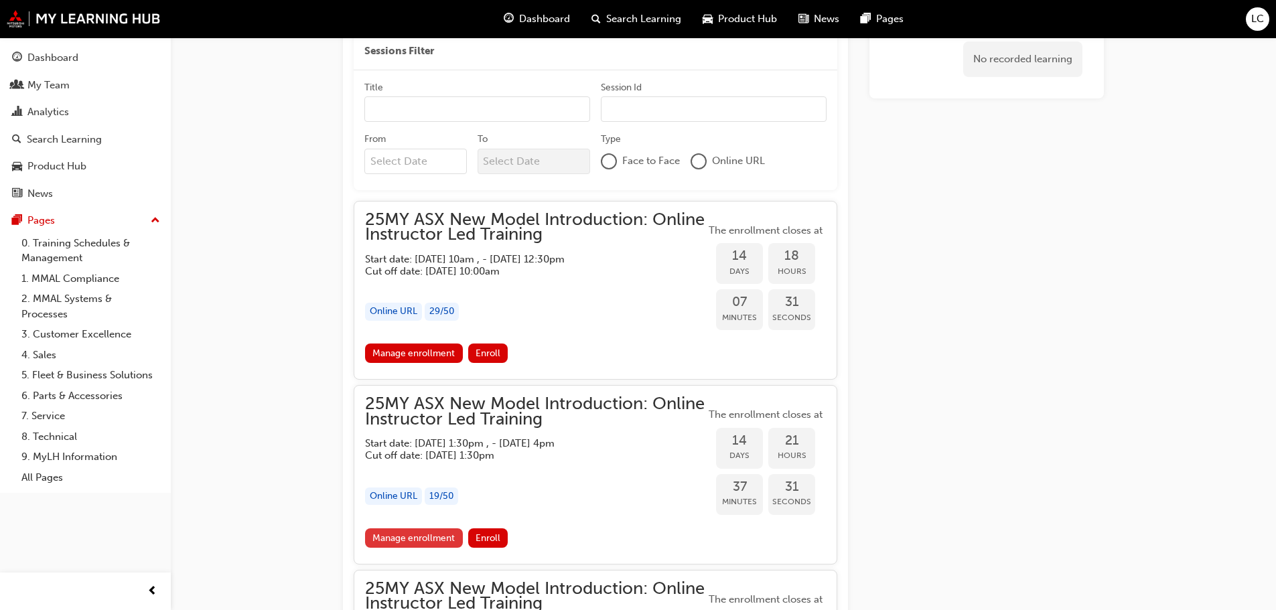
click at [435, 539] on link "Manage enrollment" at bounding box center [414, 538] width 98 height 19
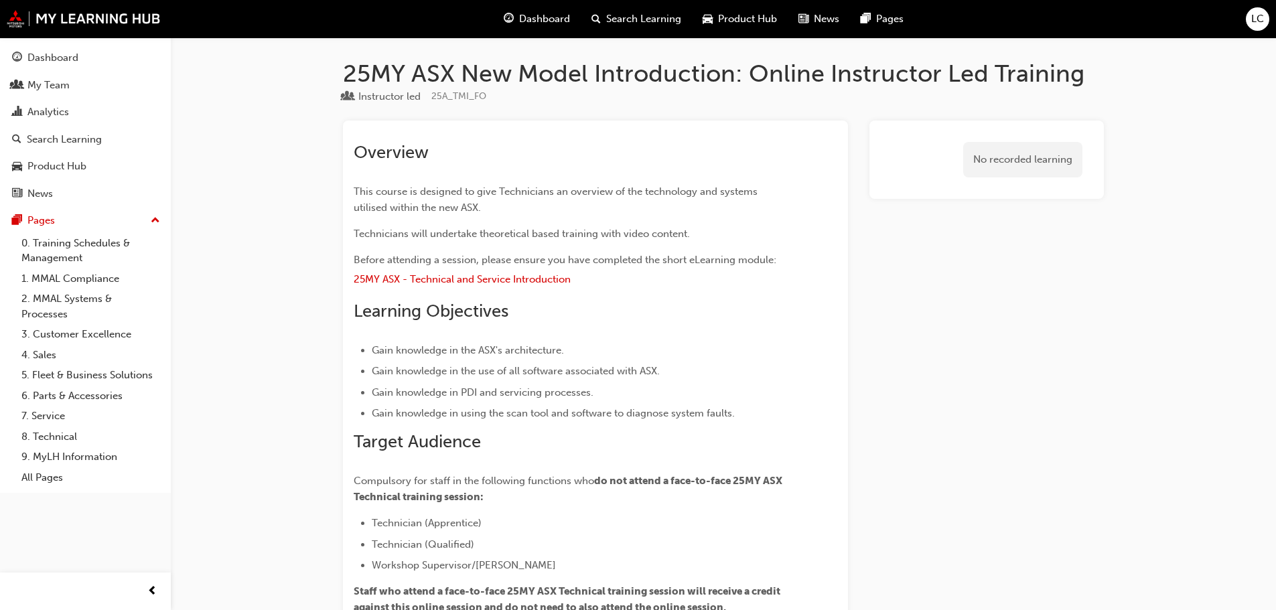
scroll to position [754, 0]
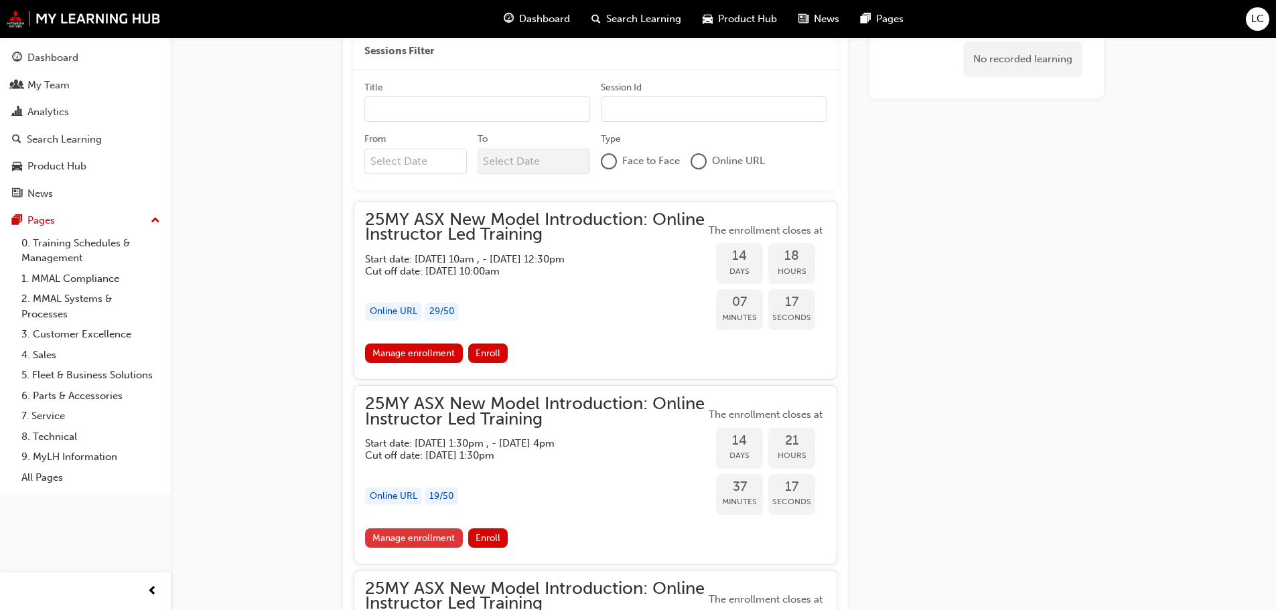
click at [408, 539] on link "Manage enrollment" at bounding box center [414, 538] width 98 height 19
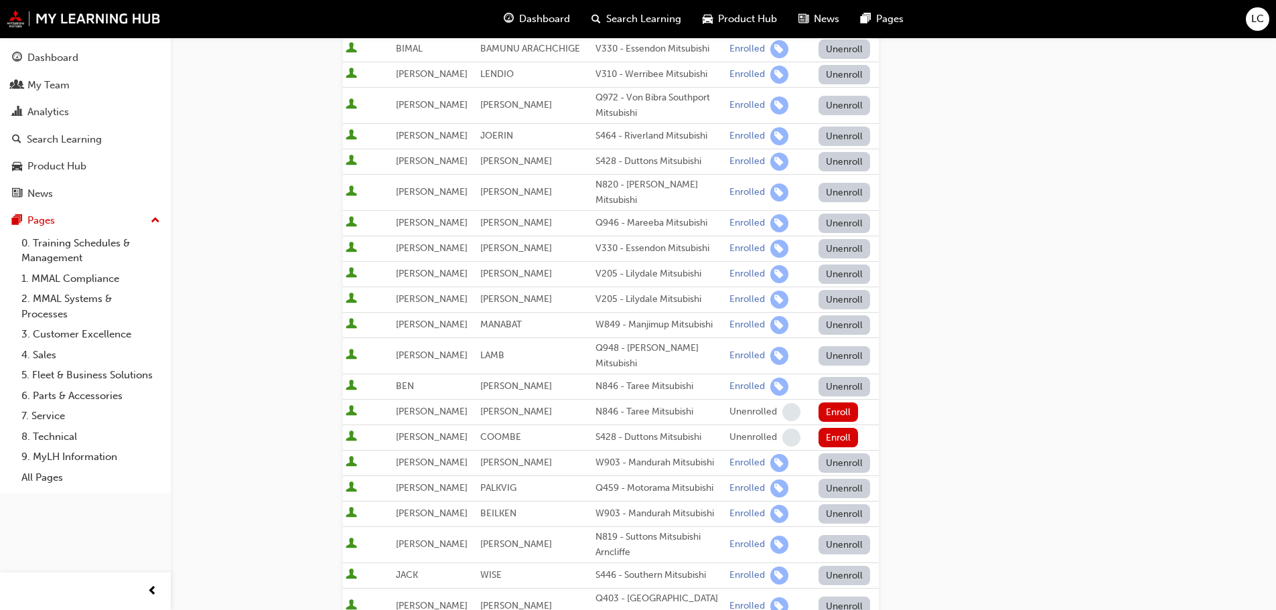
scroll to position [469, 0]
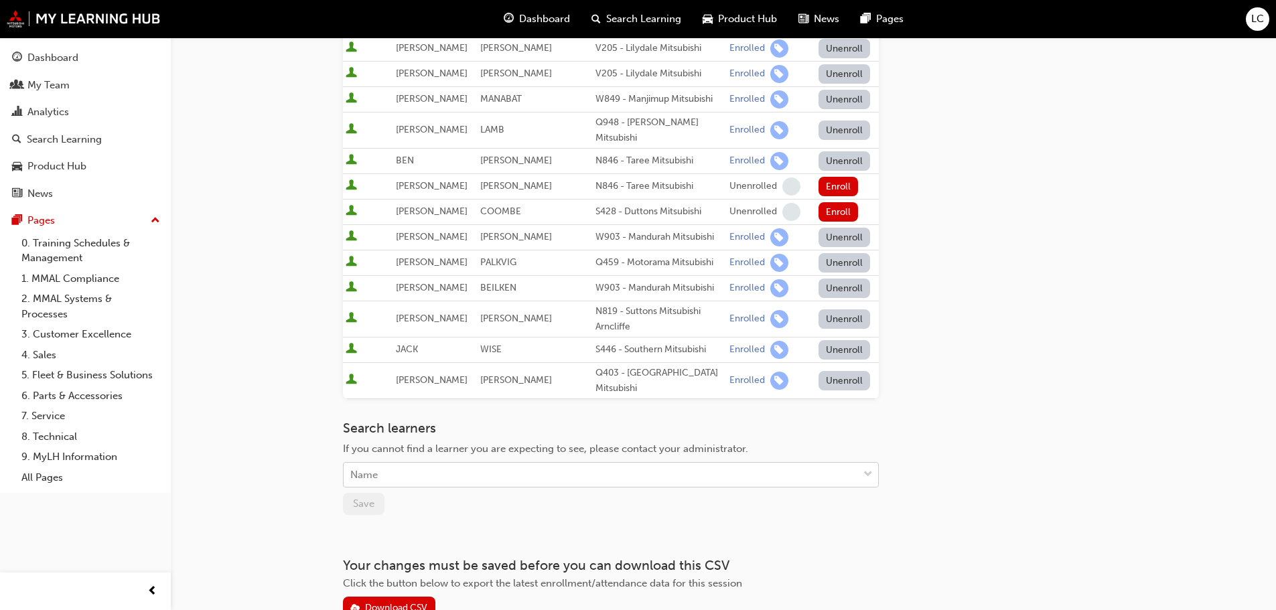
click at [513, 464] on div "Name" at bounding box center [601, 475] width 514 height 23
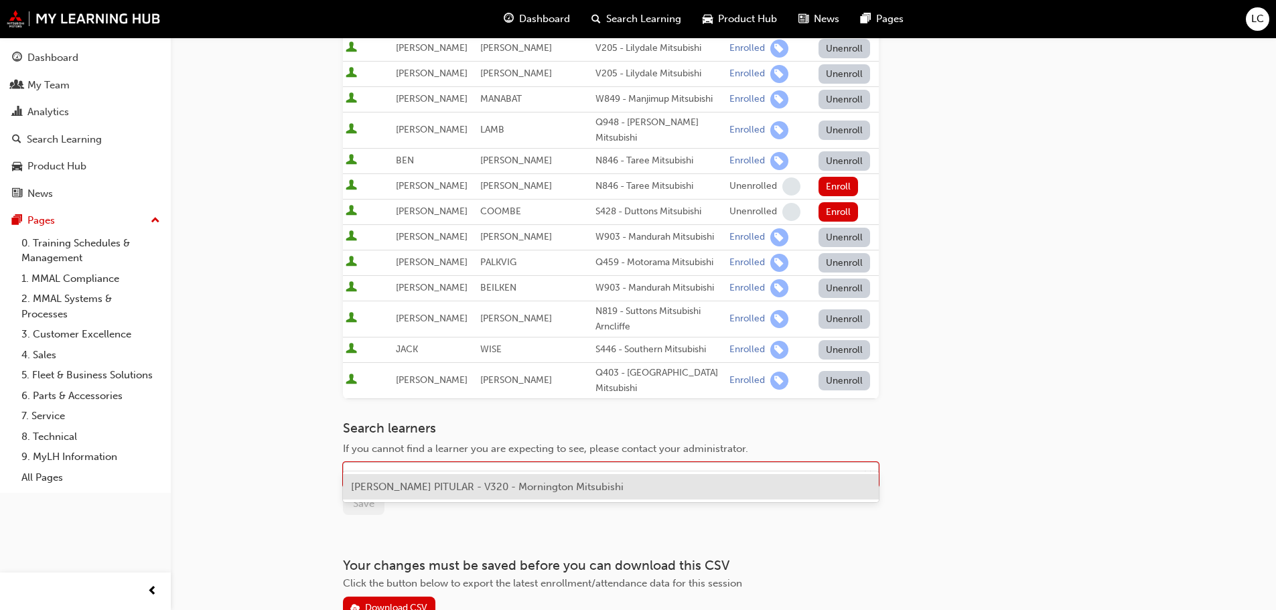
type input "N"
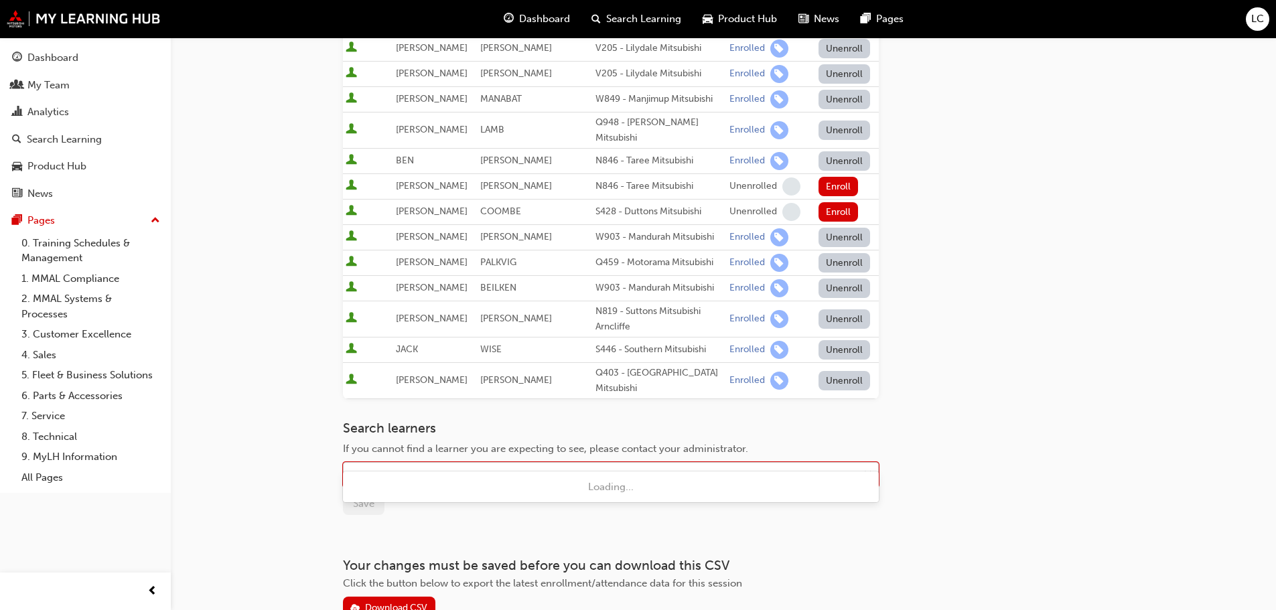
type input "BILLY"
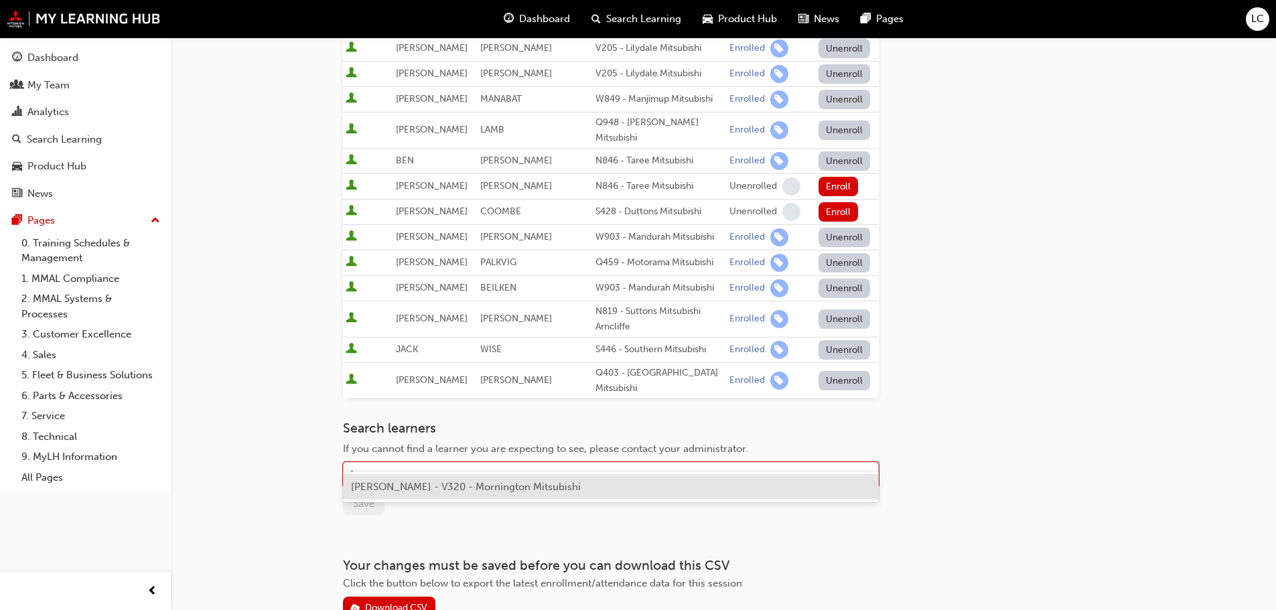
click at [456, 490] on span "BILLY CORABO - V320 - Mornington Mitsubishi" at bounding box center [466, 487] width 230 height 12
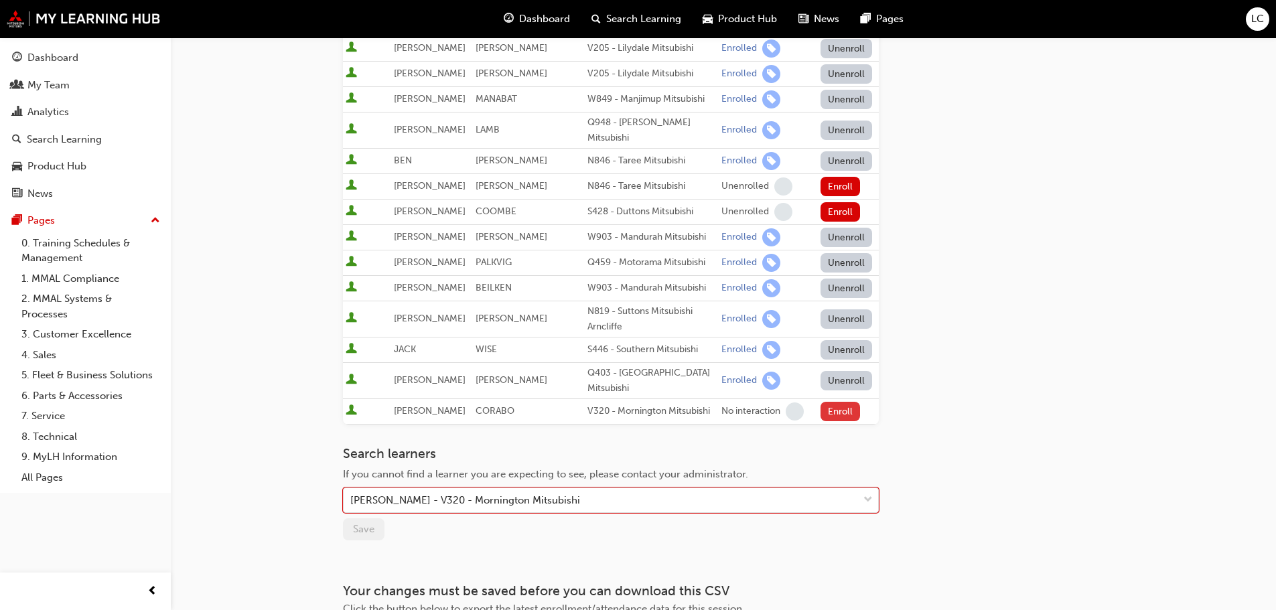
click at [839, 402] on button "Enroll" at bounding box center [841, 411] width 40 height 19
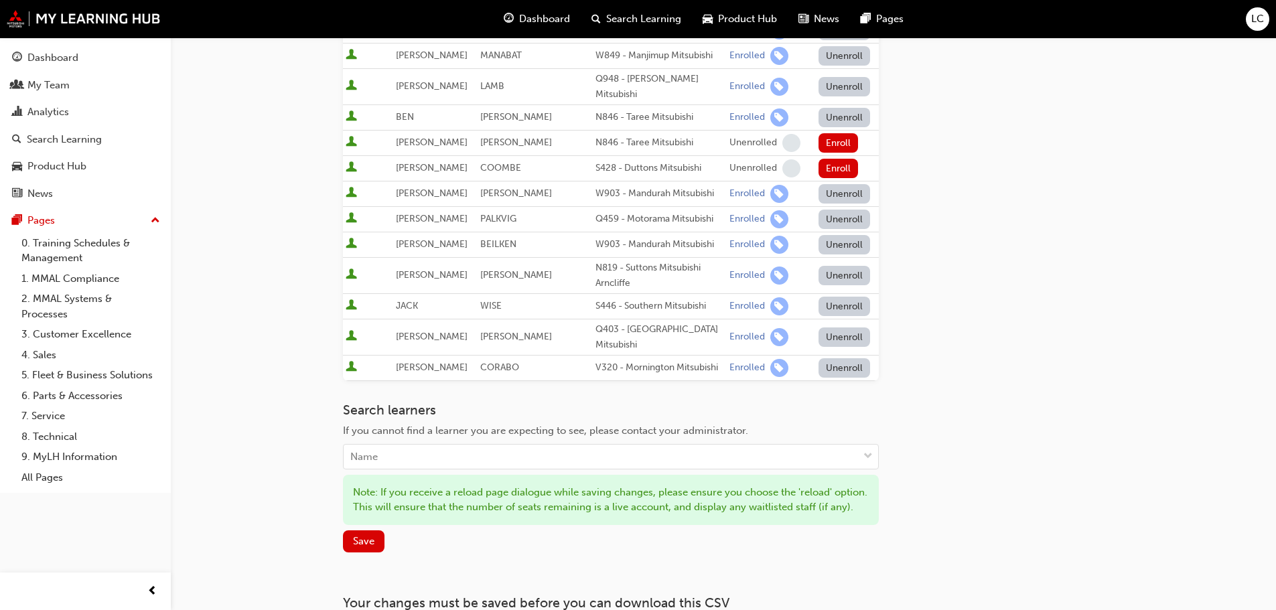
scroll to position [536, 0]
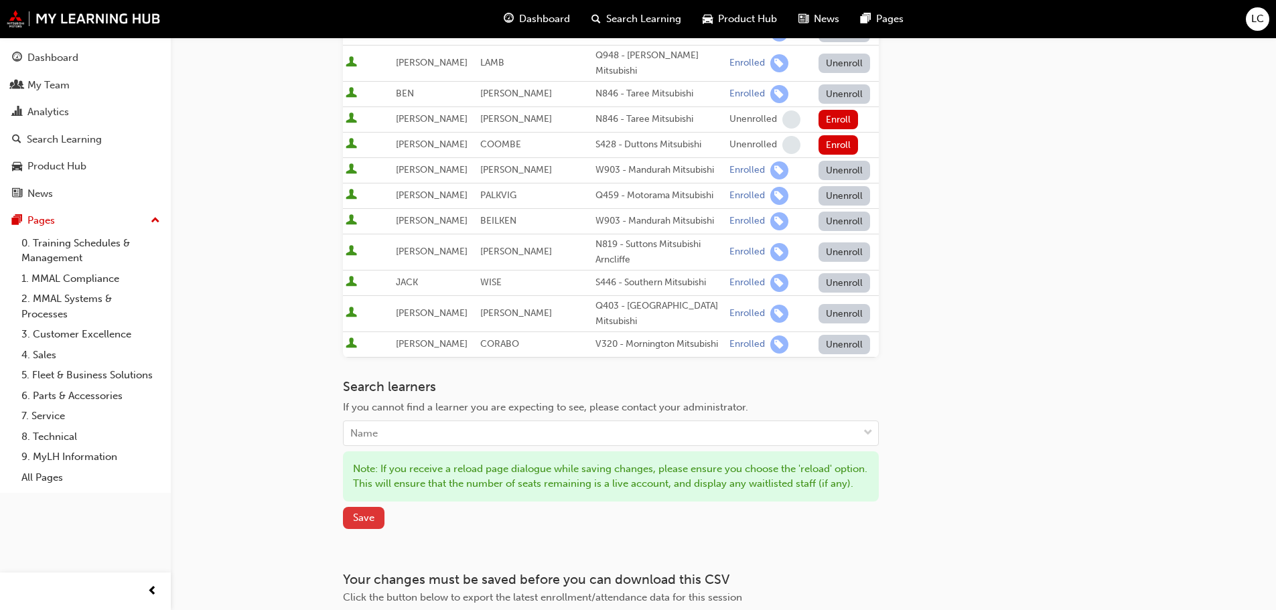
click at [377, 519] on button "Save" at bounding box center [364, 518] width 42 height 22
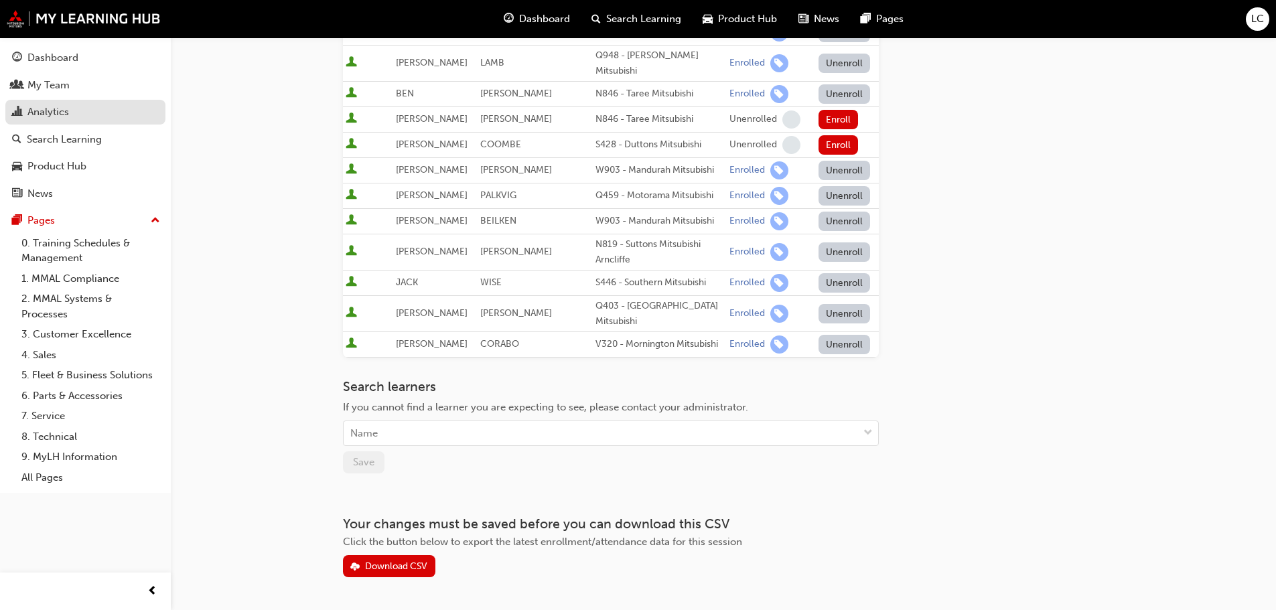
click at [24, 110] on div "Analytics" at bounding box center [85, 112] width 147 height 17
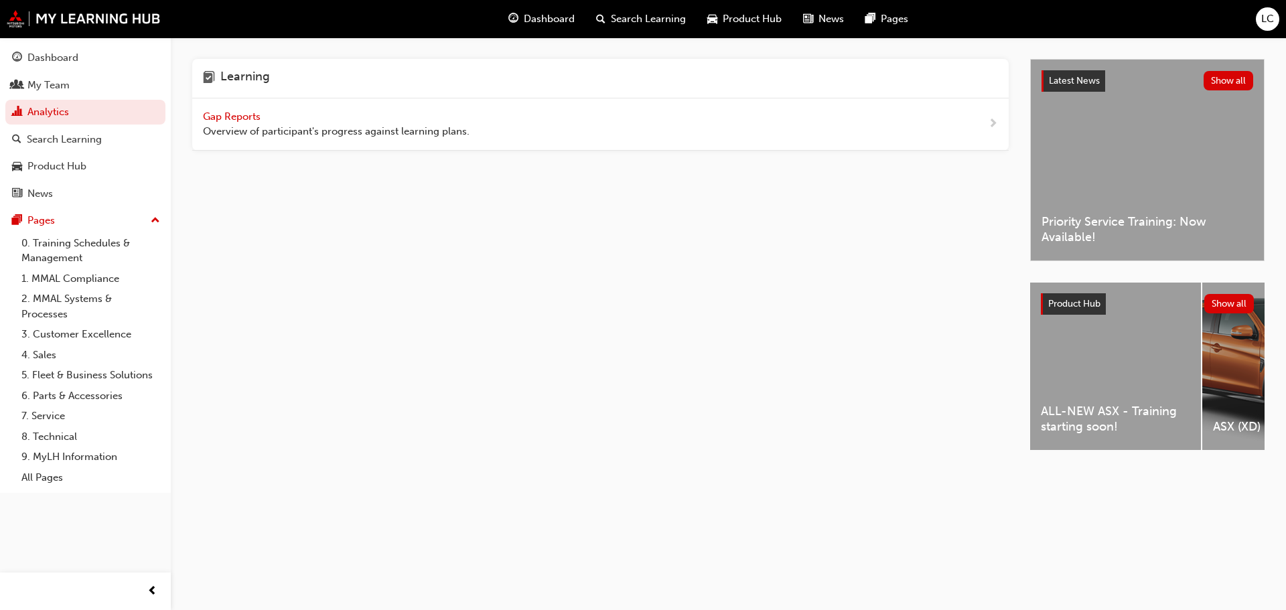
click at [240, 123] on div "Gap Reports Overview of participant's progress against learning plans." at bounding box center [336, 124] width 267 height 30
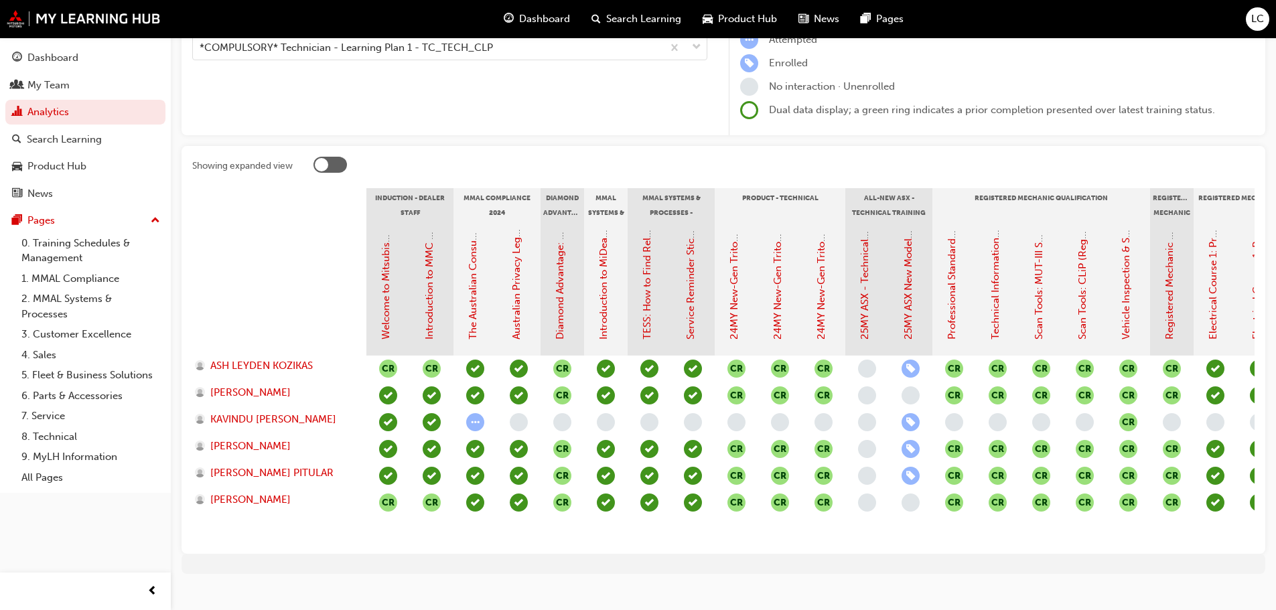
scroll to position [193, 0]
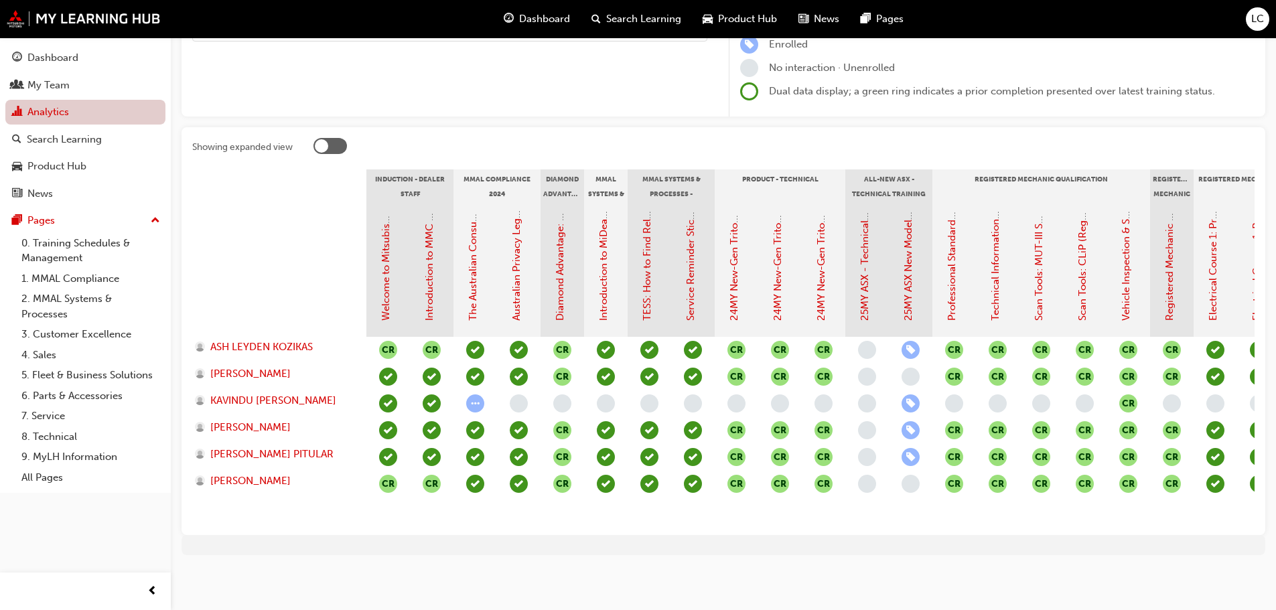
click at [48, 118] on link "Analytics" at bounding box center [85, 112] width 160 height 25
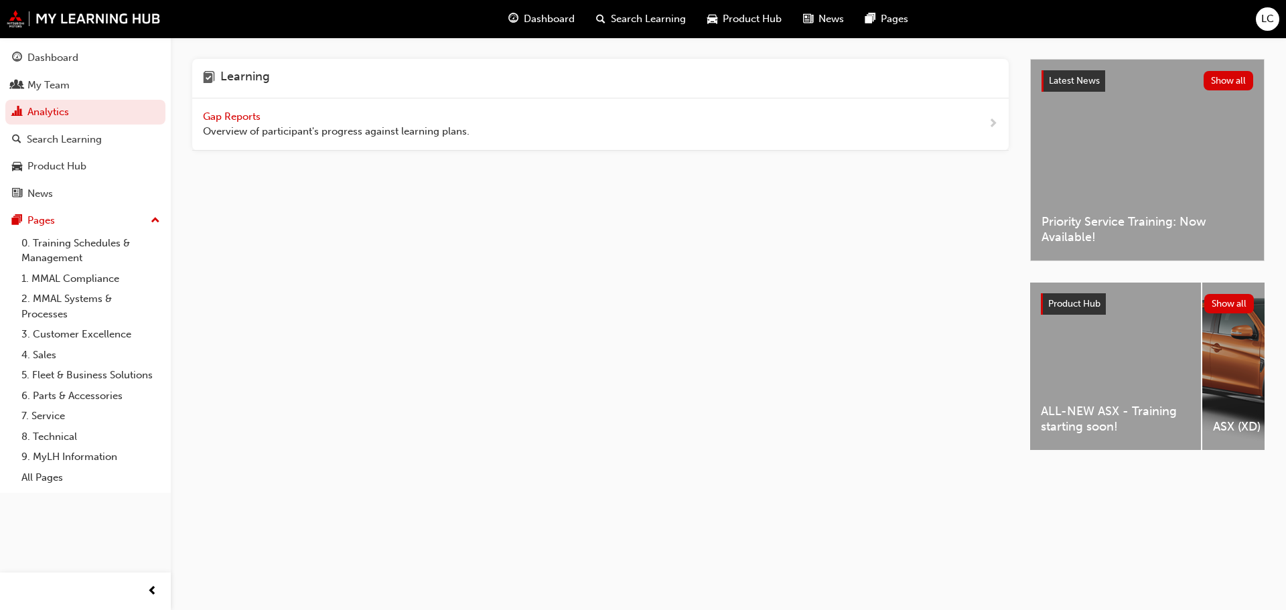
click at [247, 118] on span "Gap Reports" at bounding box center [233, 117] width 60 height 12
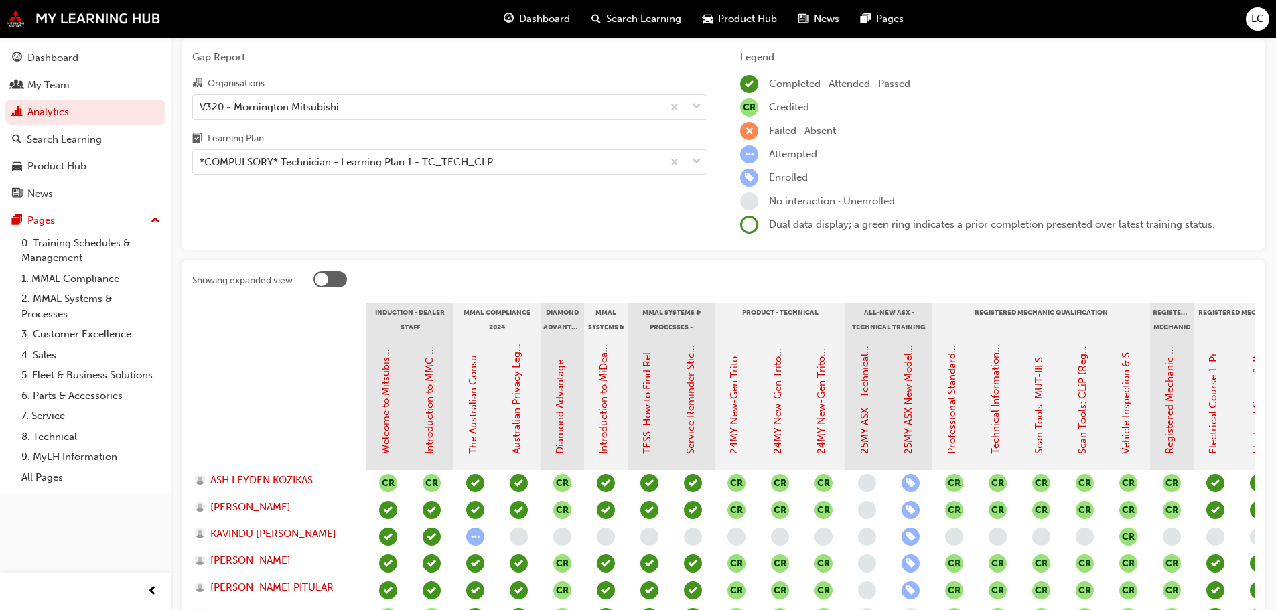
scroll to position [134, 0]
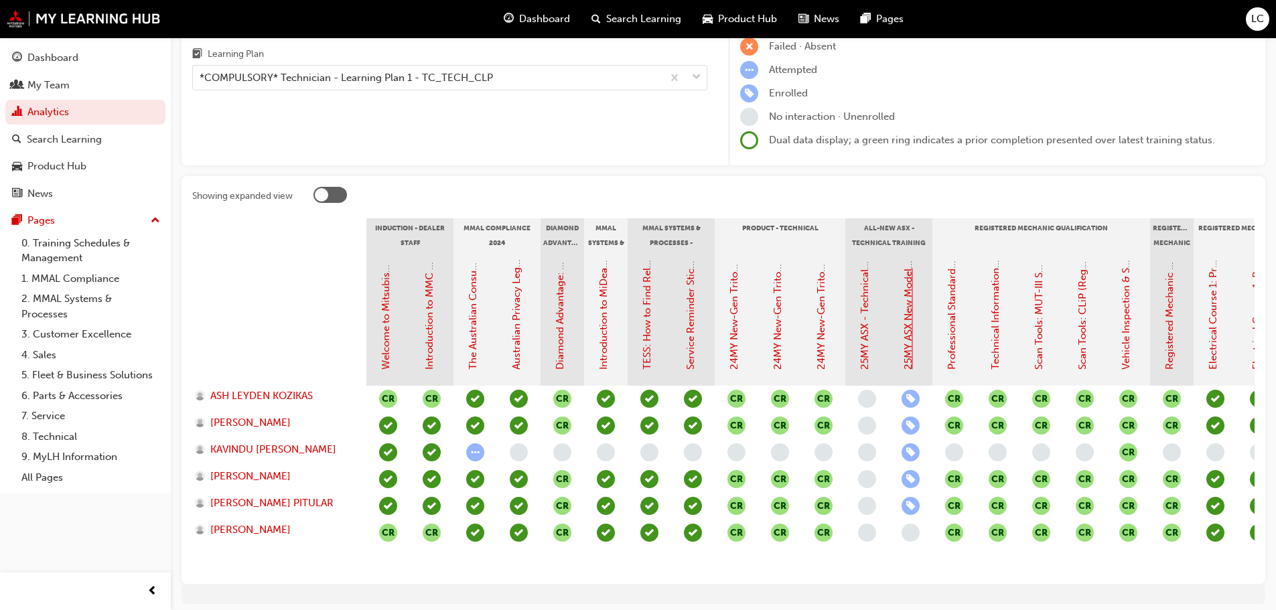
click at [906, 334] on link "25MY ASX New Model Introduction: Online Instructor Led Training" at bounding box center [908, 217] width 12 height 306
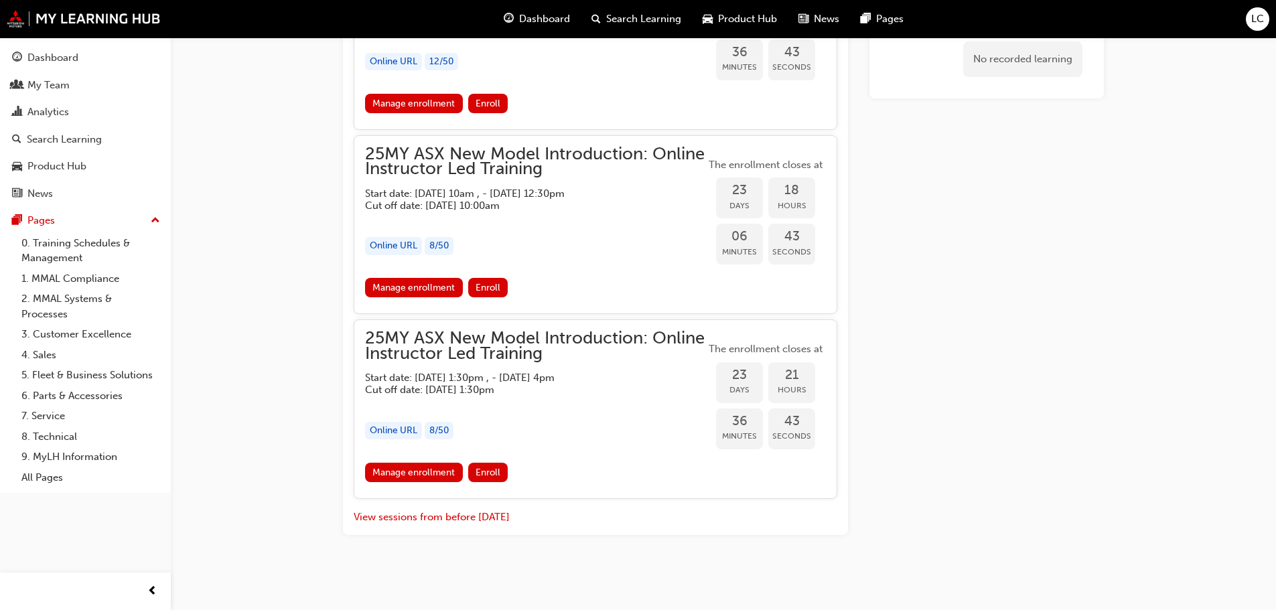
scroll to position [1928, 0]
click at [391, 292] on link "Manage enrollment" at bounding box center [414, 286] width 98 height 19
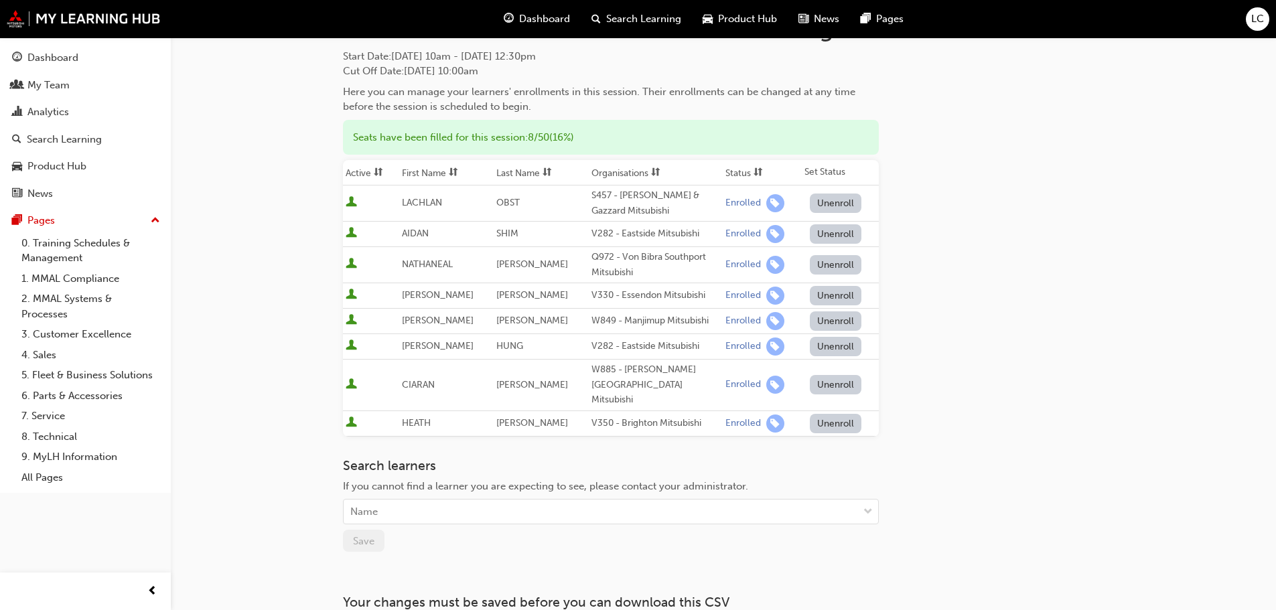
scroll to position [134, 0]
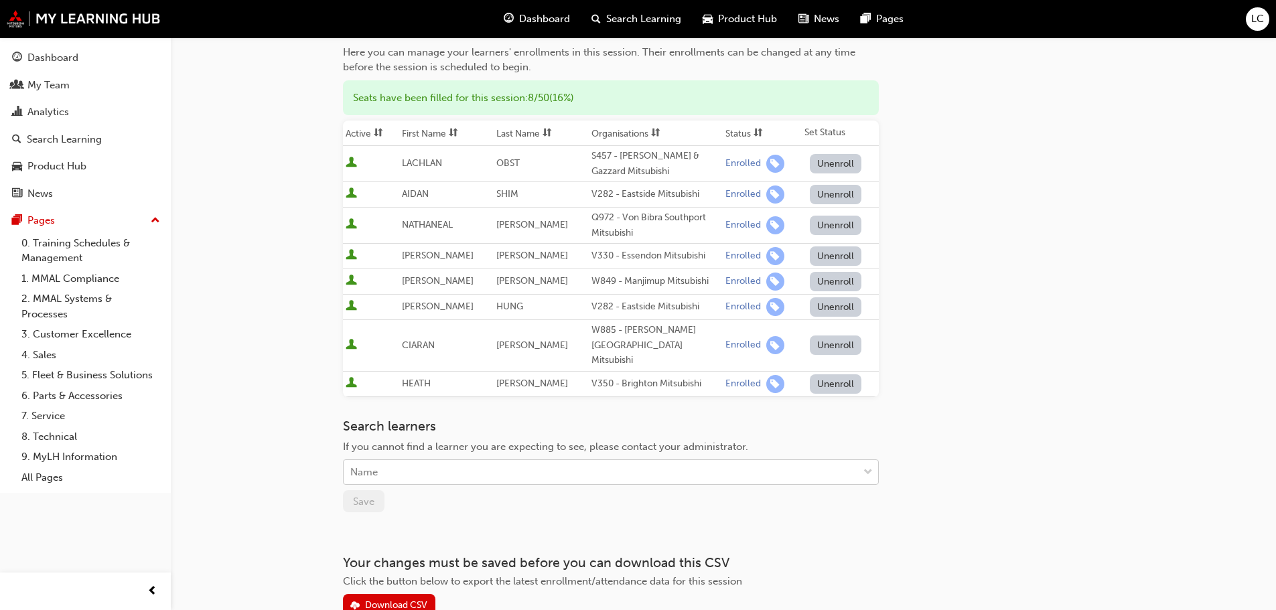
click at [478, 468] on div "Name" at bounding box center [601, 472] width 514 height 23
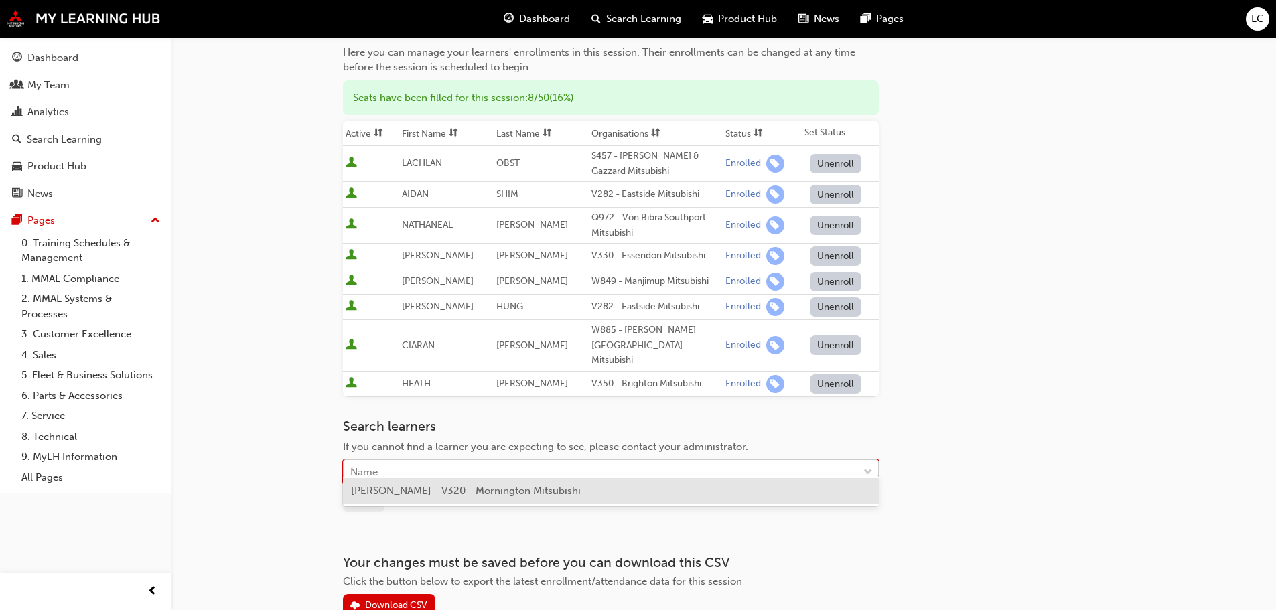
click at [479, 466] on div "Name" at bounding box center [601, 472] width 514 height 23
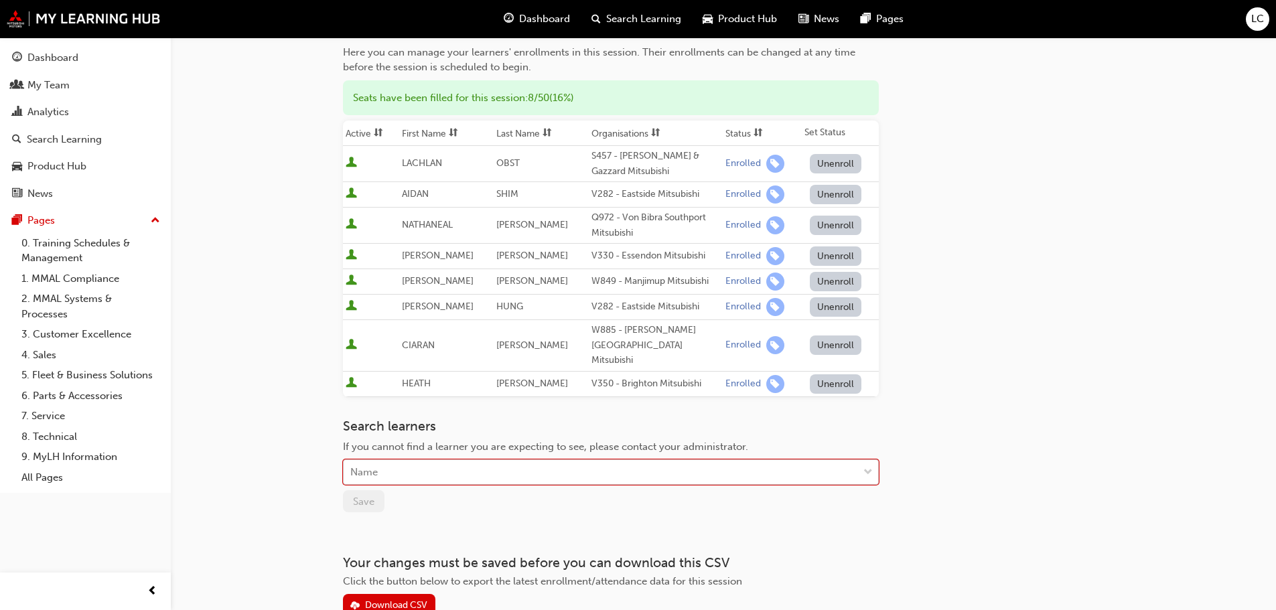
click at [476, 461] on div "Name" at bounding box center [601, 472] width 514 height 23
type input "UMESH"
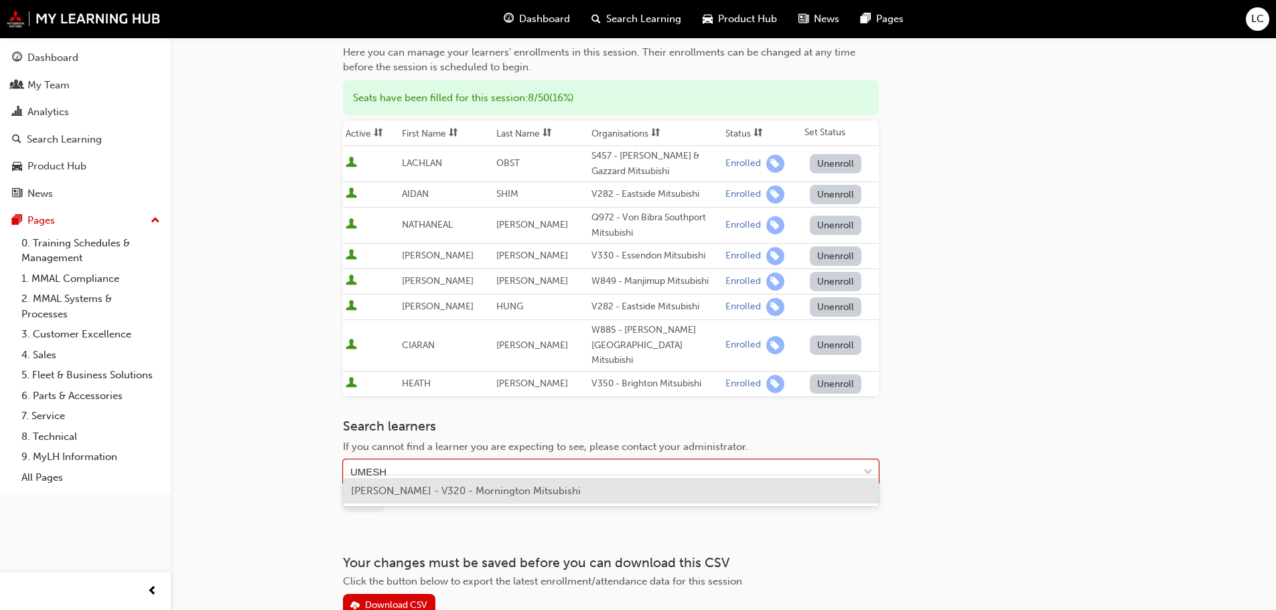
click at [491, 497] on div "UMESH LANE - V320 - Mornington Mitsubishi" at bounding box center [611, 491] width 536 height 26
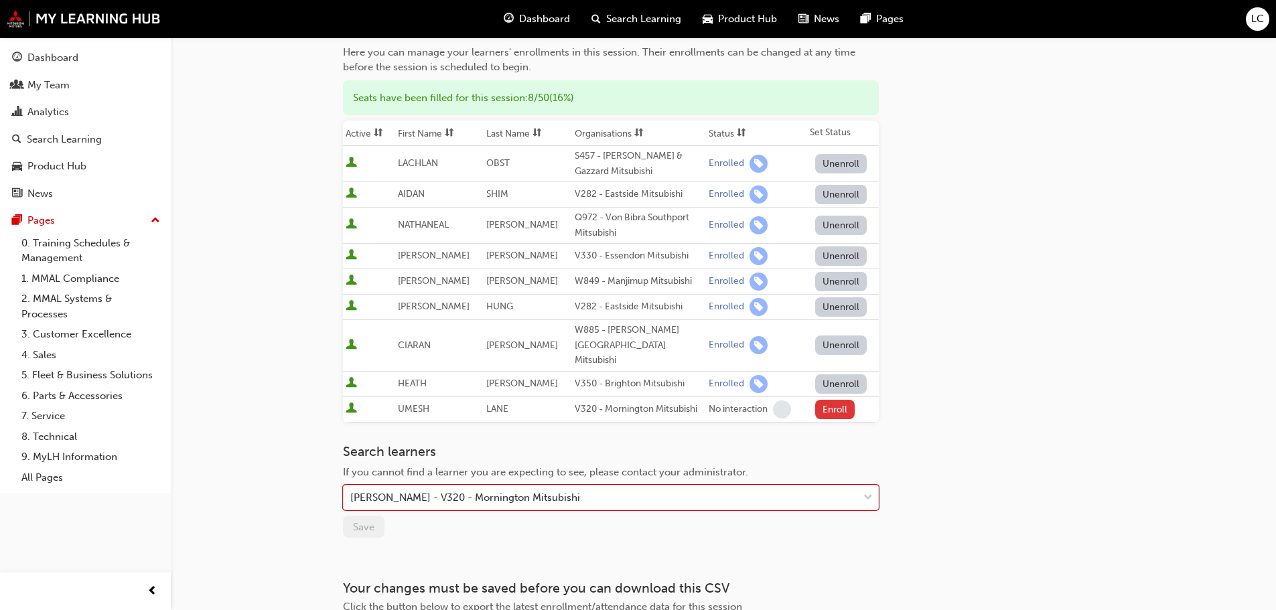
click at [824, 400] on button "Enroll" at bounding box center [835, 409] width 40 height 19
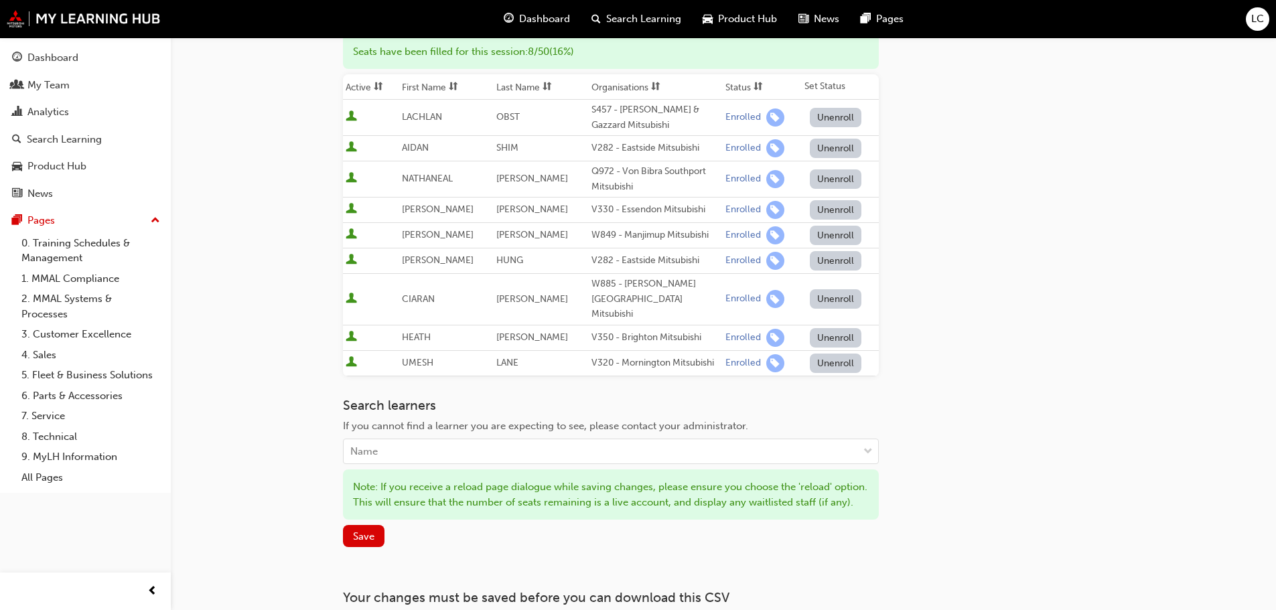
scroll to position [297, 0]
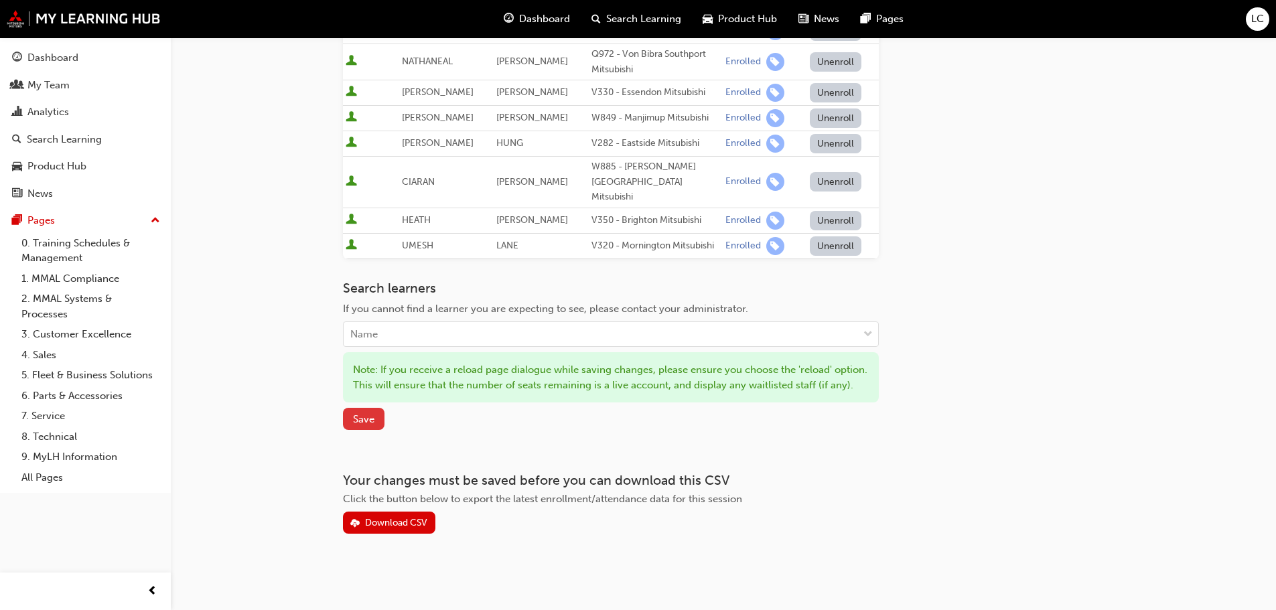
click at [368, 411] on button "Save" at bounding box center [364, 419] width 42 height 22
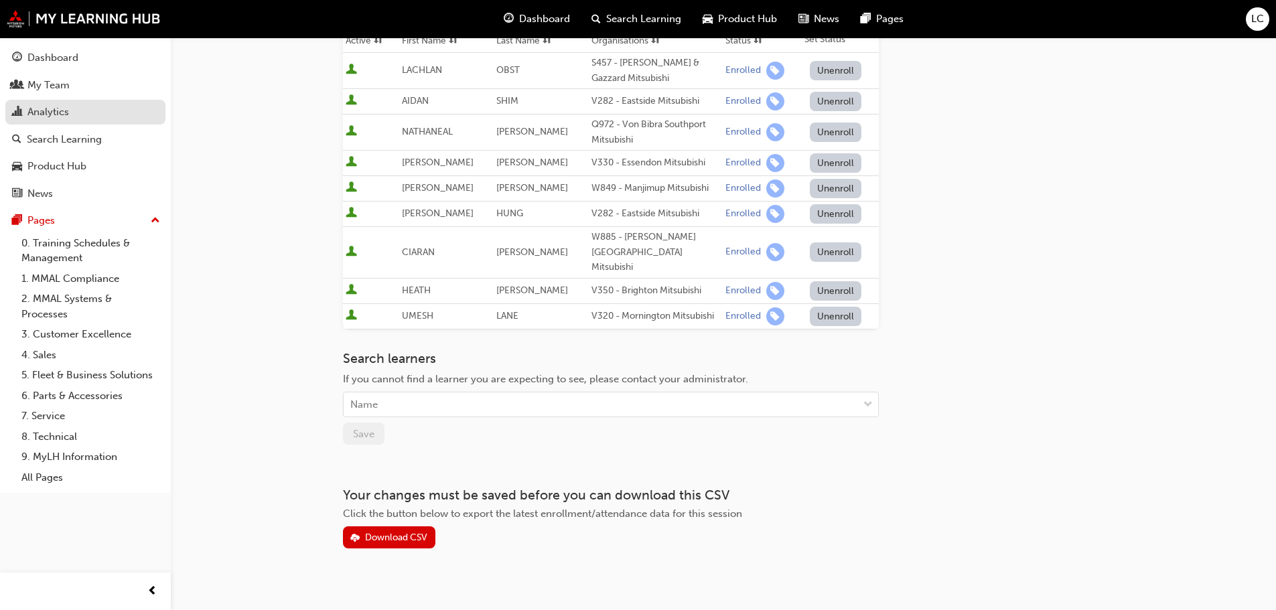
click at [75, 109] on div "Analytics" at bounding box center [85, 112] width 147 height 17
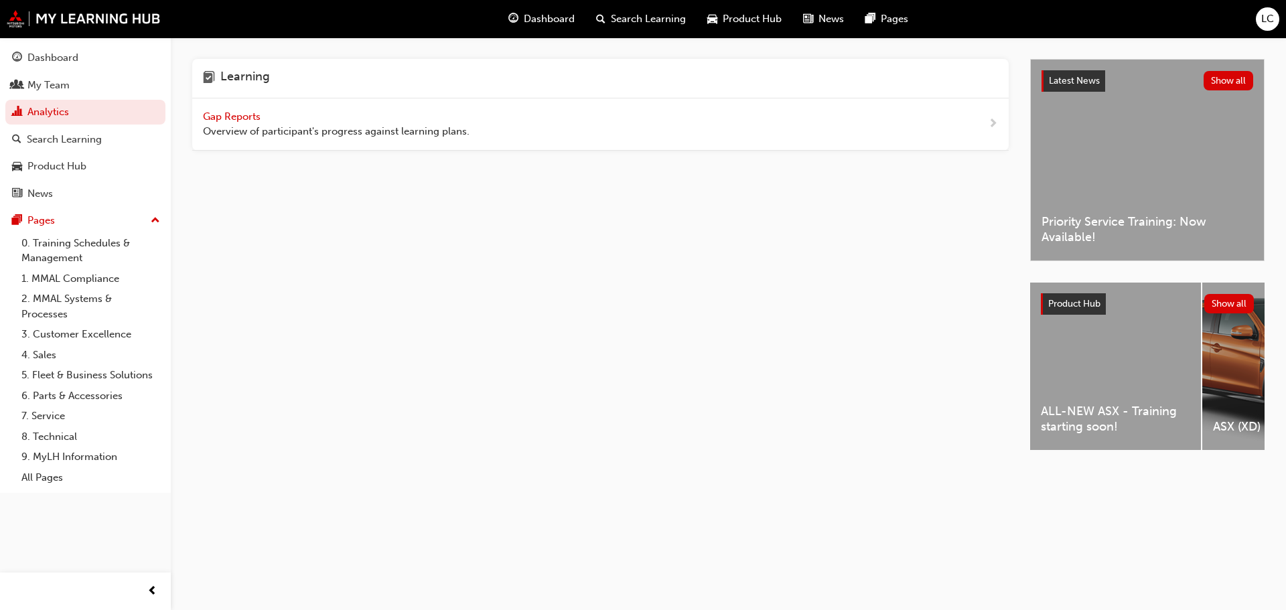
click at [228, 120] on span "Gap Reports" at bounding box center [233, 117] width 60 height 12
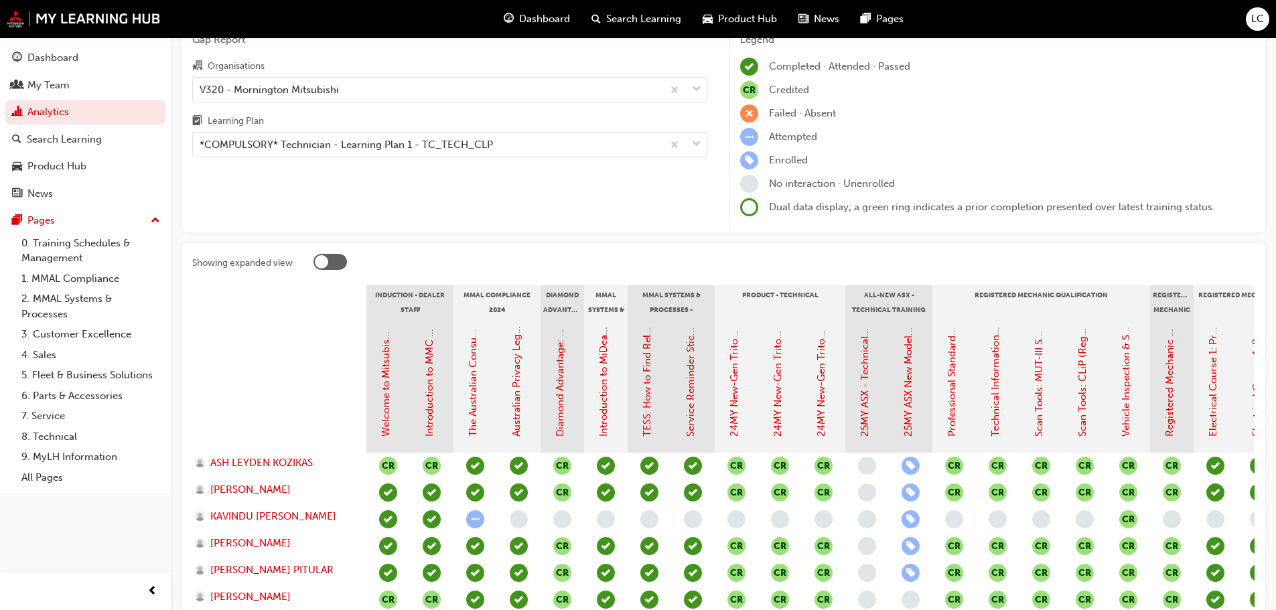
scroll to position [193, 0]
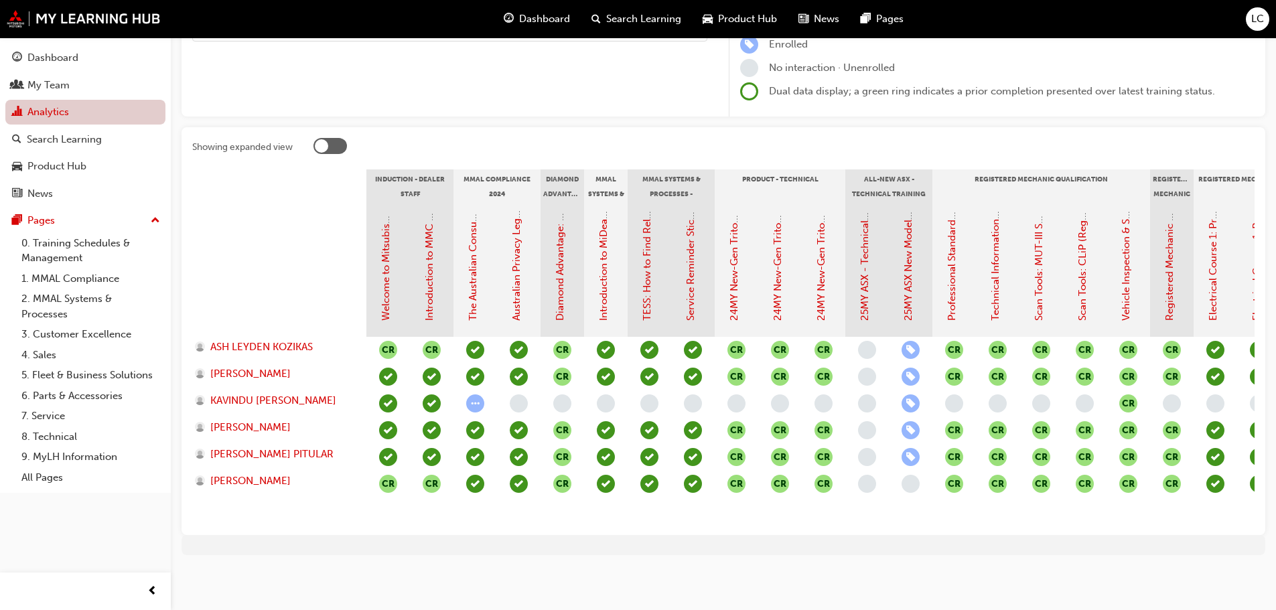
click at [39, 113] on link "Analytics" at bounding box center [85, 112] width 160 height 25
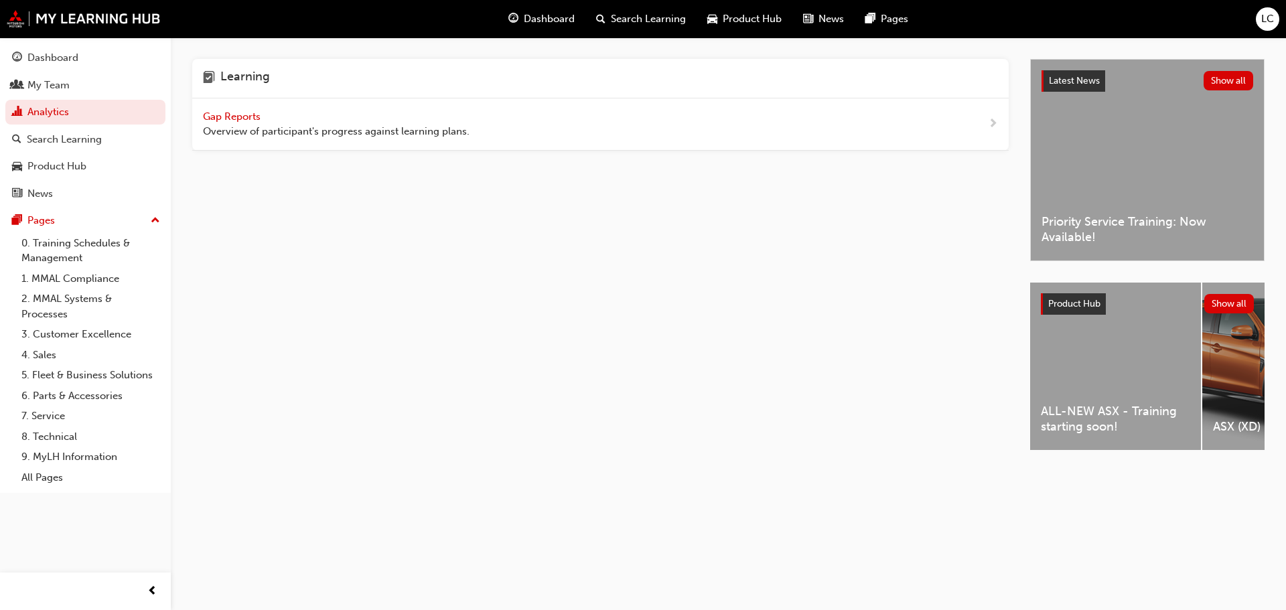
click at [210, 111] on span "Gap Reports" at bounding box center [233, 117] width 60 height 12
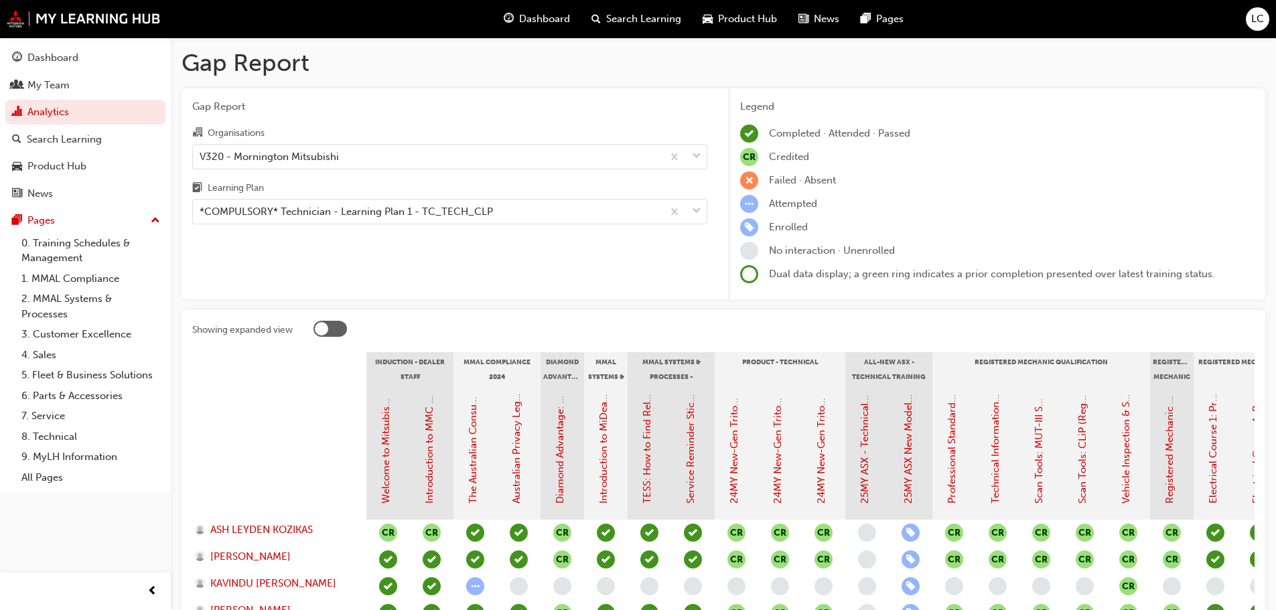
click at [385, 178] on div "Organisations V320 - Mornington Mitsubishi Learning Plan *COMPULSORY* Technicia…" at bounding box center [449, 175] width 515 height 100
click at [383, 212] on div "*COMPULSORY* Technician - Learning Plan 1 - TC_TECH_CLP" at bounding box center [346, 211] width 293 height 15
click at [201, 212] on input "Learning Plan *COMPULSORY* Technician - Learning Plan 1 - TC_TECH_CLP" at bounding box center [200, 211] width 1 height 11
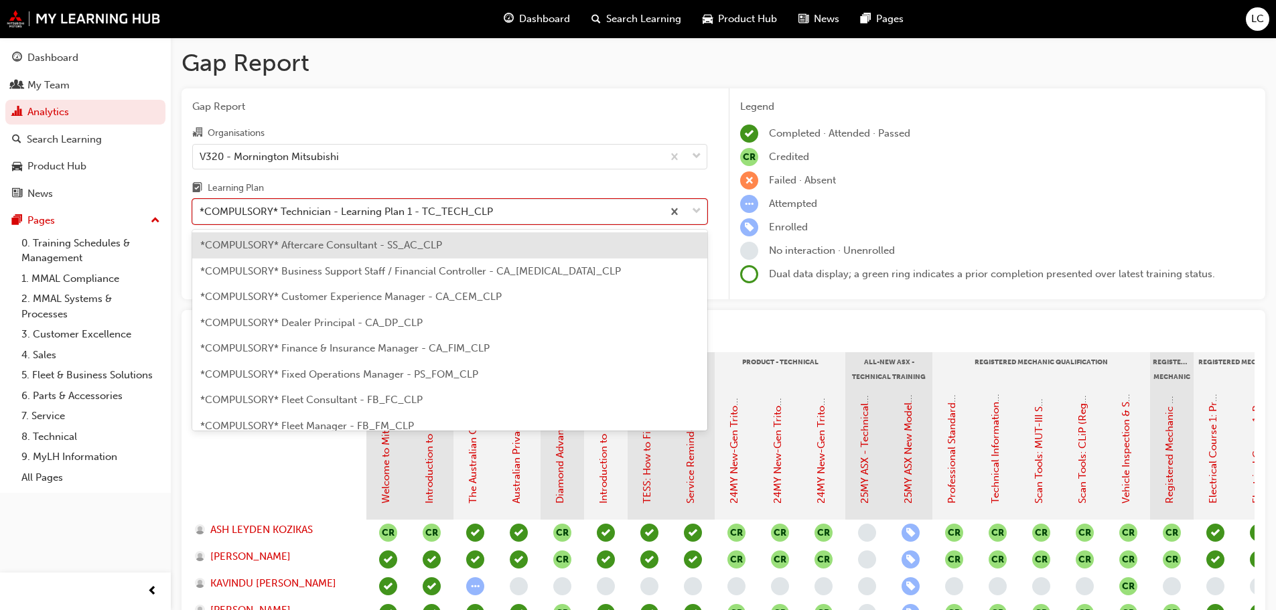
scroll to position [378, 0]
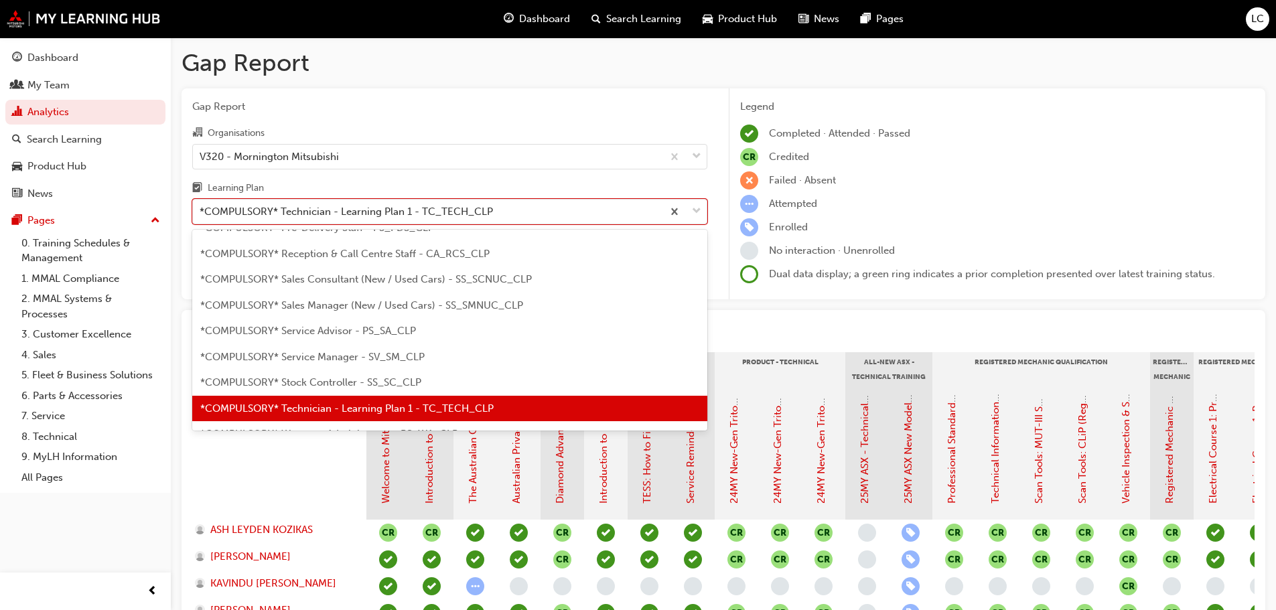
click at [439, 350] on div "*COMPULSORY* Service Manager - SV_SM_CLP" at bounding box center [449, 357] width 515 height 26
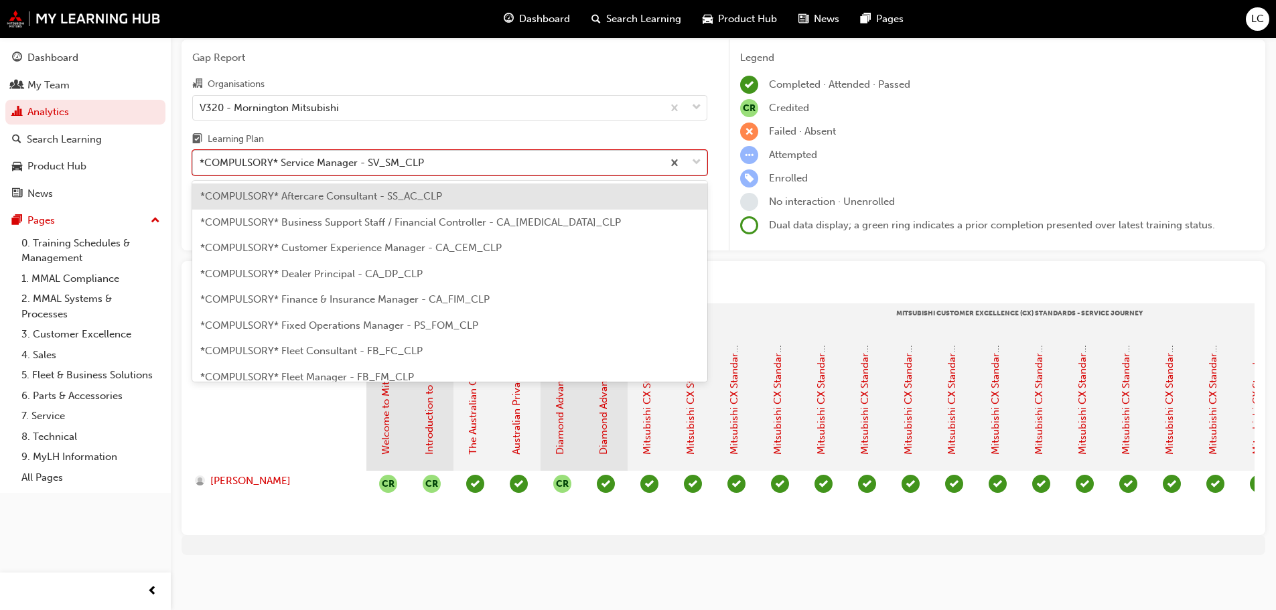
click at [343, 155] on div "*COMPULSORY* Service Manager - SV_SM_CLP" at bounding box center [312, 162] width 224 height 15
click at [201, 157] on input "Learning Plan option *COMPULSORY* Service Manager - SV_SM_CLP, selected. option…" at bounding box center [200, 162] width 1 height 11
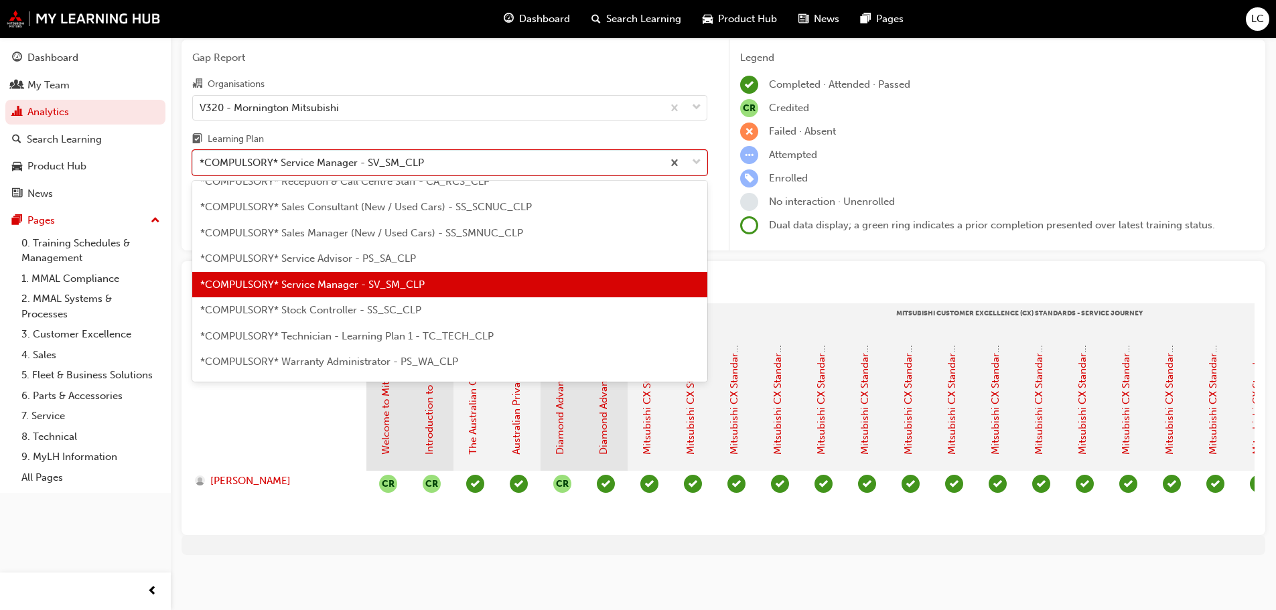
scroll to position [469, 0]
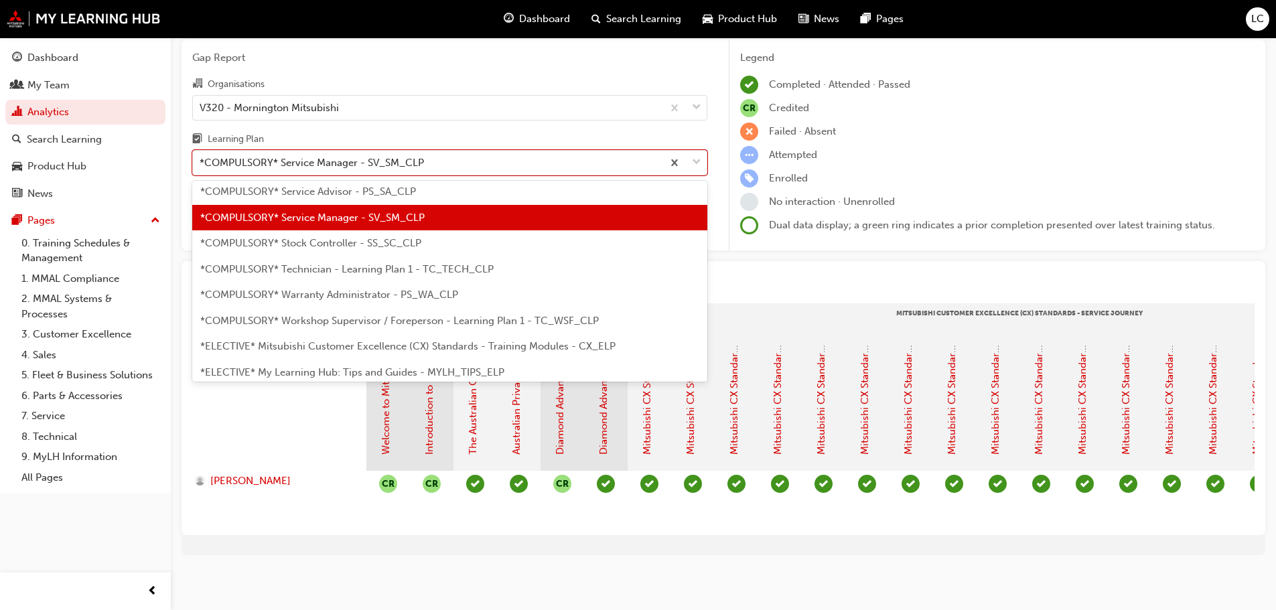
click at [456, 315] on span "*COMPULSORY* Workshop Supervisor / Foreperson - Learning Plan 1 - TC_WSF_CLP" at bounding box center [399, 321] width 399 height 12
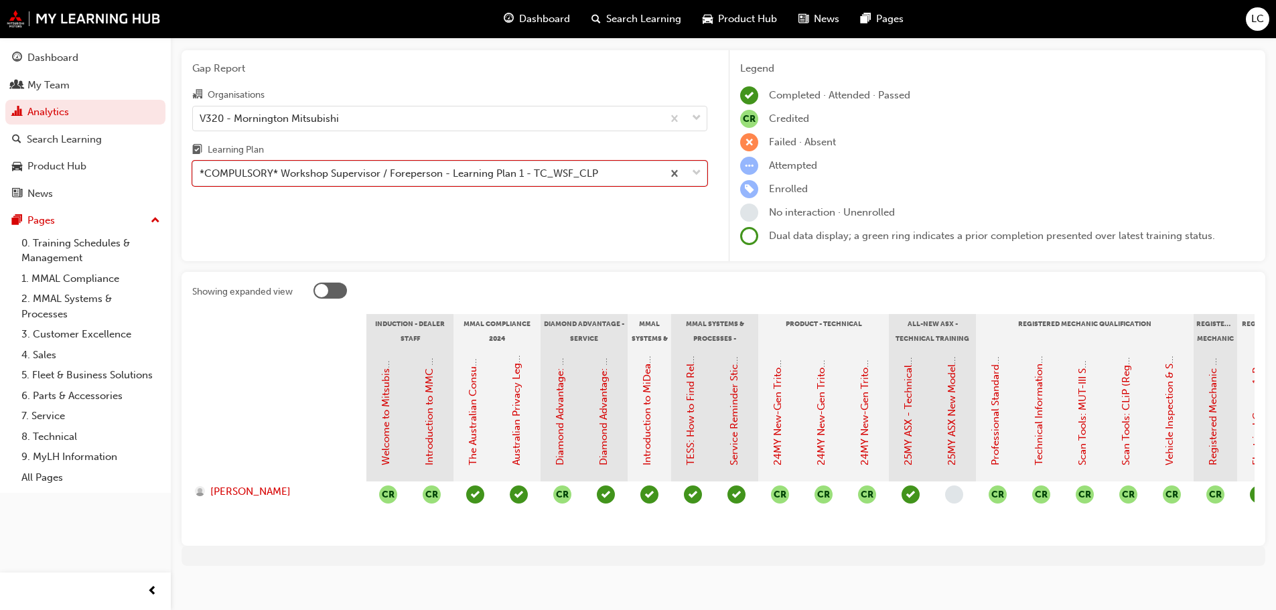
scroll to position [59, 0]
